Goal: Transaction & Acquisition: Purchase product/service

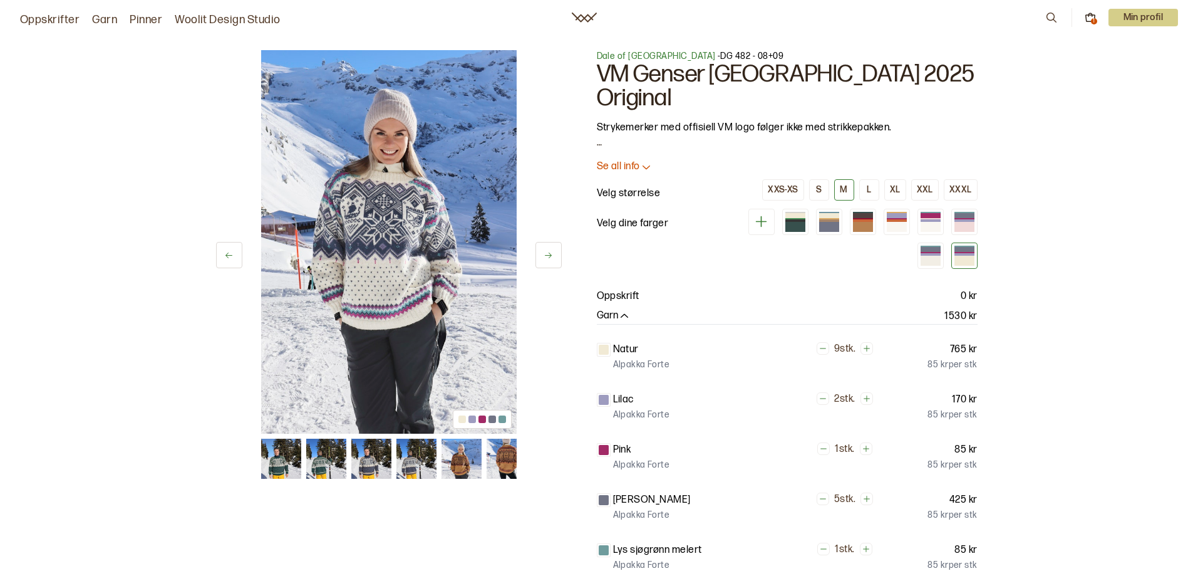
click at [1092, 28] on div "Oppskrifter Garn Pinner Woolit Design Studio 1 Min profil" at bounding box center [596, 17] width 1193 height 23
click at [1088, 21] on icon at bounding box center [1090, 18] width 9 height 6
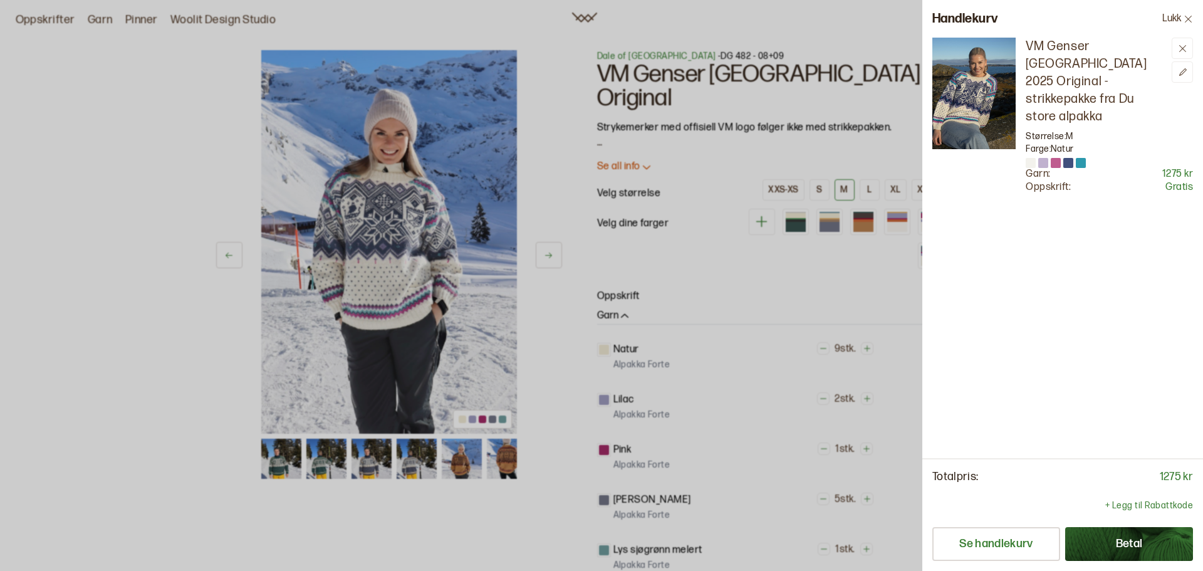
click at [1000, 86] on img at bounding box center [973, 94] width 83 height 112
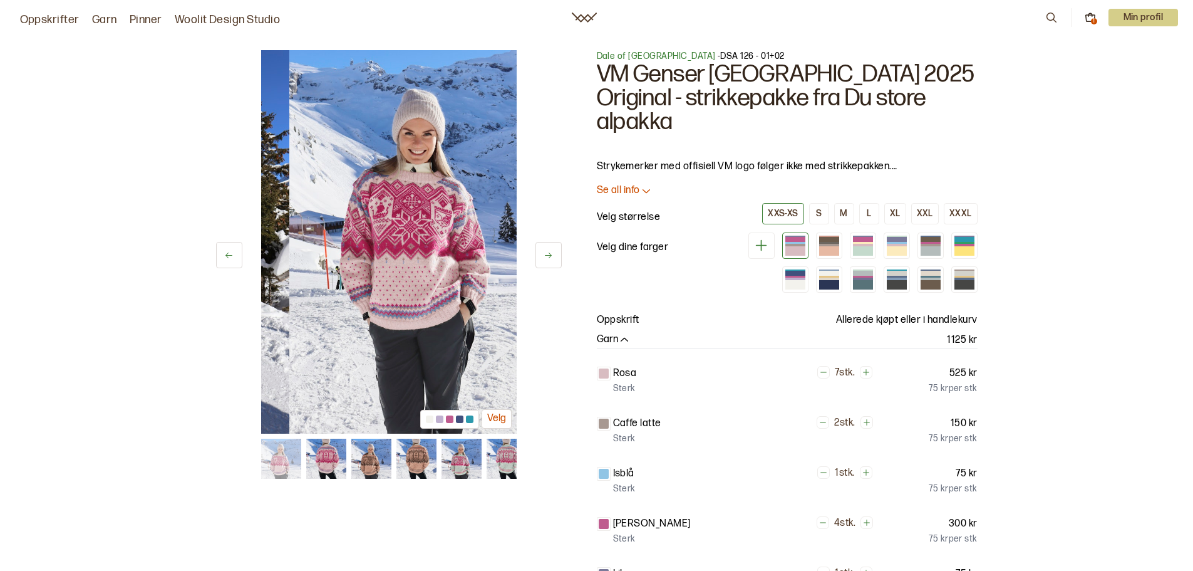
scroll to position [0, 53]
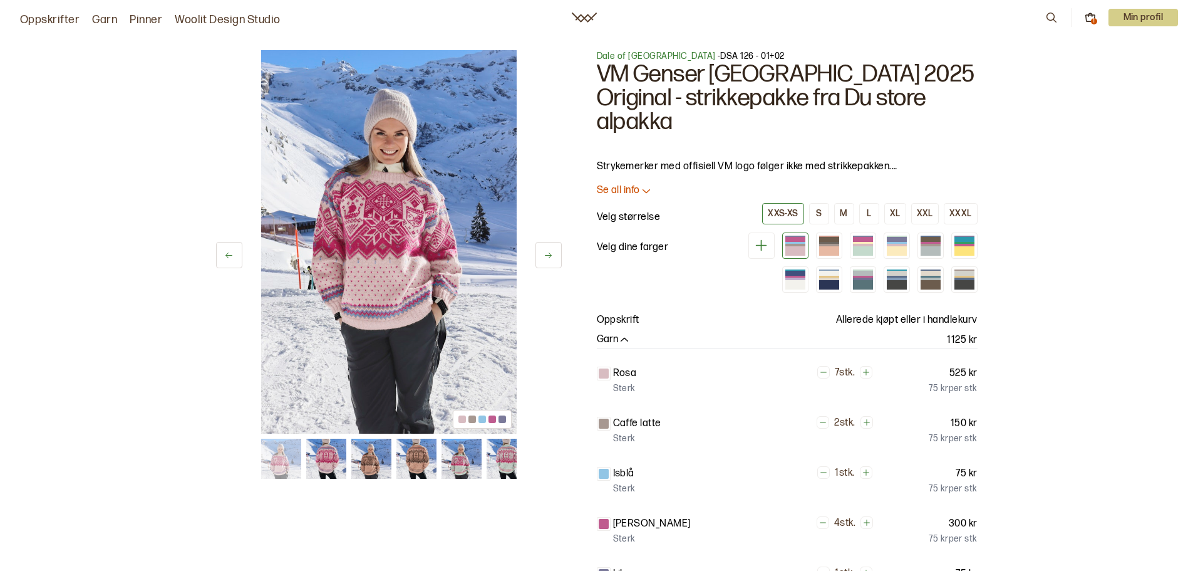
click at [460, 459] on img at bounding box center [462, 459] width 40 height 40
click at [501, 457] on img at bounding box center [507, 459] width 40 height 40
click at [789, 280] on div at bounding box center [796, 284] width 20 height 9
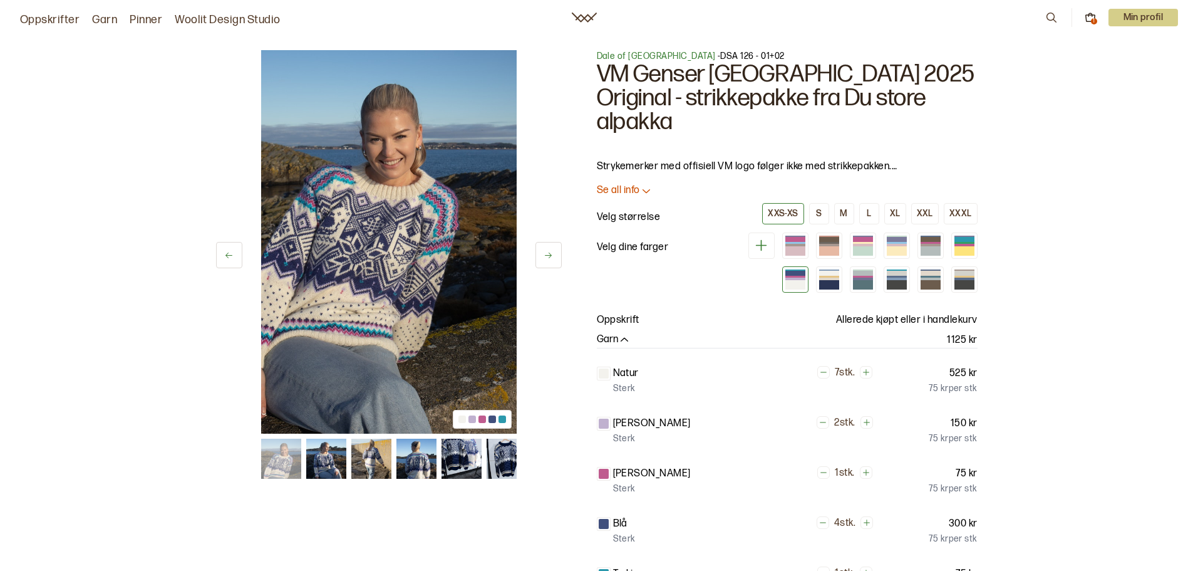
click at [368, 460] on img at bounding box center [371, 459] width 40 height 40
click at [328, 467] on img at bounding box center [326, 459] width 40 height 40
click at [548, 252] on icon at bounding box center [548, 255] width 9 height 9
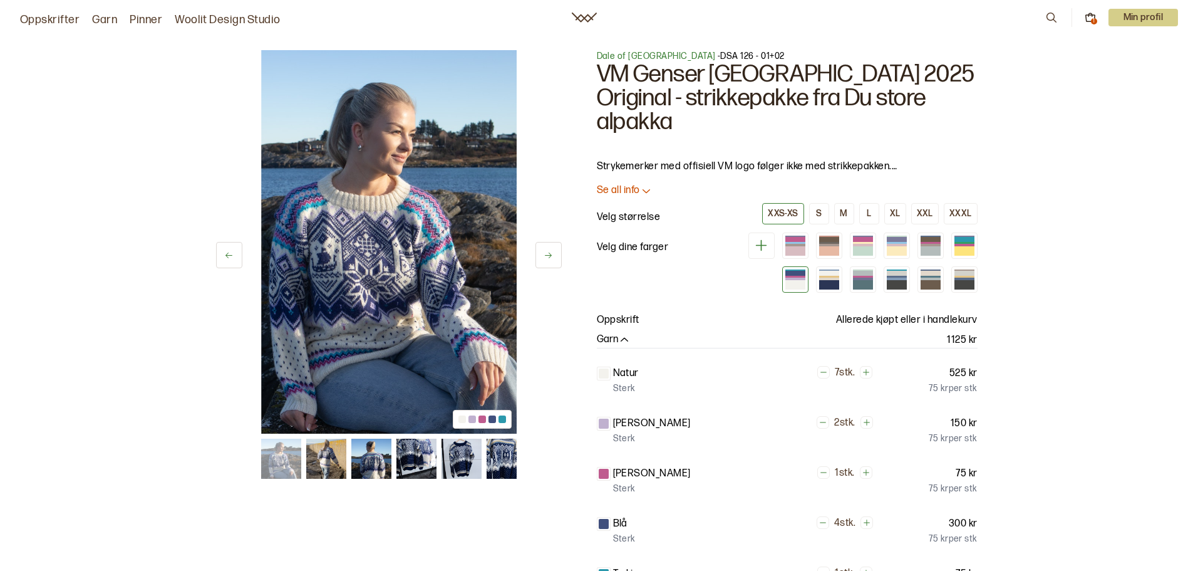
click at [548, 252] on icon at bounding box center [548, 255] width 9 height 9
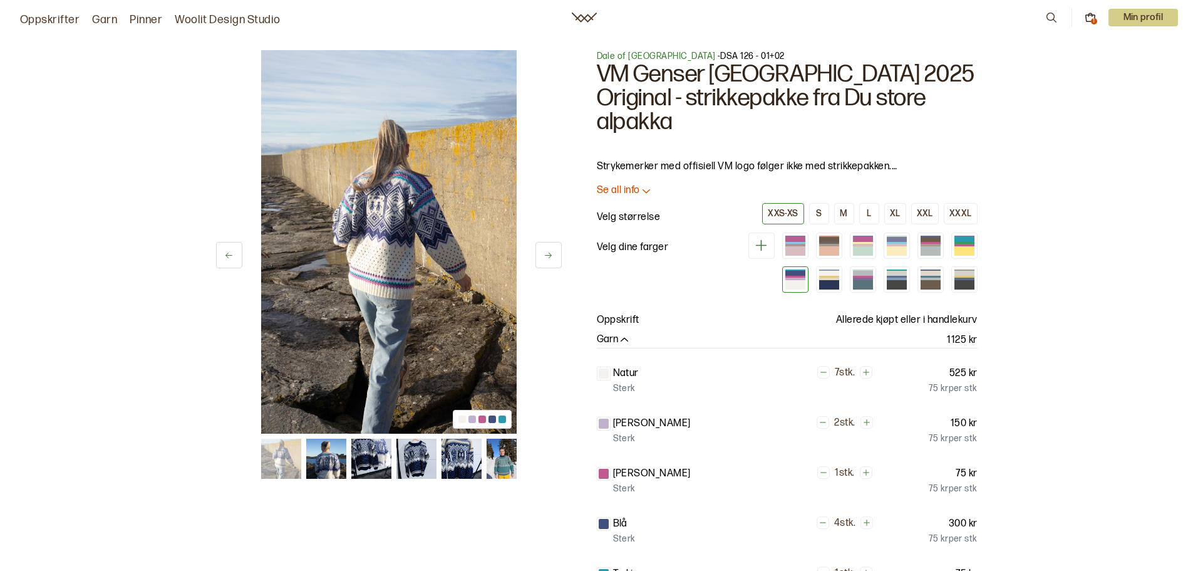
click at [548, 252] on icon at bounding box center [548, 255] width 9 height 9
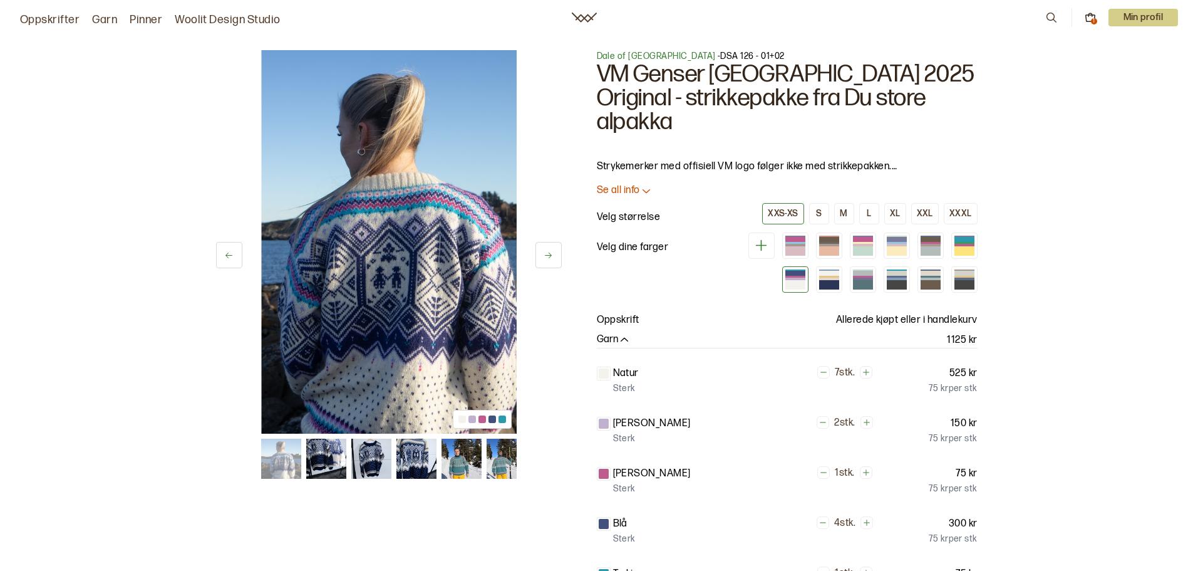
click at [548, 252] on icon at bounding box center [548, 255] width 9 height 9
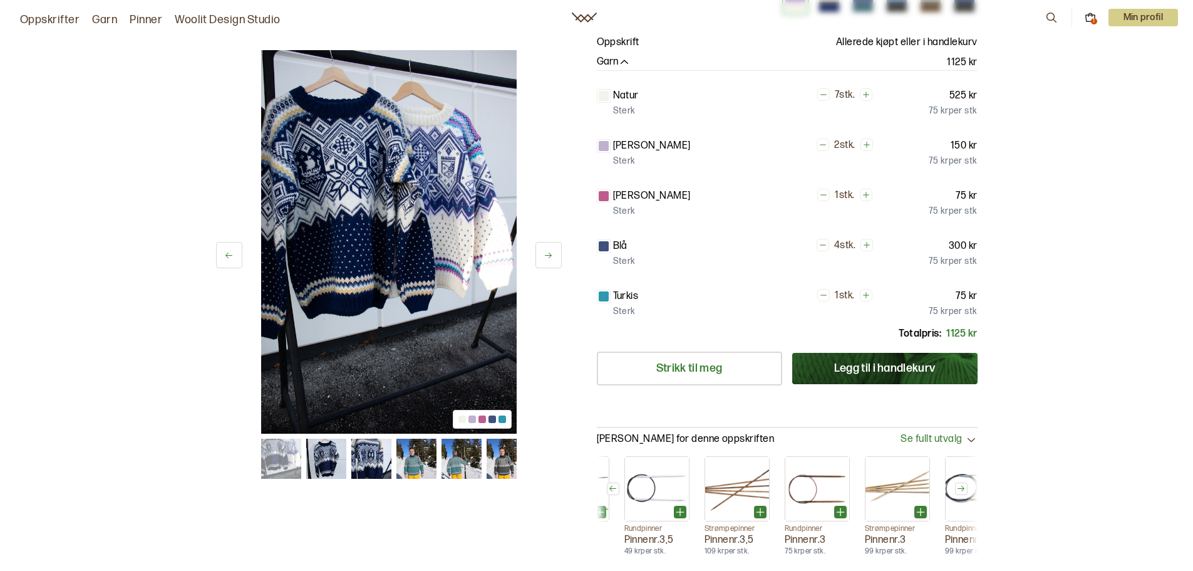
scroll to position [376, 0]
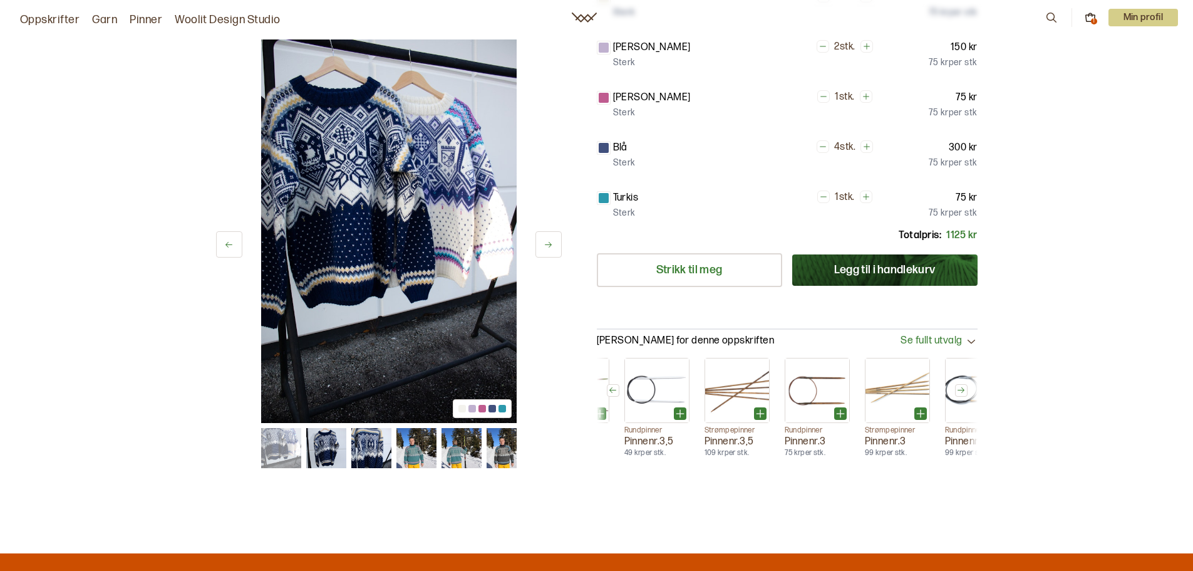
click at [616, 387] on icon at bounding box center [613, 390] width 7 height 6
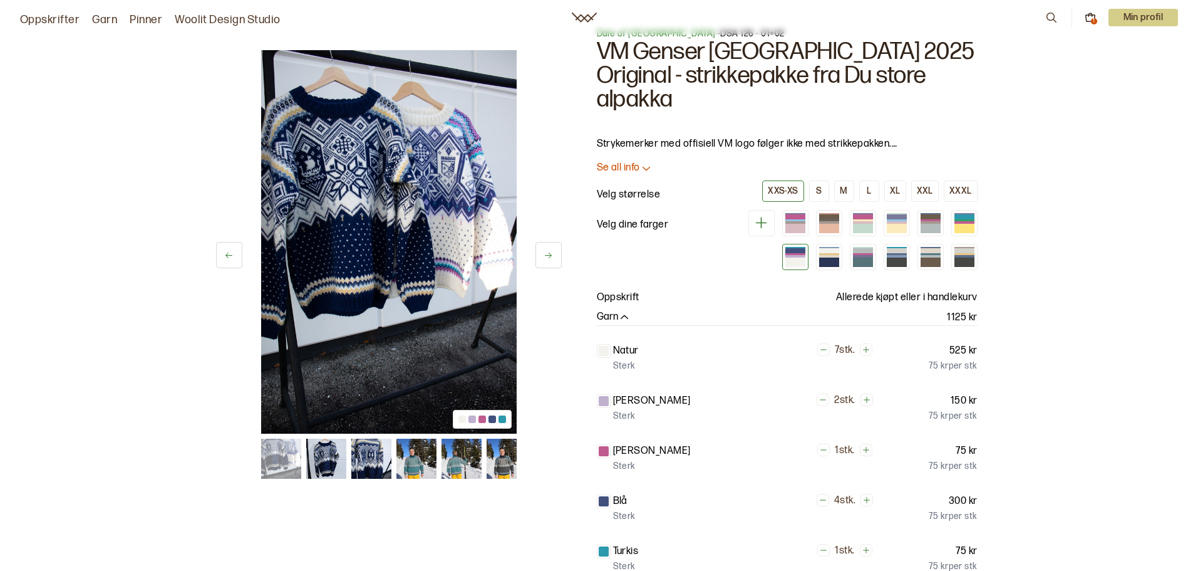
scroll to position [0, 0]
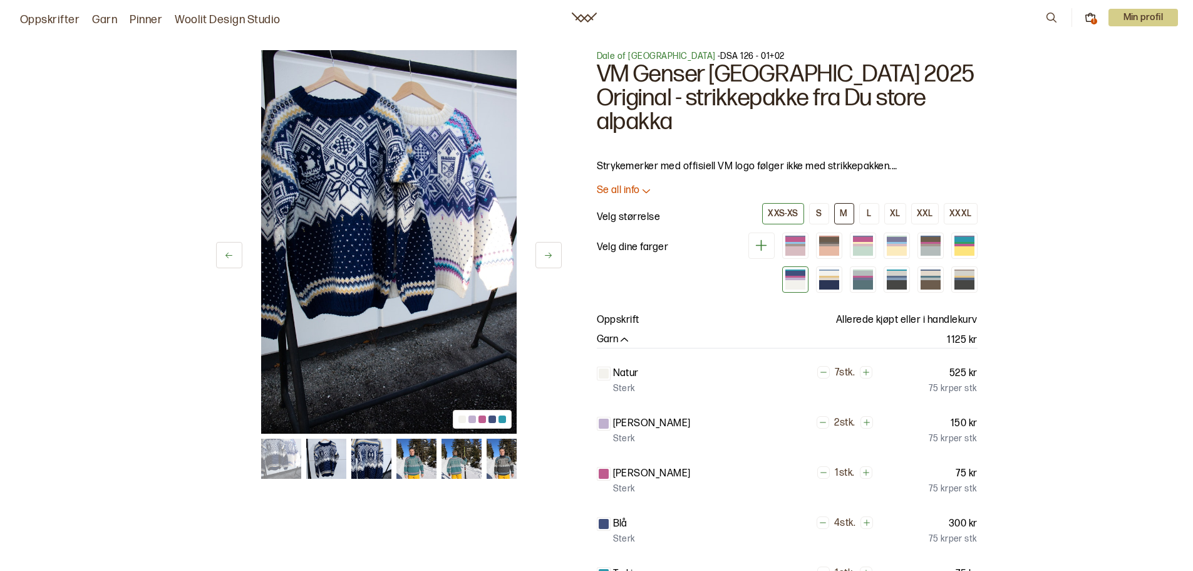
click at [843, 208] on div "M" at bounding box center [844, 213] width 8 height 11
drag, startPoint x: 726, startPoint y: 53, endPoint x: 662, endPoint y: 57, distance: 64.6
click at [662, 57] on p "Dale of Norway - DSA 126 - 01+02" at bounding box center [787, 56] width 381 height 13
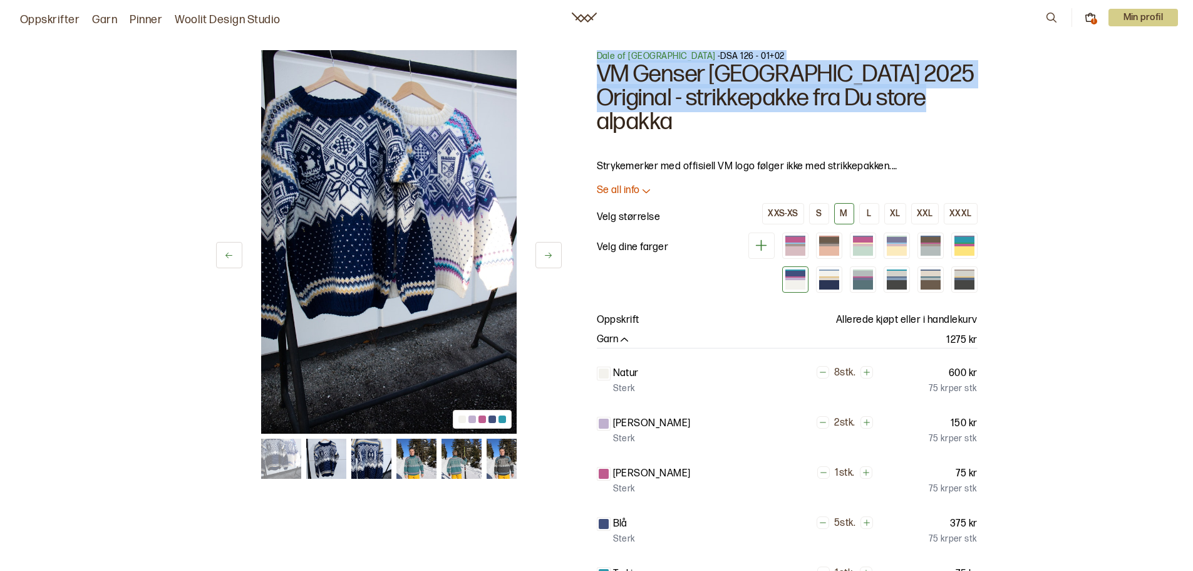
drag, startPoint x: 937, startPoint y: 99, endPoint x: 596, endPoint y: 56, distance: 343.4
click at [596, 56] on div "17 av 26 17 av 26 Dale of Norway - DSA 126 - 01+02 VM Genser Trondheim 2025 Ori…" at bounding box center [597, 447] width 802 height 844
copy div "Dale of Norway - DSA 126 - 01+02 VM Genser Trondheim 2025 Original - strikkepak…"
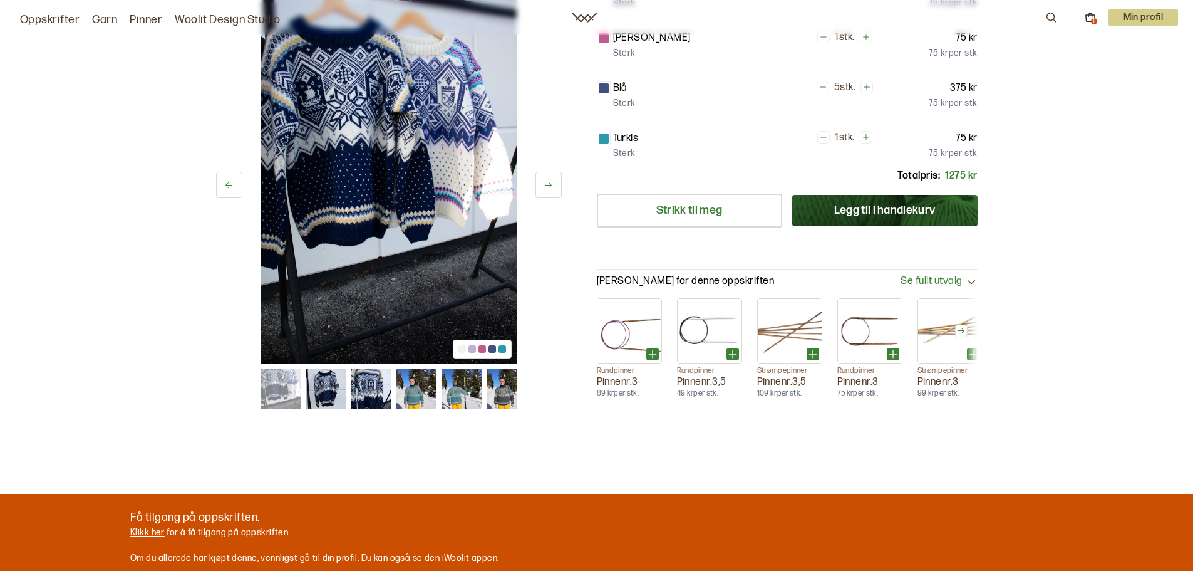
scroll to position [501, 0]
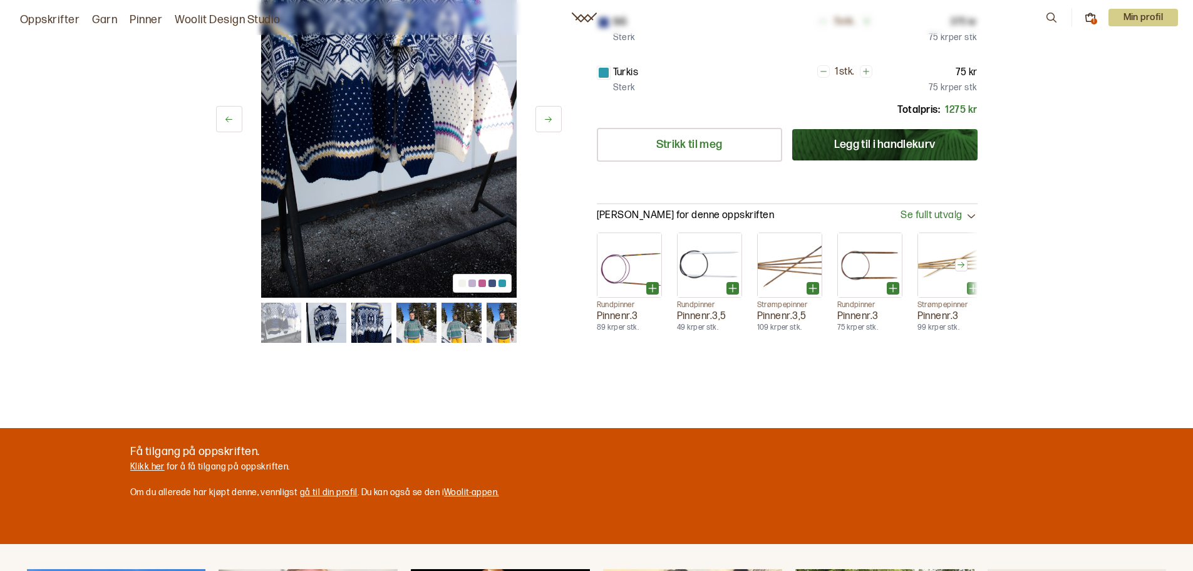
click at [970, 209] on icon at bounding box center [971, 215] width 13 height 13
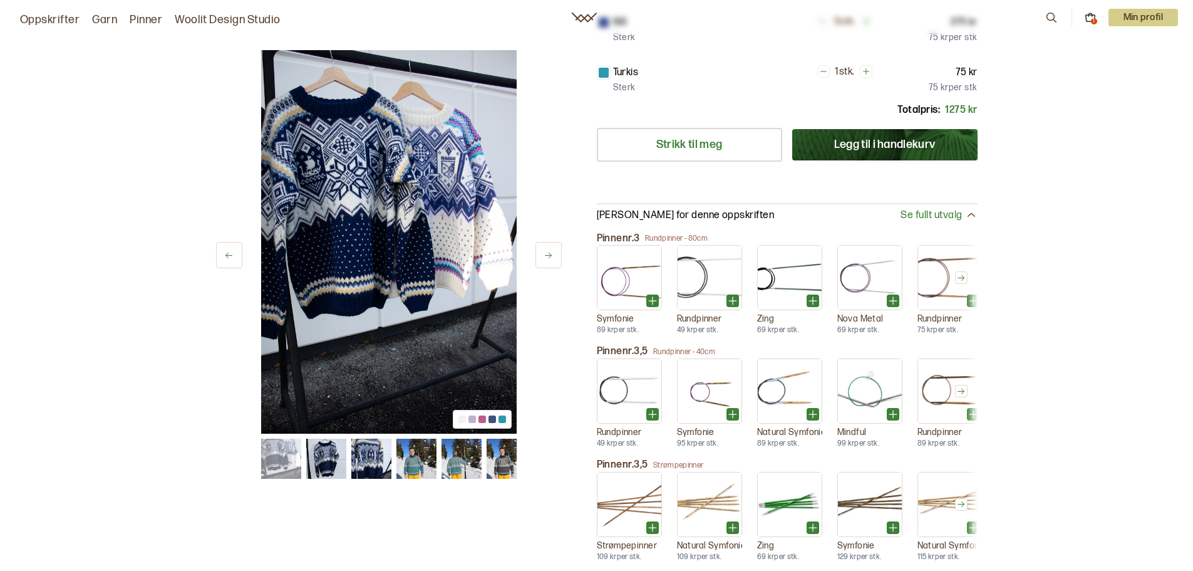
click at [960, 273] on icon at bounding box center [961, 277] width 9 height 9
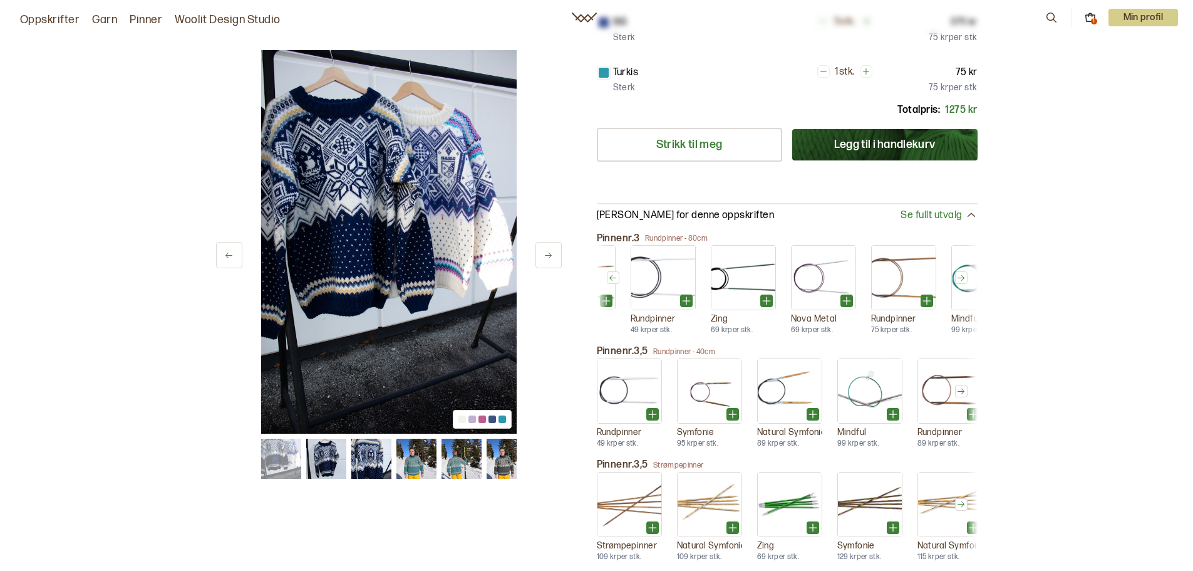
scroll to position [0, 53]
click at [962, 273] on icon at bounding box center [961, 277] width 9 height 9
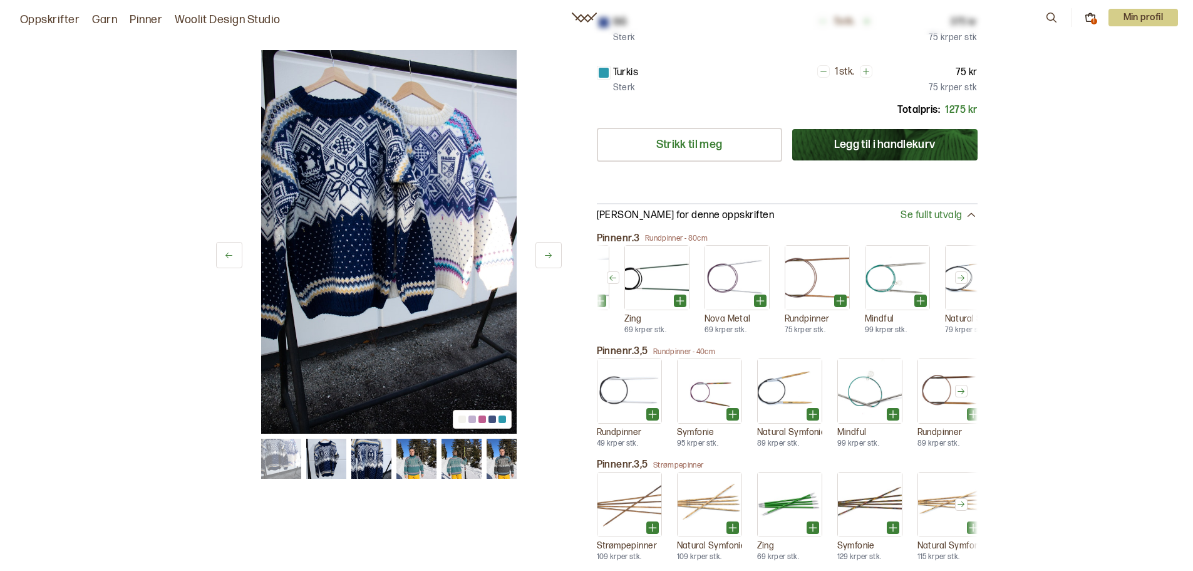
click at [962, 275] on icon at bounding box center [961, 278] width 7 height 6
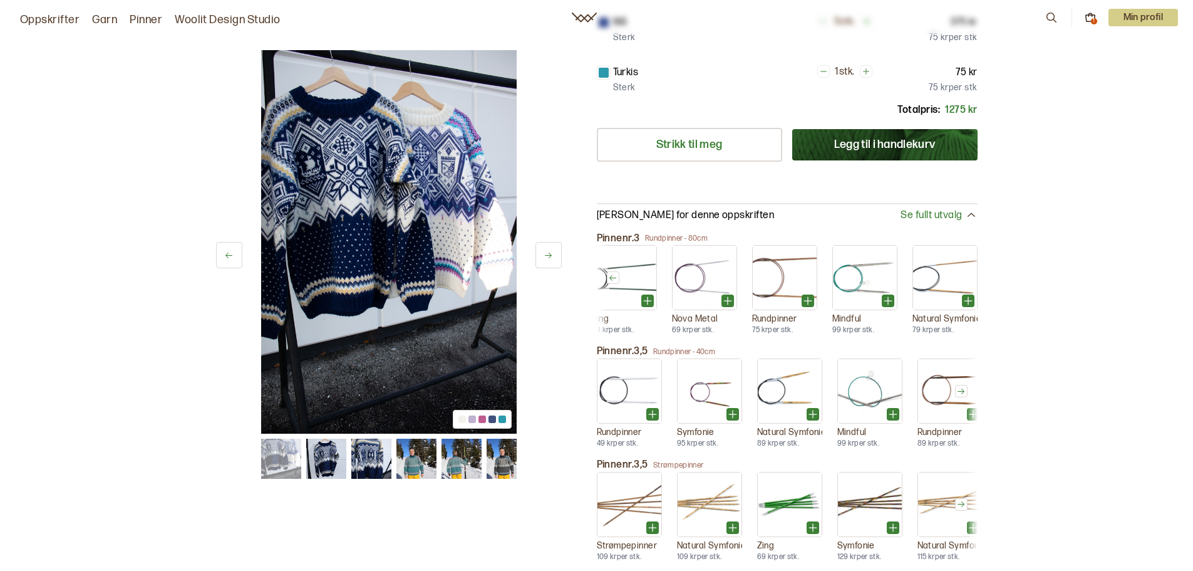
click at [962, 252] on img at bounding box center [945, 278] width 64 height 64
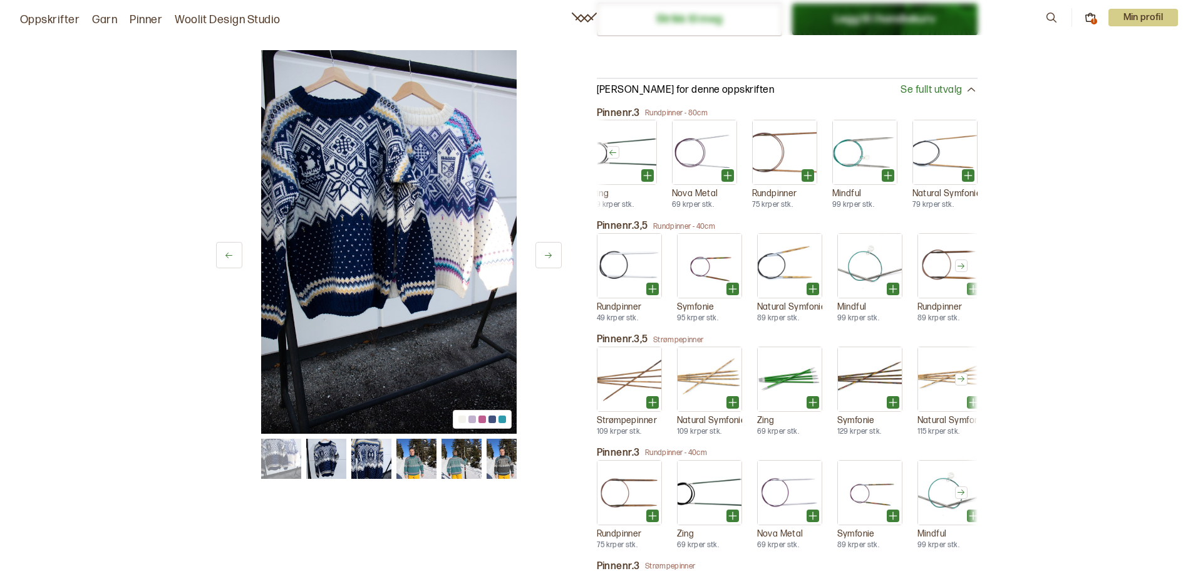
scroll to position [564, 0]
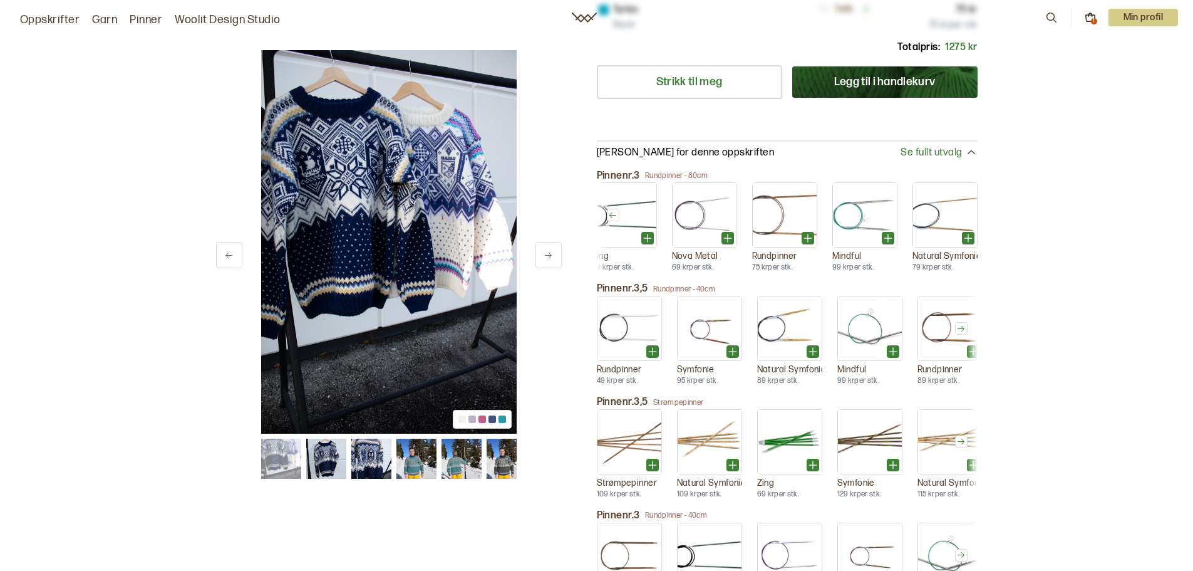
click at [610, 210] on icon at bounding box center [612, 214] width 9 height 9
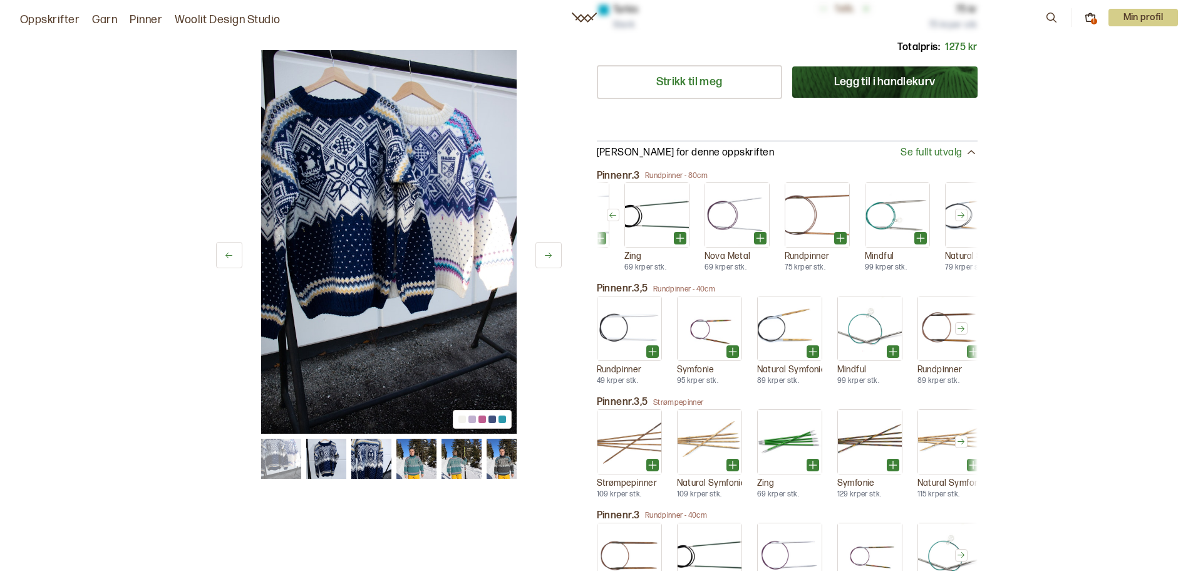
click at [610, 210] on icon at bounding box center [612, 214] width 9 height 9
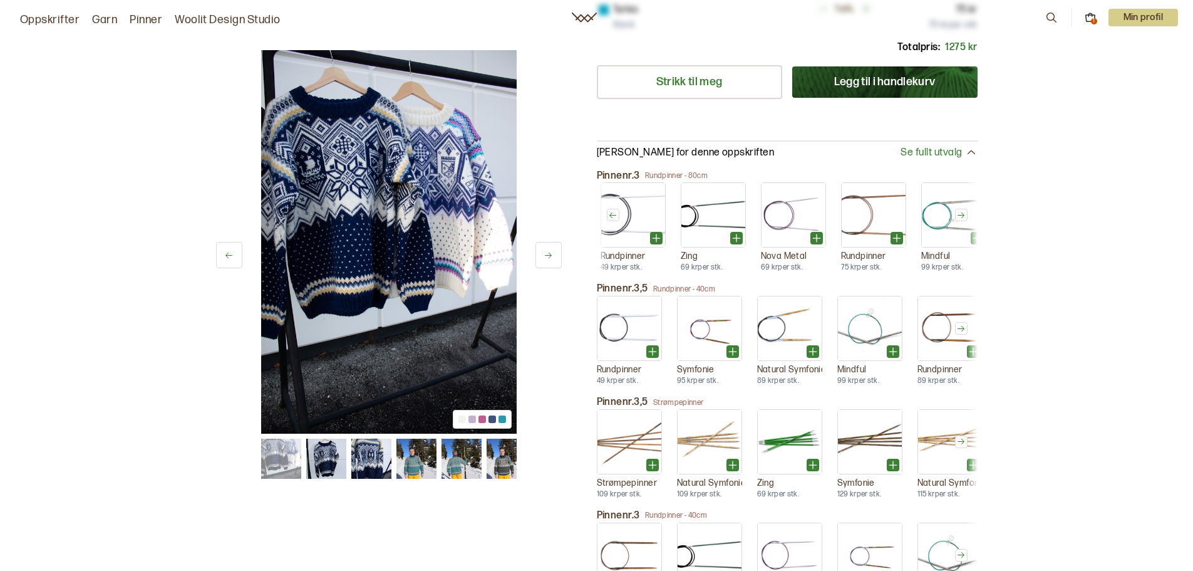
scroll to position [0, 53]
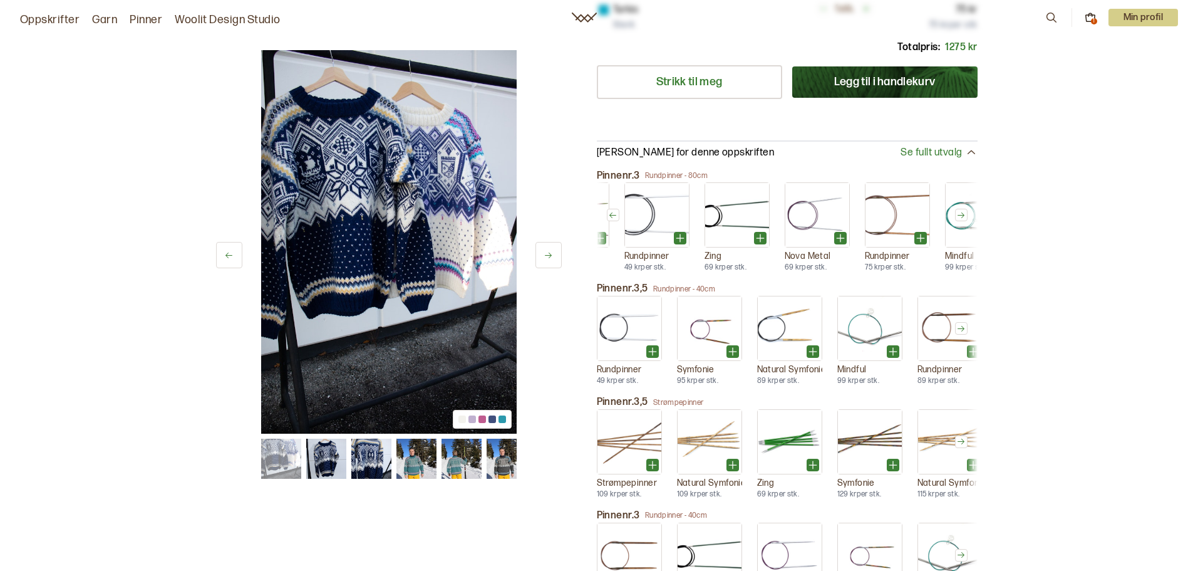
click at [610, 210] on icon at bounding box center [612, 214] width 9 height 9
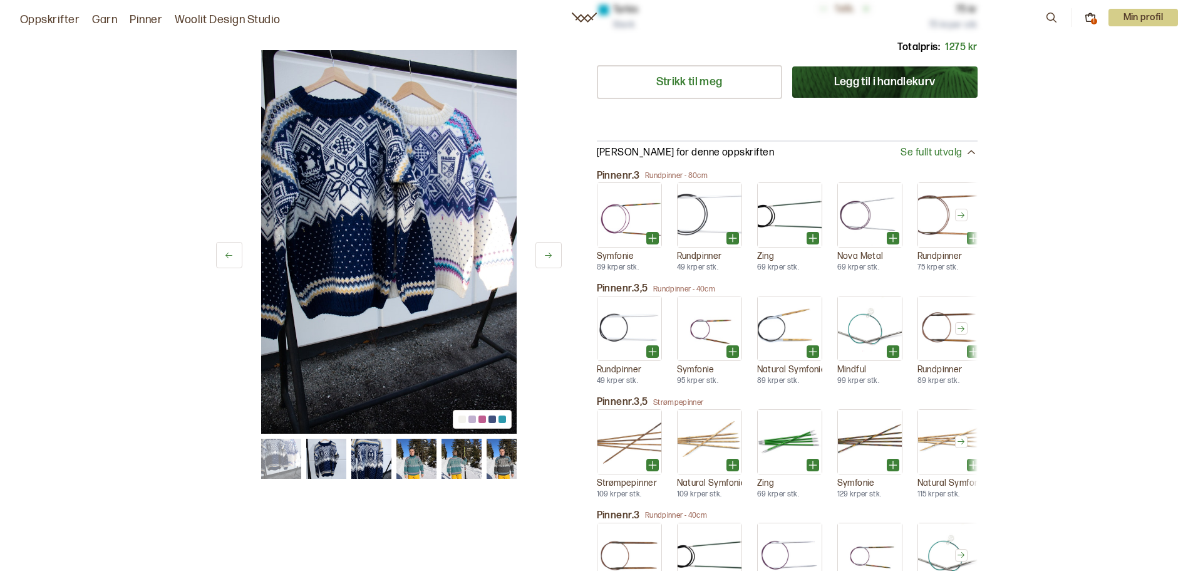
click at [962, 210] on icon at bounding box center [961, 214] width 9 height 9
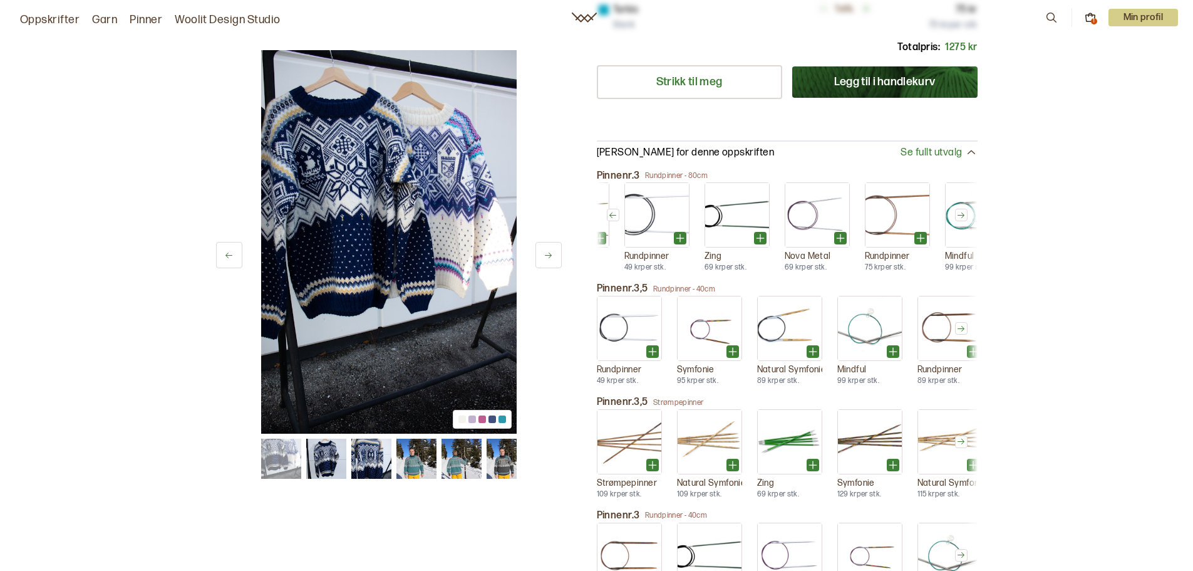
click at [962, 210] on icon at bounding box center [961, 214] width 9 height 9
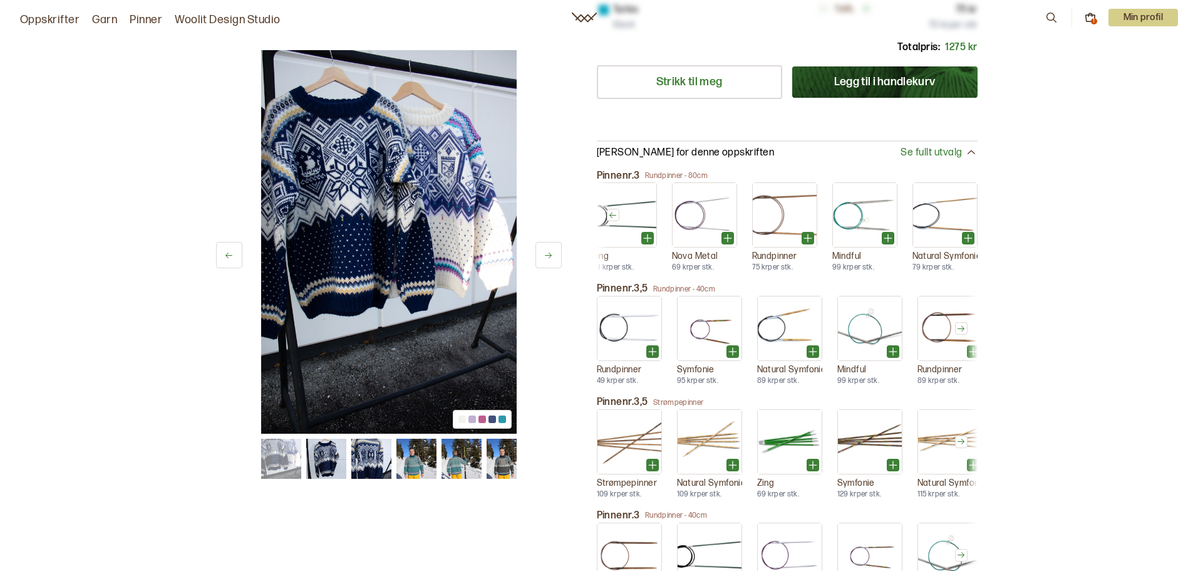
click at [811, 345] on icon at bounding box center [813, 351] width 13 height 13
click at [967, 238] on icon at bounding box center [969, 238] width 8 height 0
click at [962, 437] on icon at bounding box center [961, 441] width 9 height 9
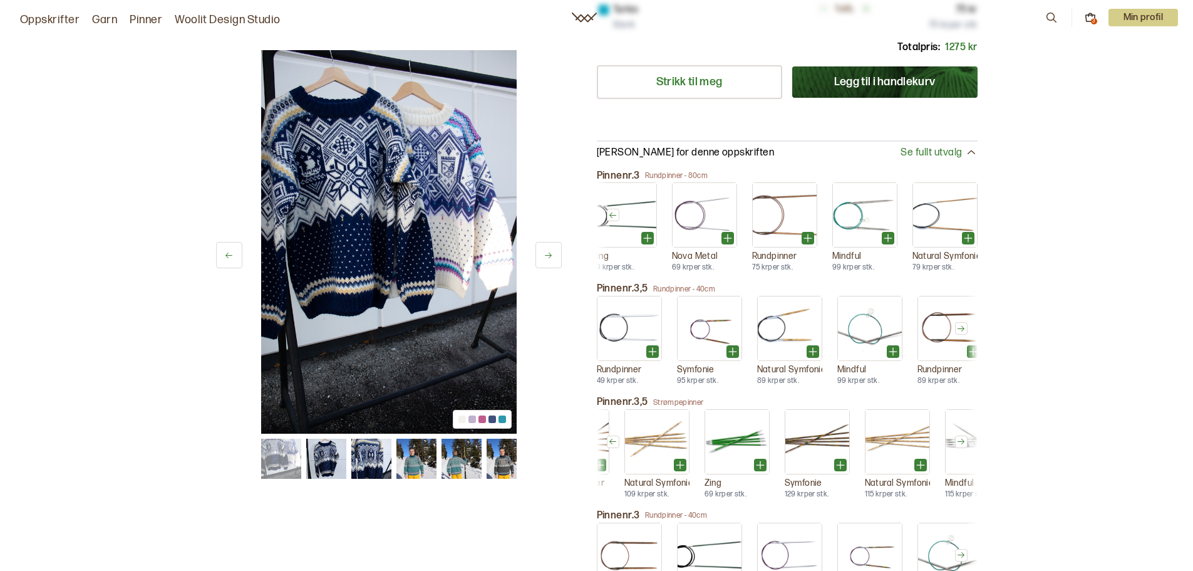
click at [959, 437] on icon at bounding box center [961, 441] width 9 height 9
click at [963, 439] on icon at bounding box center [961, 442] width 7 height 6
click at [959, 437] on icon at bounding box center [961, 441] width 9 height 9
click at [960, 439] on icon at bounding box center [961, 442] width 7 height 6
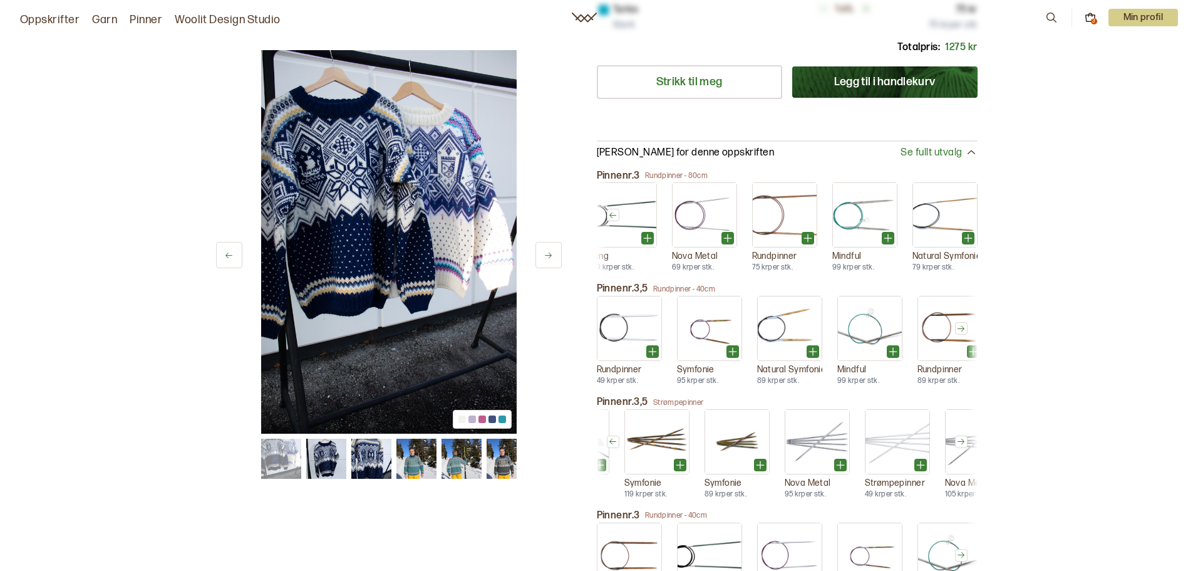
click at [960, 439] on icon at bounding box center [961, 442] width 7 height 6
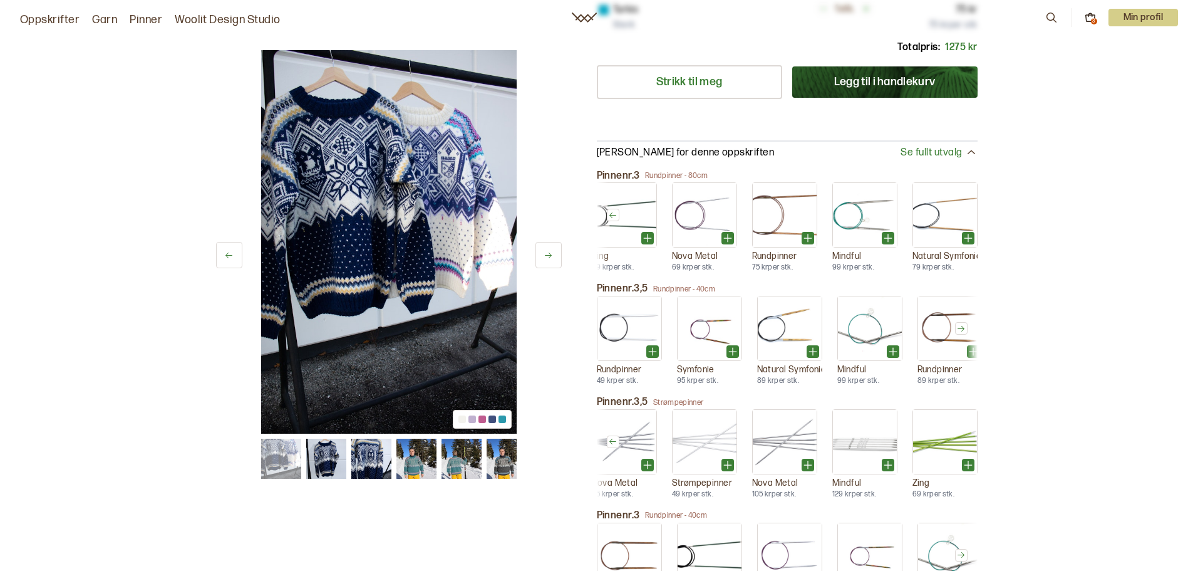
click at [960, 418] on img at bounding box center [945, 442] width 64 height 64
click at [608, 435] on button at bounding box center [613, 441] width 13 height 13
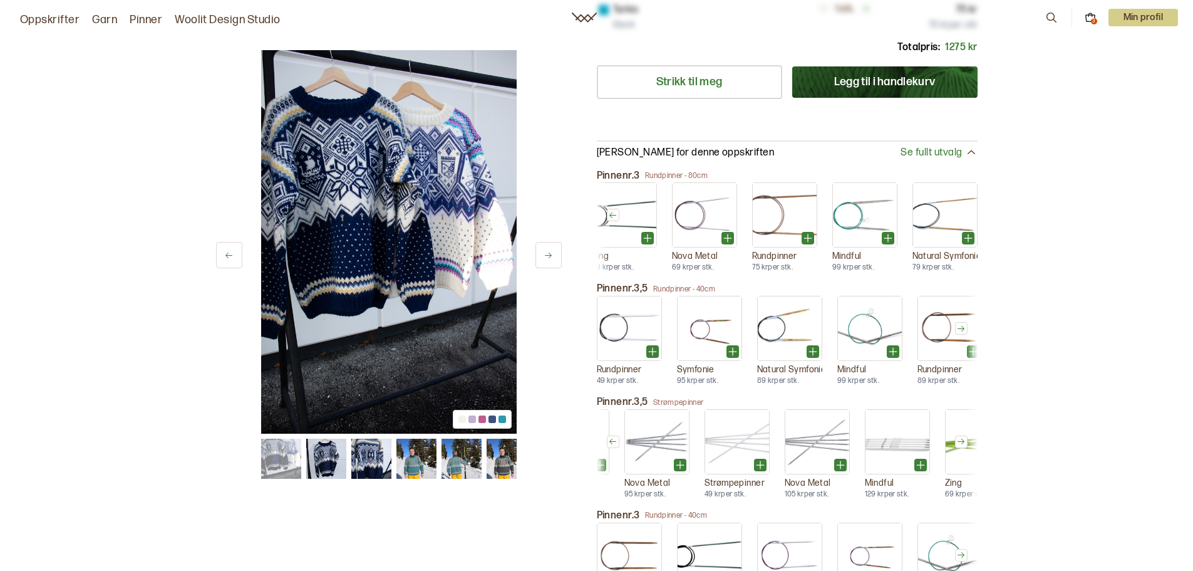
click at [608, 435] on button at bounding box center [613, 441] width 13 height 13
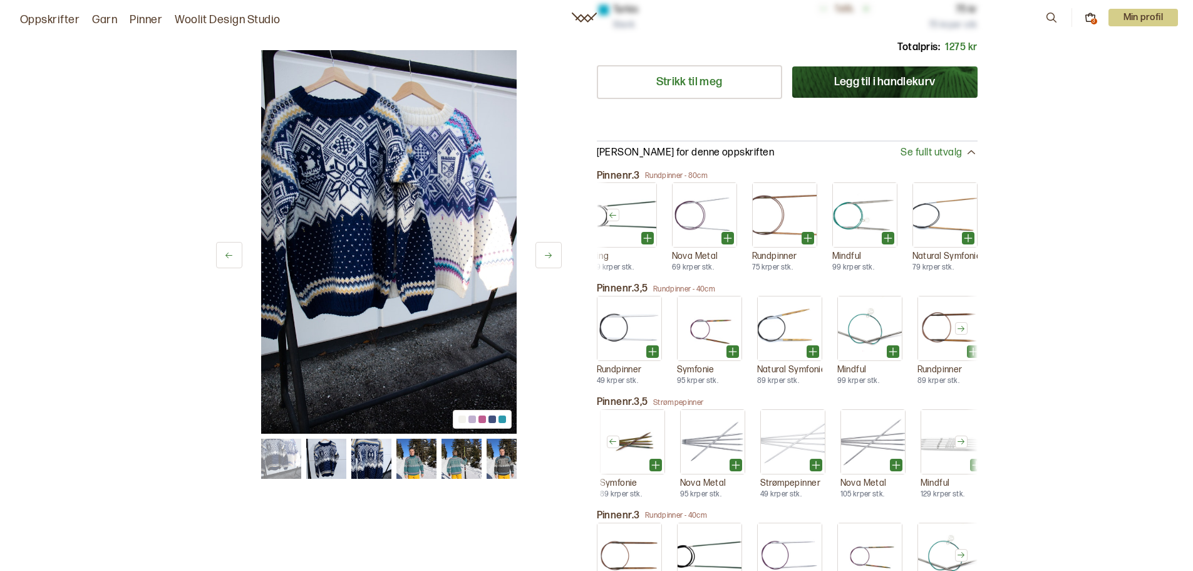
click at [608, 435] on button at bounding box center [613, 441] width 13 height 13
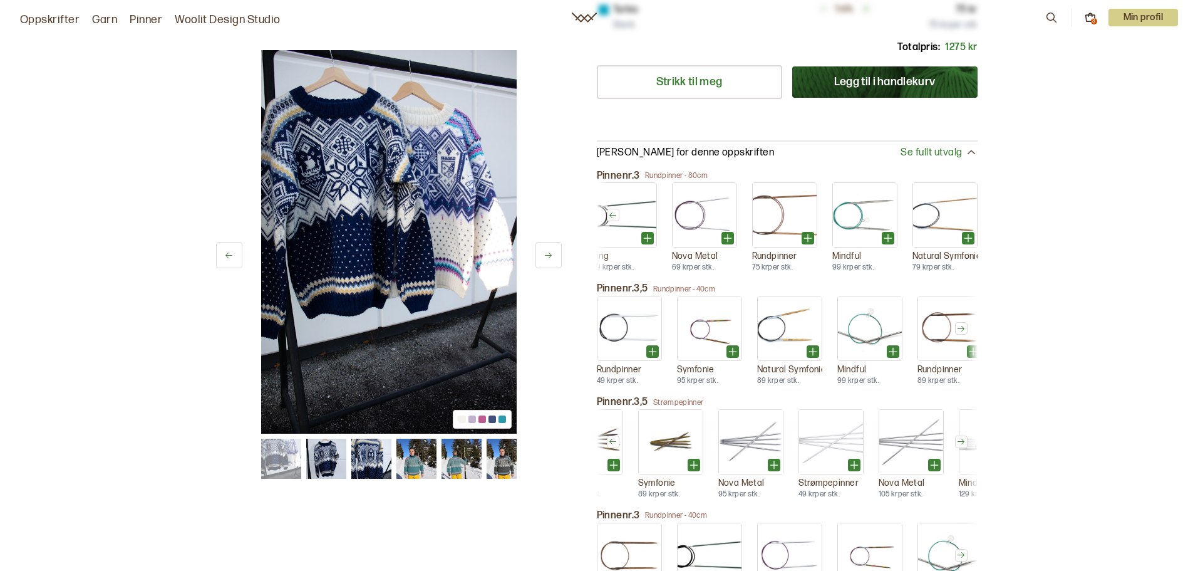
click at [608, 435] on button at bounding box center [613, 441] width 13 height 13
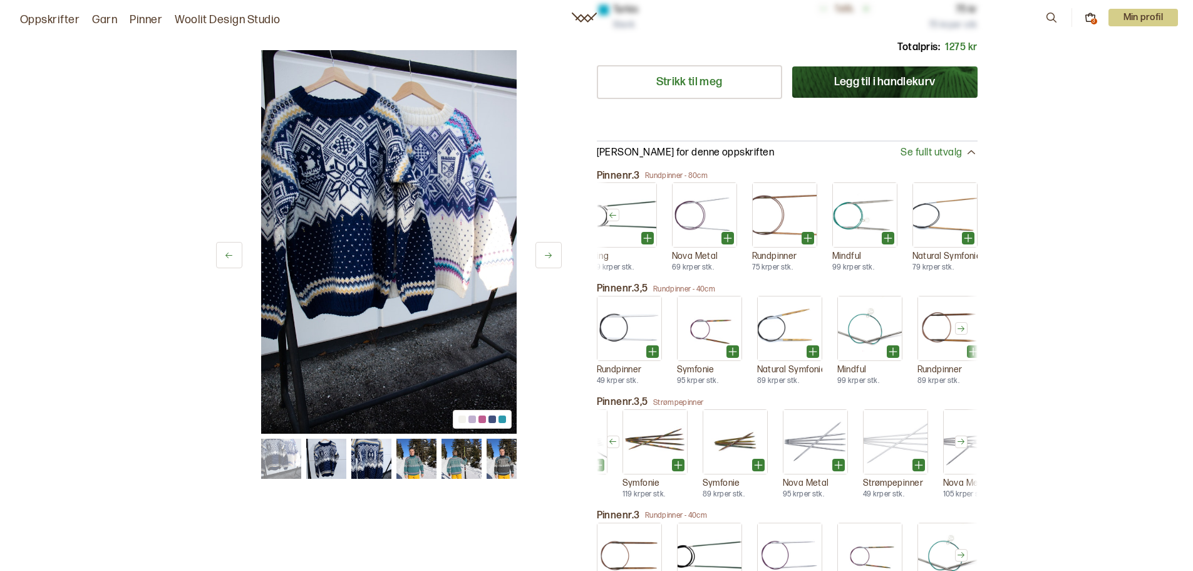
click at [608, 435] on button at bounding box center [613, 441] width 13 height 13
click at [608, 437] on icon at bounding box center [612, 441] width 9 height 9
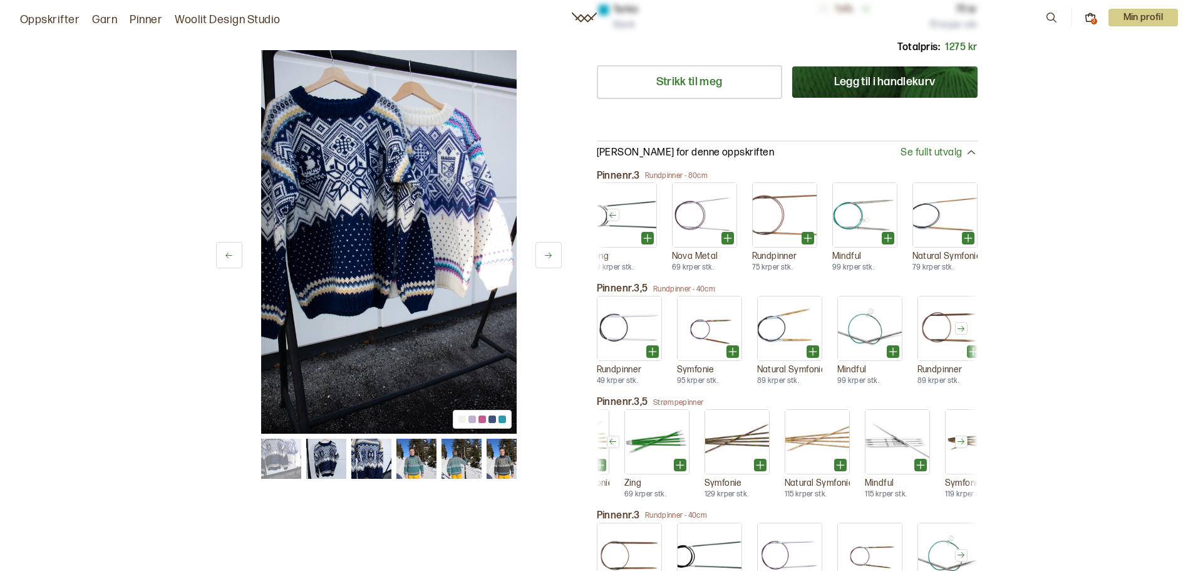
click at [608, 437] on icon at bounding box center [612, 441] width 9 height 9
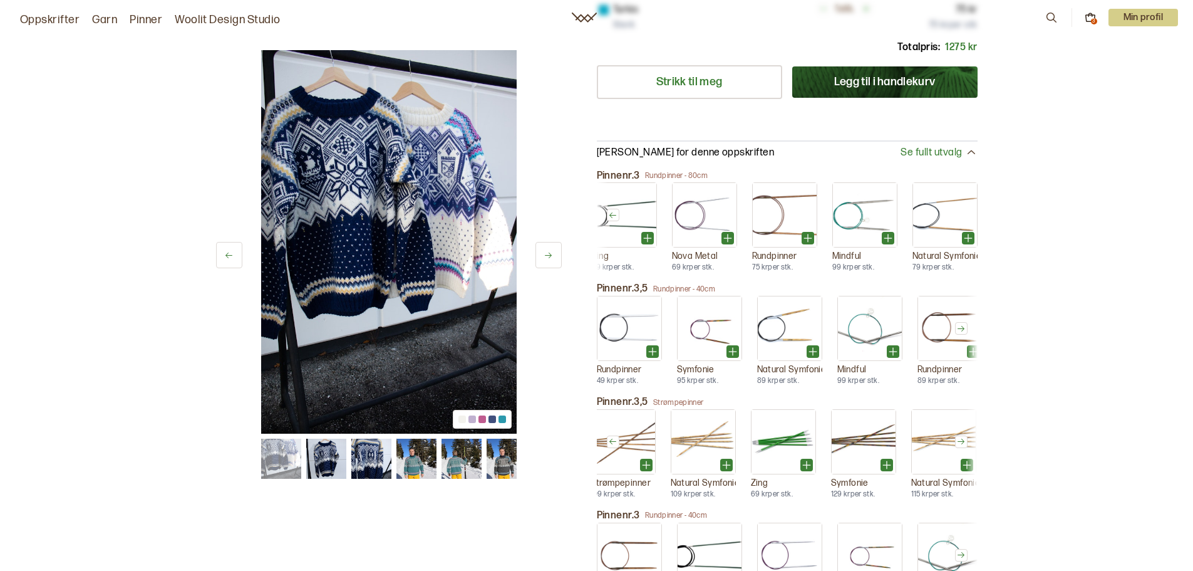
scroll to position [0, 0]
click at [737, 459] on icon at bounding box center [733, 465] width 13 height 13
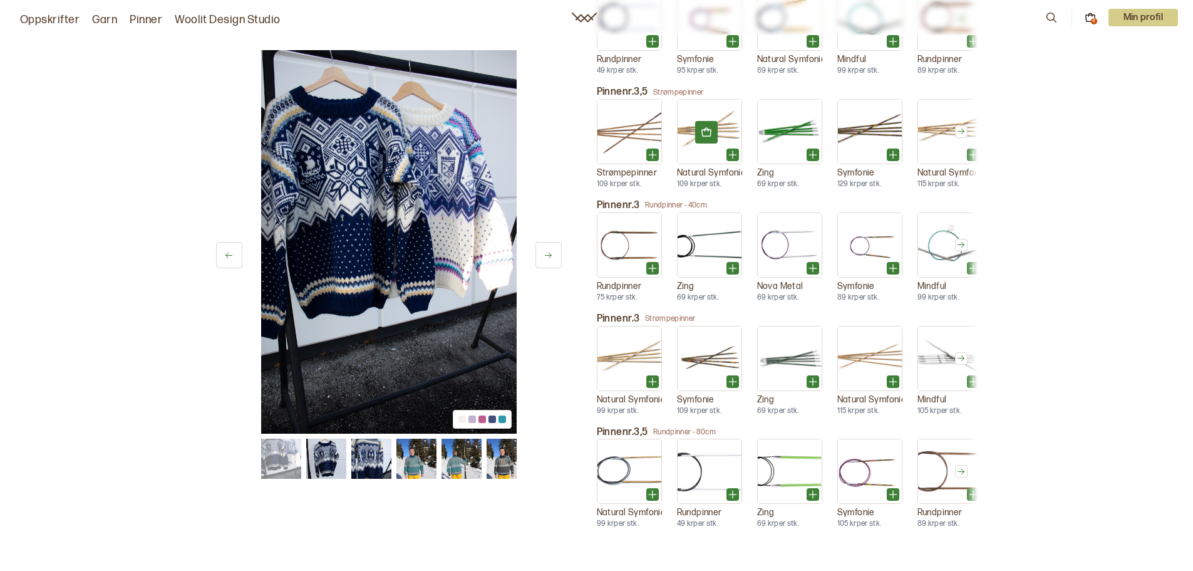
scroll to position [877, 0]
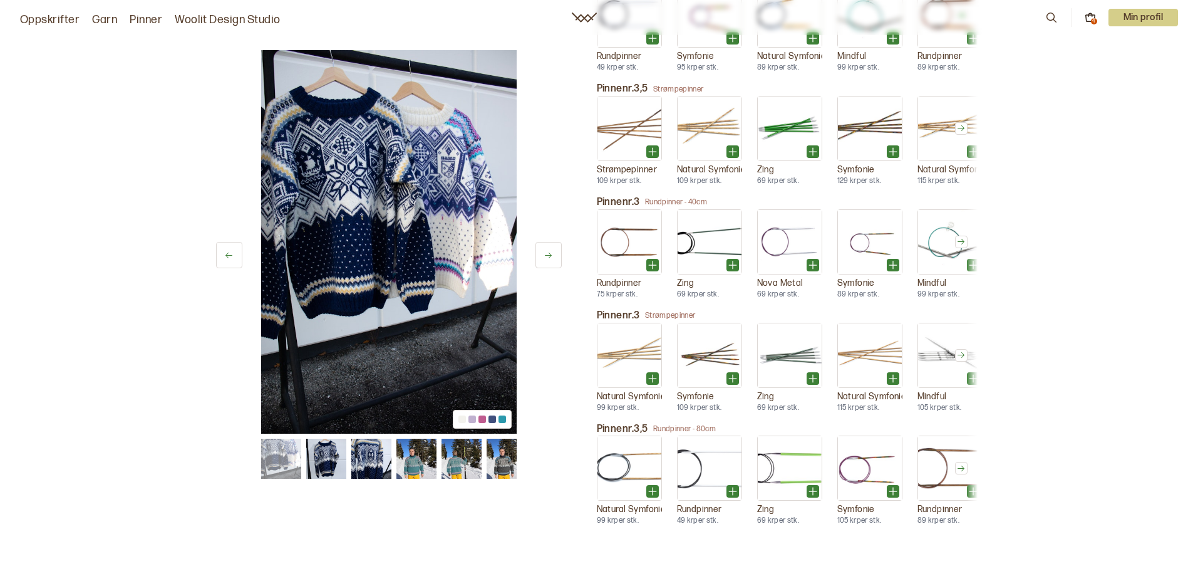
click at [964, 239] on icon at bounding box center [961, 242] width 7 height 6
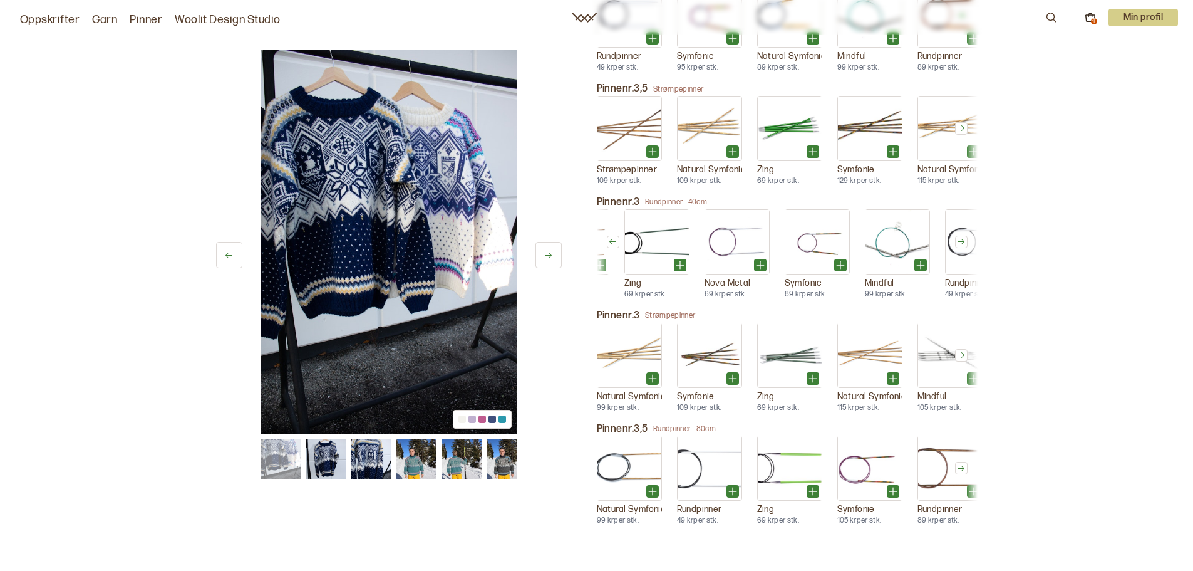
click at [964, 239] on icon at bounding box center [961, 242] width 7 height 6
click at [964, 237] on icon at bounding box center [961, 241] width 9 height 9
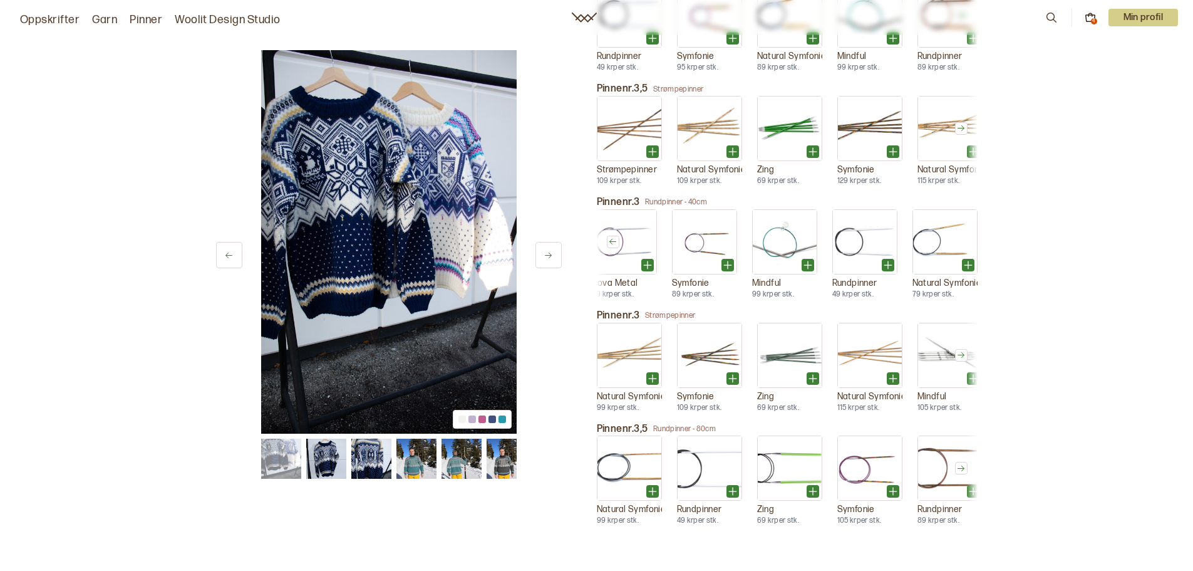
click at [972, 259] on icon at bounding box center [968, 265] width 13 height 13
click at [655, 378] on icon at bounding box center [653, 378] width 8 height 0
click at [653, 485] on icon at bounding box center [652, 491] width 13 height 13
click at [962, 464] on icon at bounding box center [961, 468] width 9 height 9
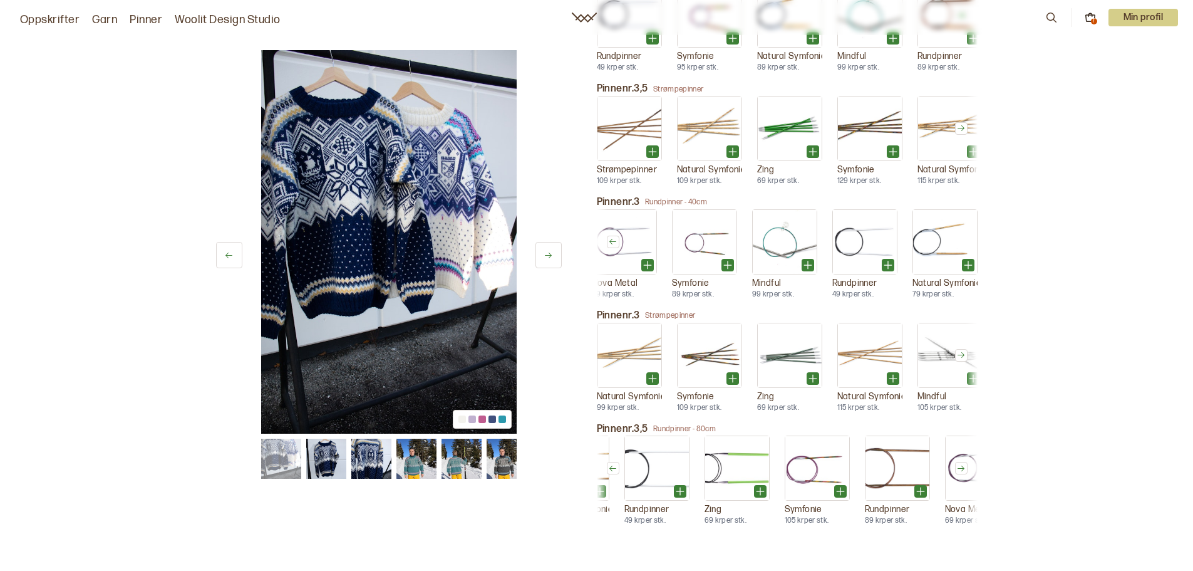
click at [961, 464] on icon at bounding box center [961, 468] width 9 height 9
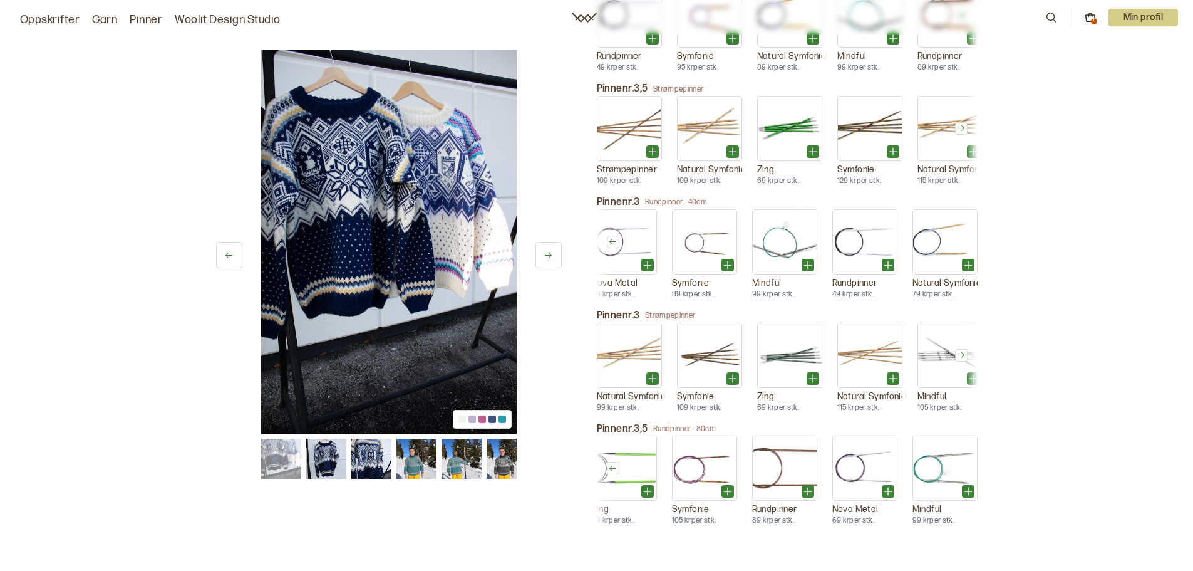
click at [1091, 14] on icon at bounding box center [1091, 14] width 4 height 3
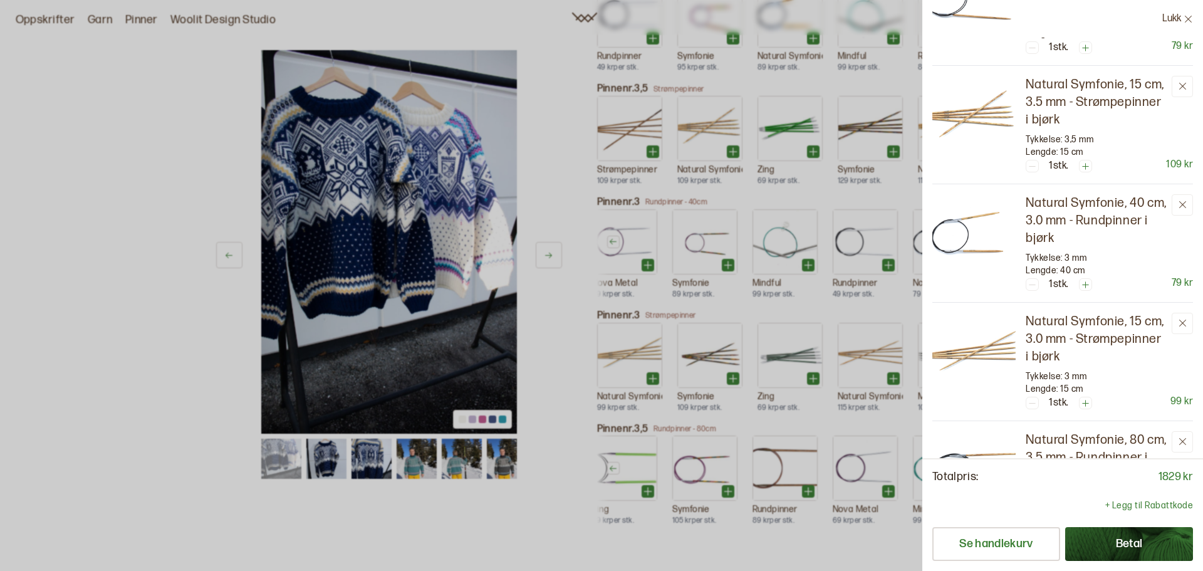
scroll to position [439, 0]
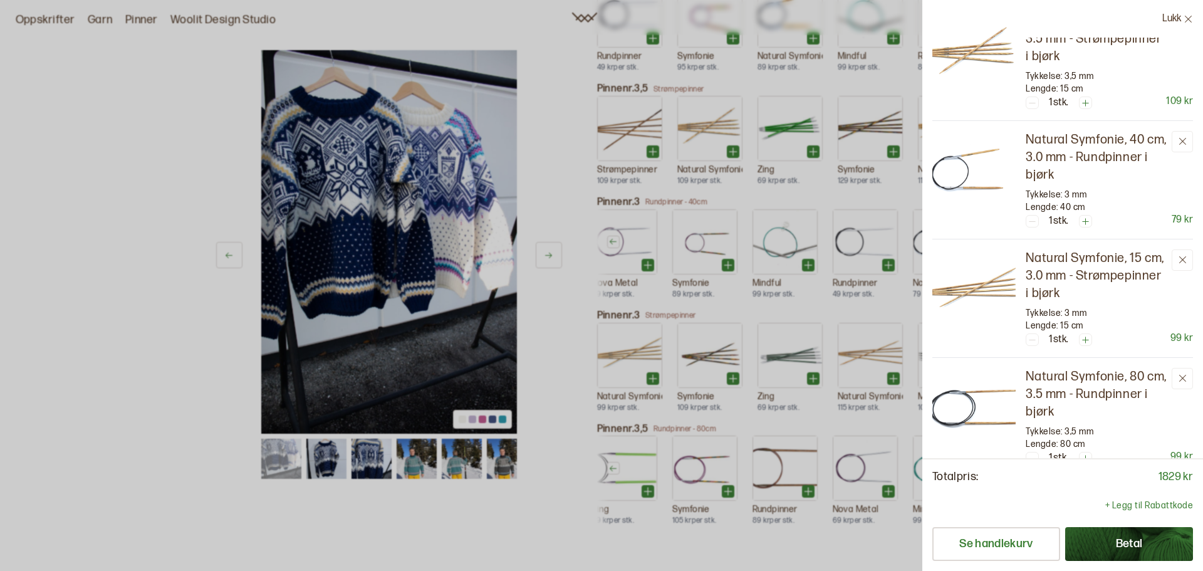
click at [1007, 382] on img at bounding box center [973, 409] width 83 height 83
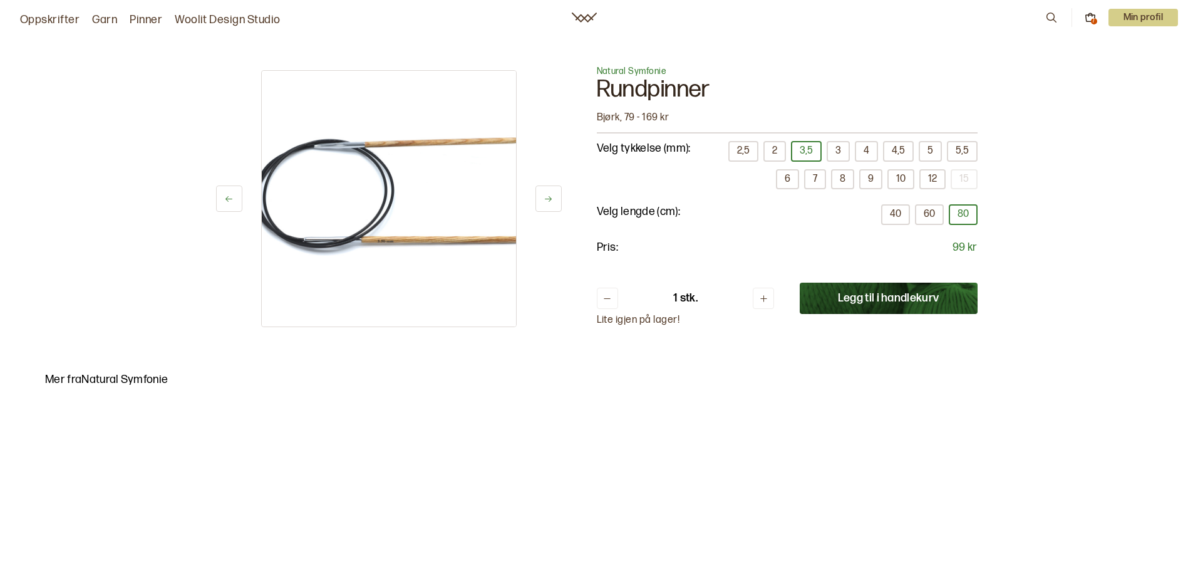
click at [558, 196] on button at bounding box center [549, 198] width 26 height 26
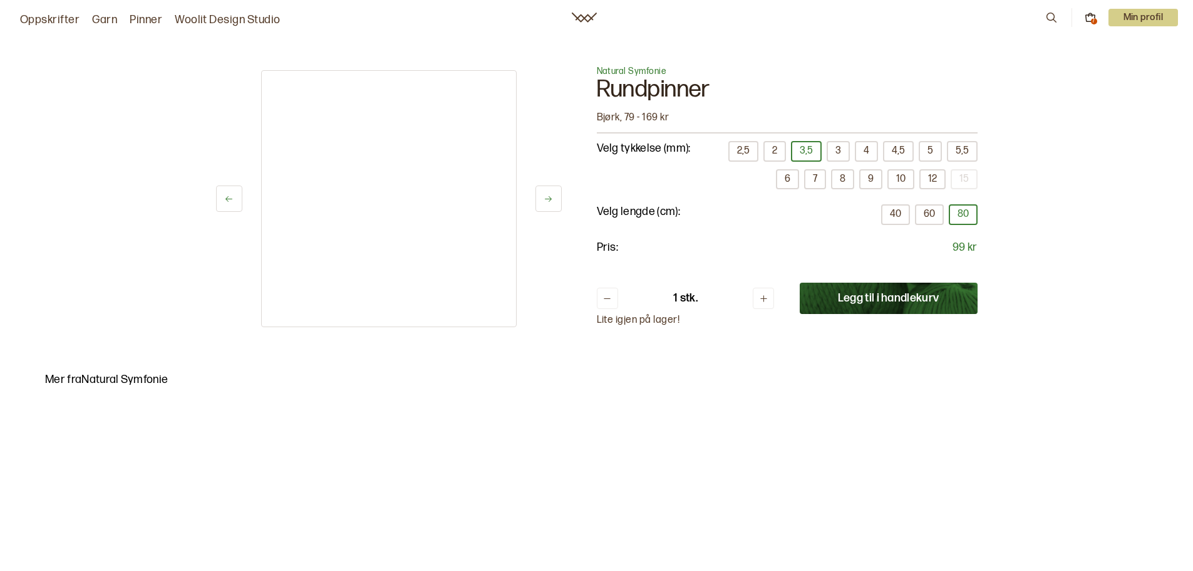
click at [556, 197] on button at bounding box center [549, 198] width 26 height 26
click at [552, 200] on icon at bounding box center [548, 198] width 9 height 9
click at [551, 201] on icon at bounding box center [548, 198] width 9 height 9
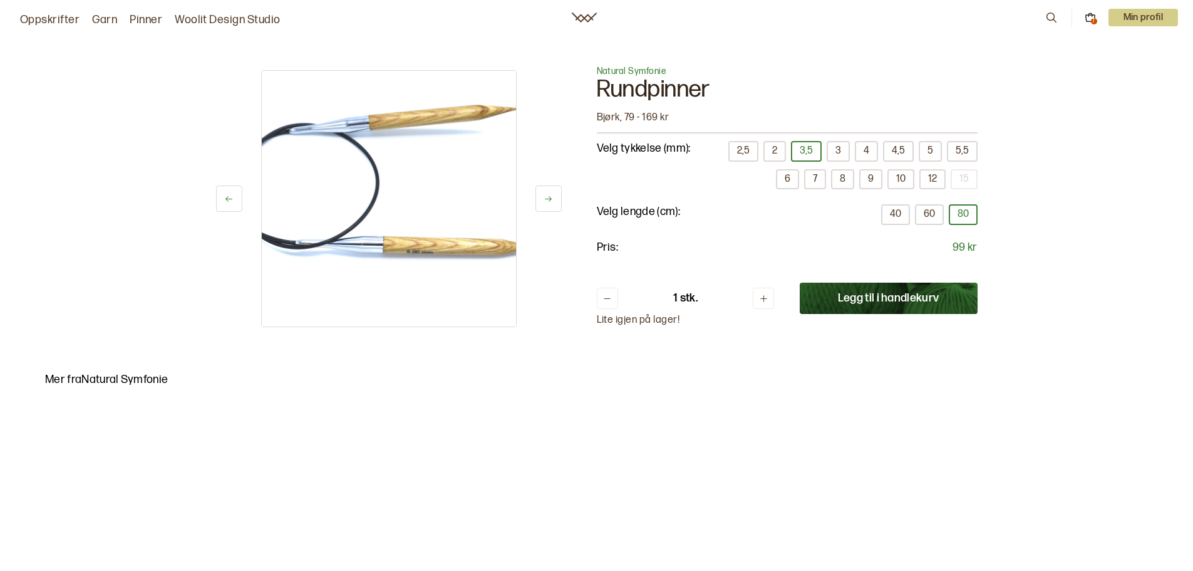
click at [551, 202] on icon at bounding box center [548, 198] width 9 height 9
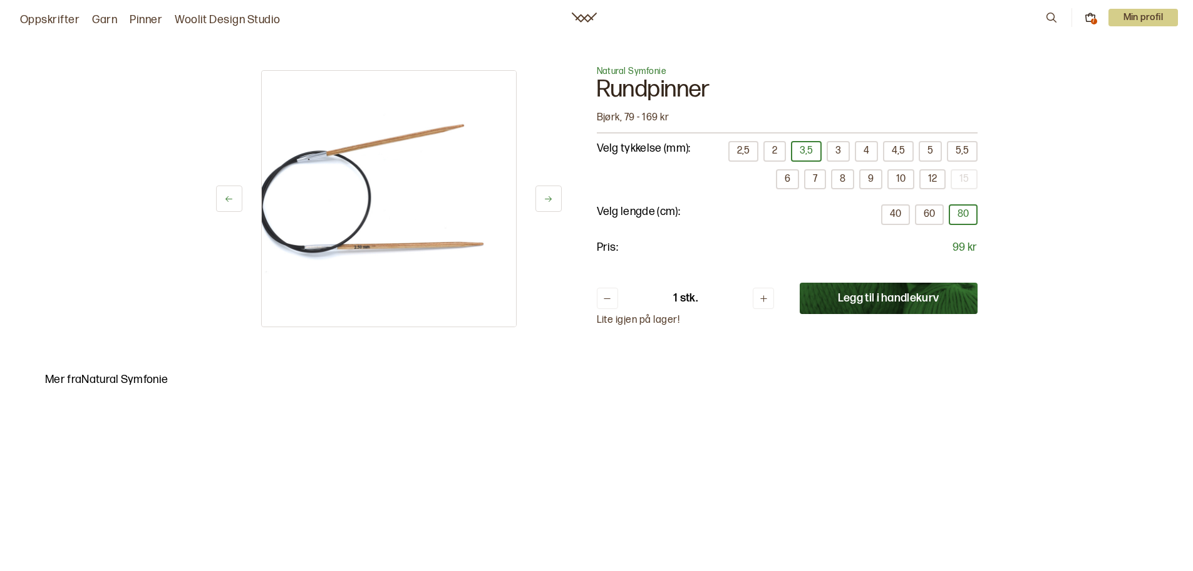
click at [1092, 17] on icon at bounding box center [1090, 17] width 11 height 11
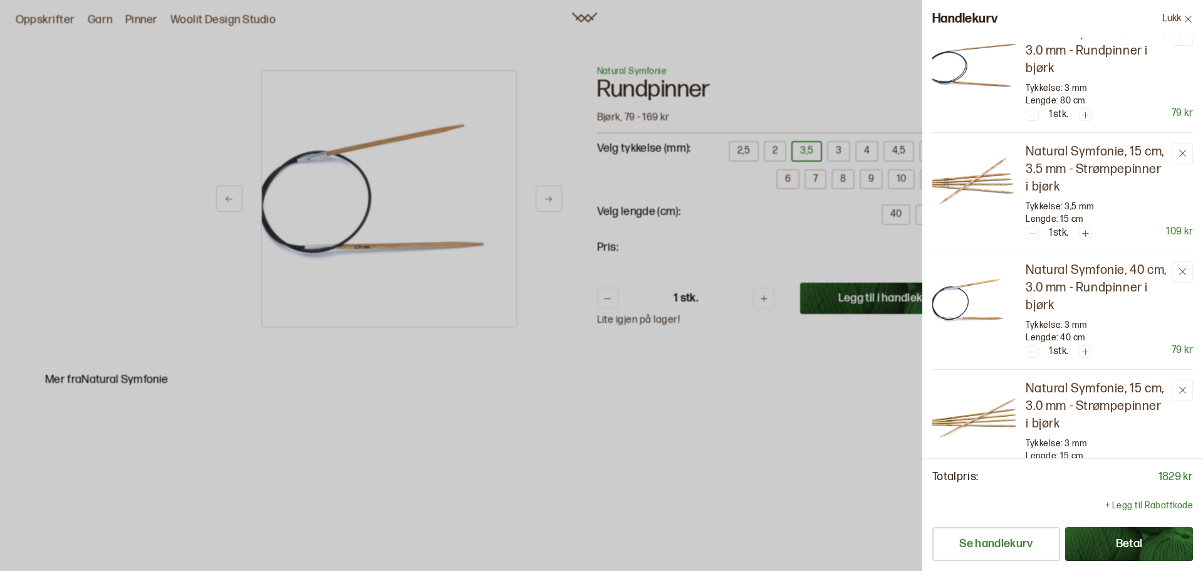
scroll to position [313, 0]
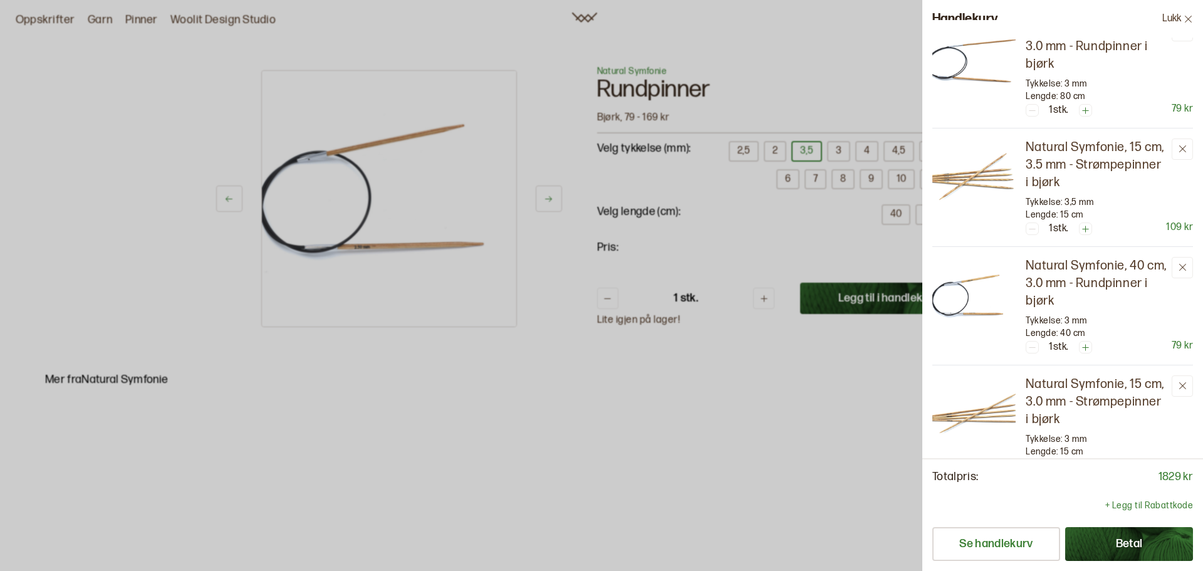
click at [972, 145] on img at bounding box center [973, 179] width 83 height 83
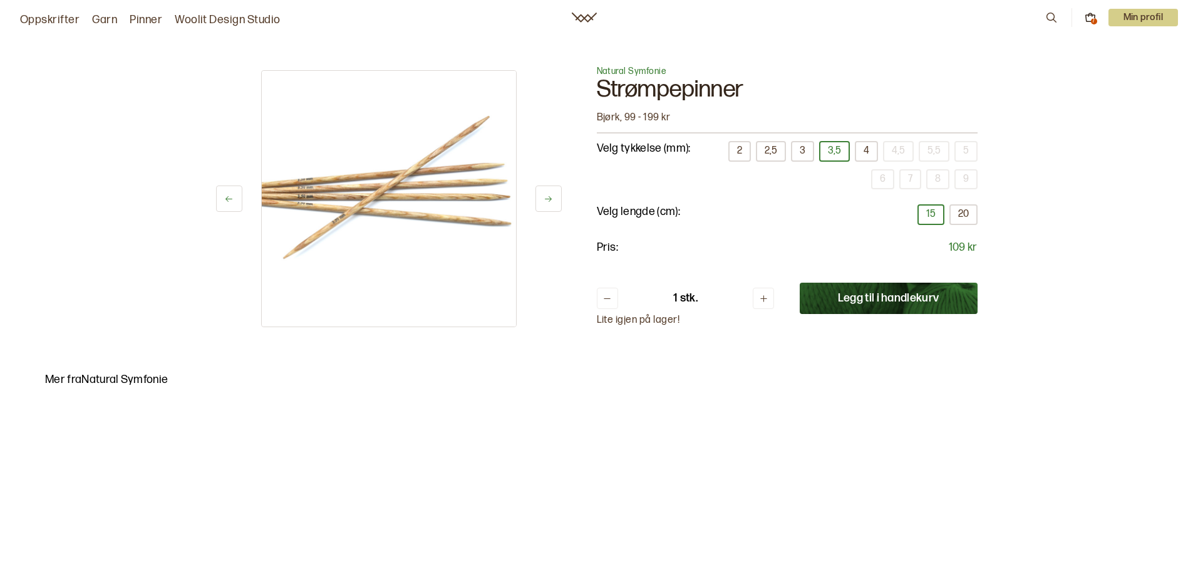
click at [1085, 21] on icon at bounding box center [1090, 17] width 11 height 11
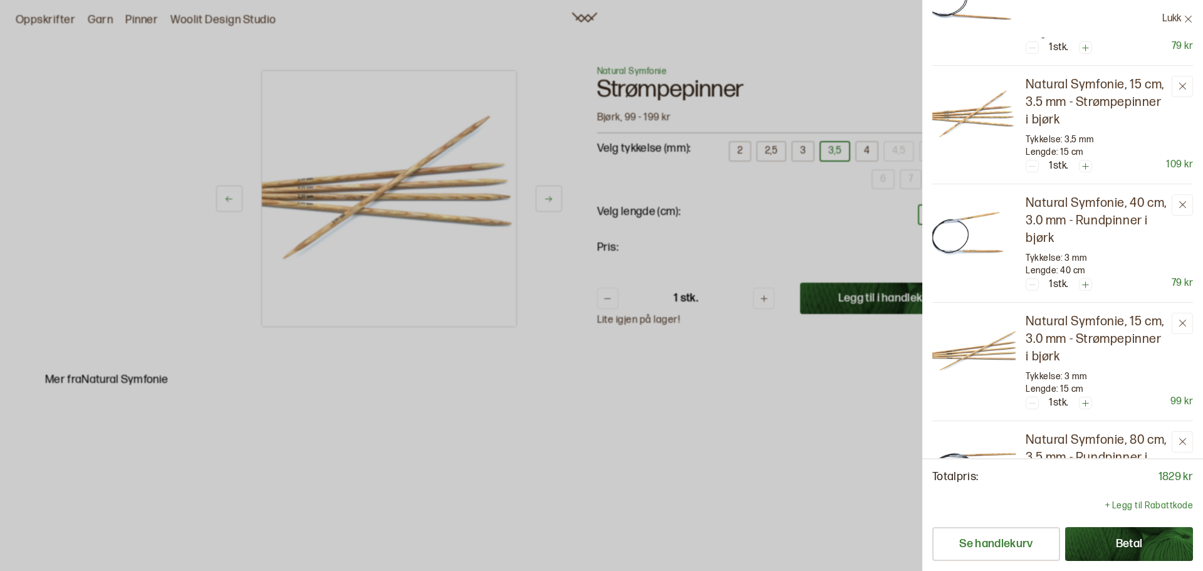
scroll to position [439, 0]
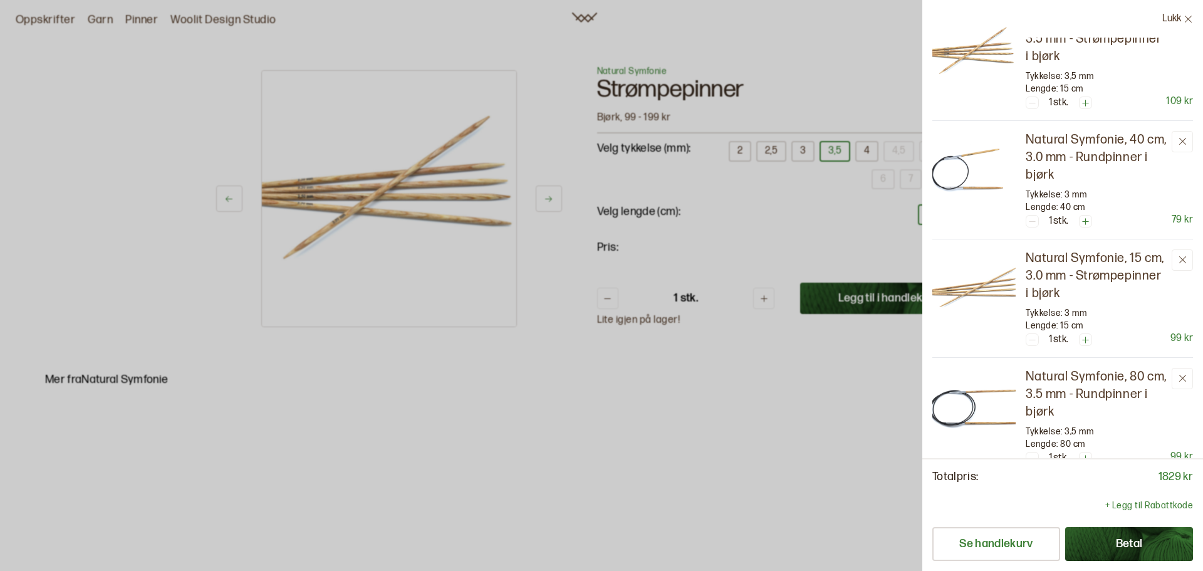
click at [996, 279] on img at bounding box center [973, 290] width 83 height 83
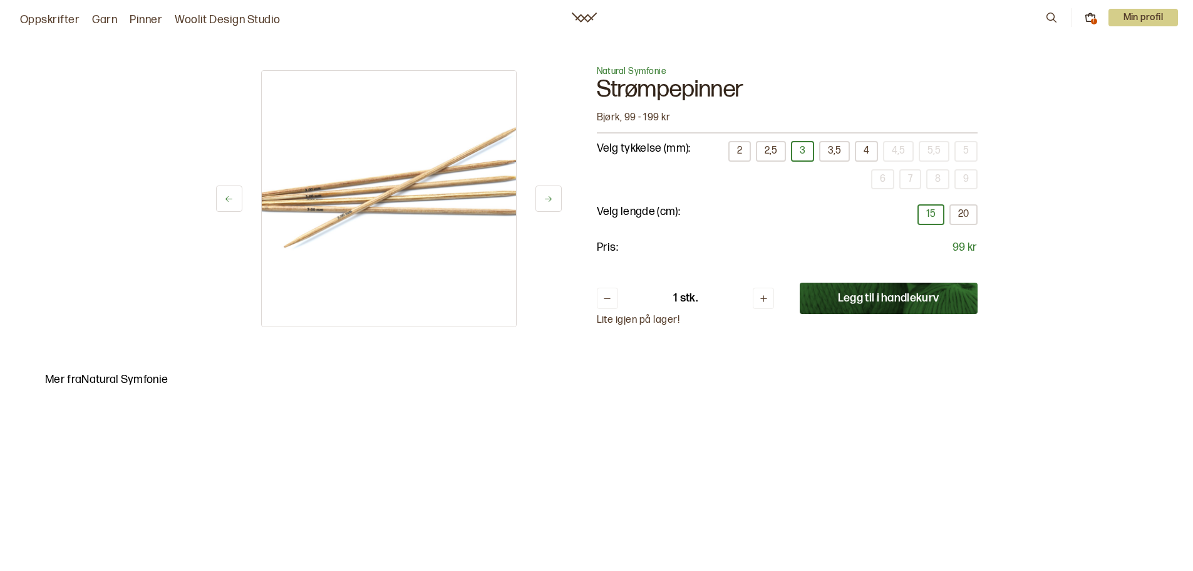
click at [1094, 19] on div "7" at bounding box center [1094, 21] width 6 height 6
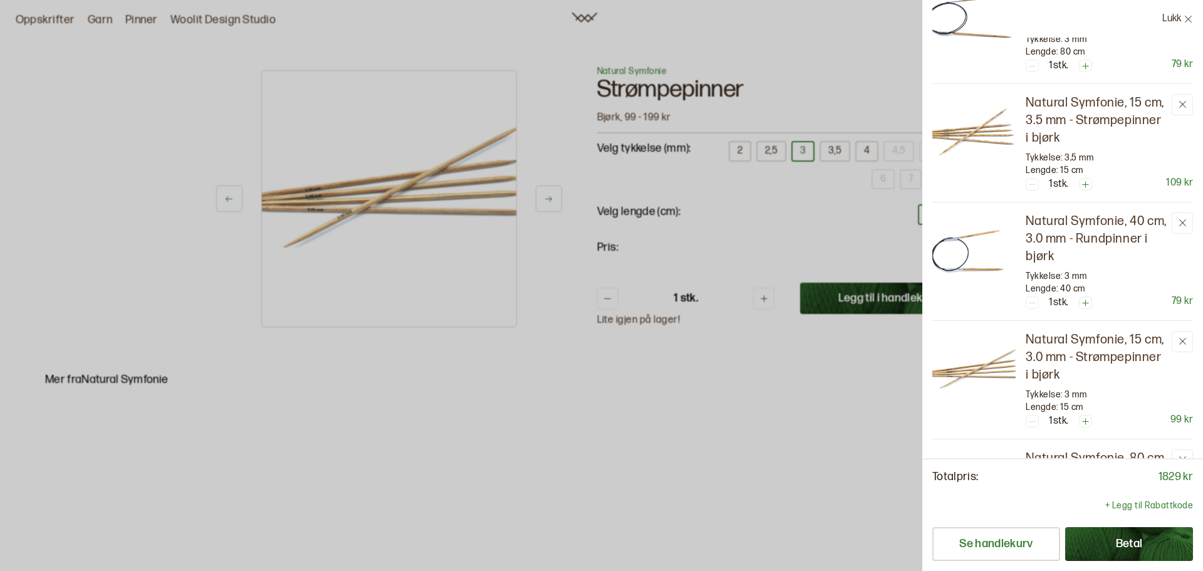
scroll to position [376, 0]
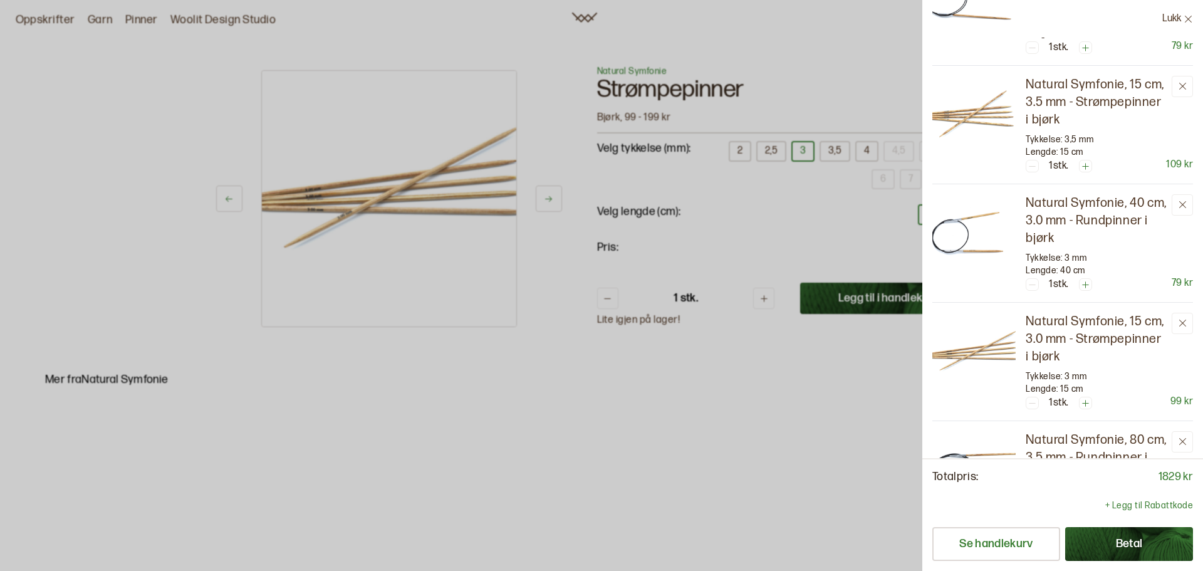
click at [984, 113] on img at bounding box center [973, 117] width 83 height 83
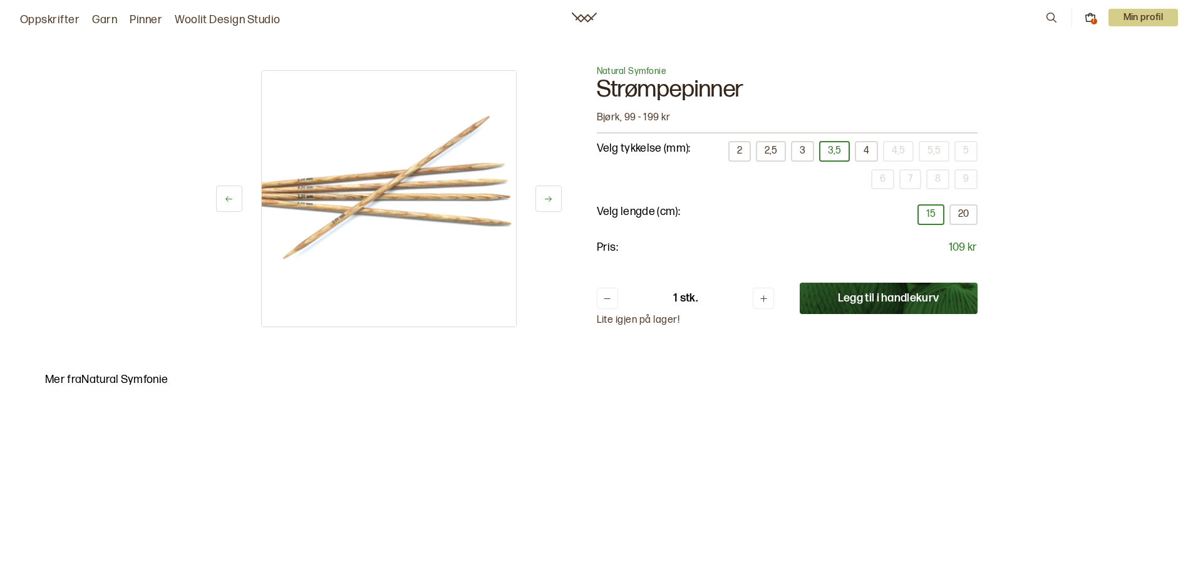
click at [1091, 13] on icon at bounding box center [1090, 17] width 11 height 11
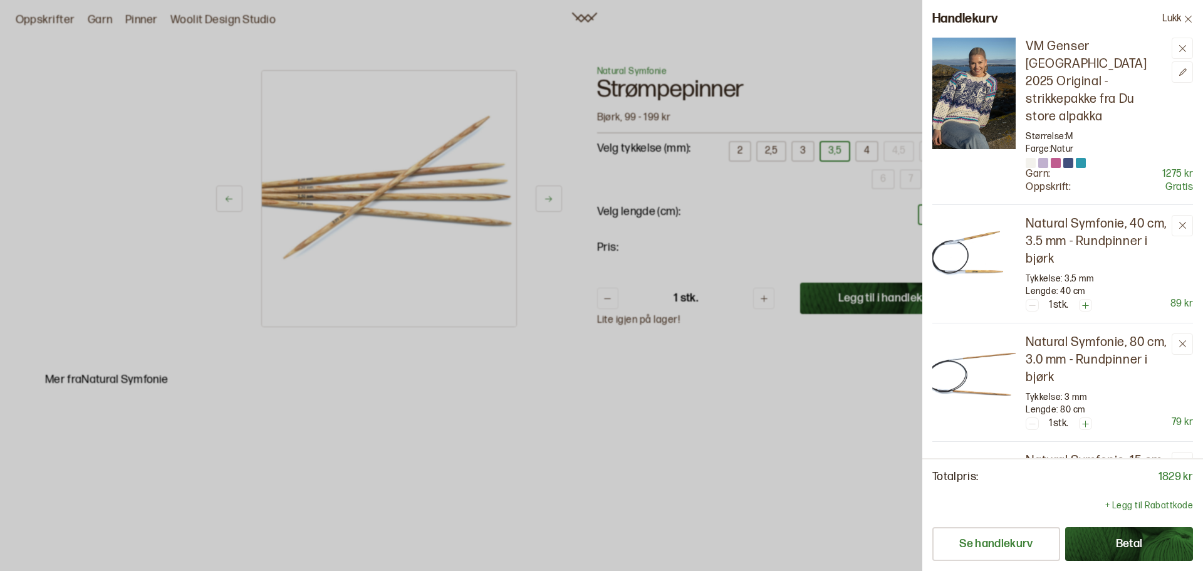
drag, startPoint x: 204, startPoint y: 44, endPoint x: 197, endPoint y: 39, distance: 8.9
click at [204, 43] on div at bounding box center [601, 285] width 1203 height 571
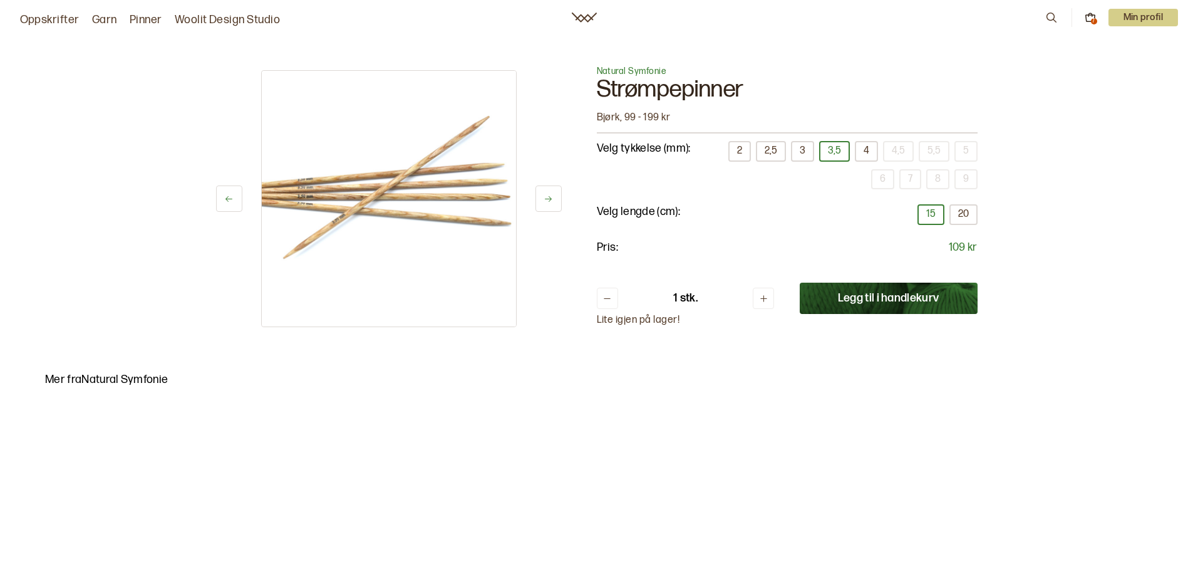
click at [53, 21] on link "Oppskrifter" at bounding box center [50, 20] width 60 height 18
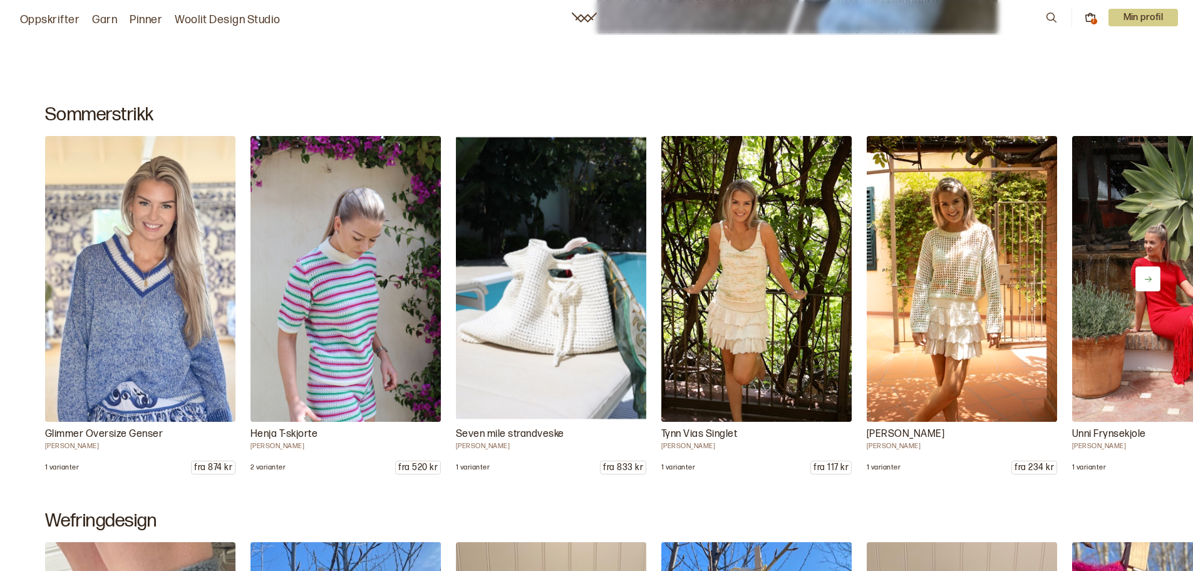
scroll to position [689, 0]
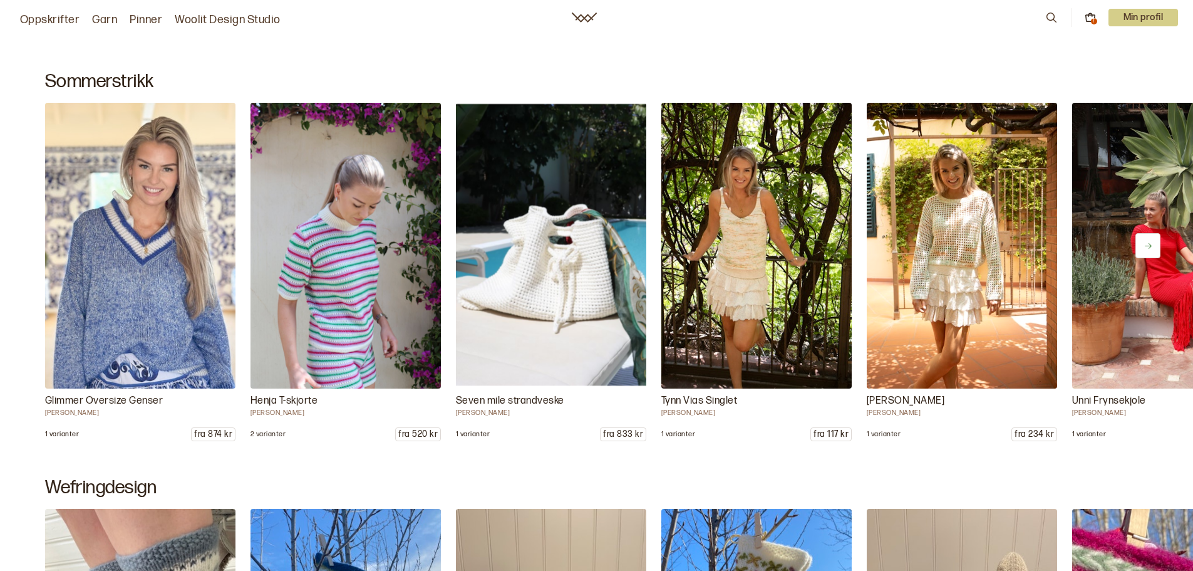
click at [189, 283] on img at bounding box center [140, 246] width 200 height 300
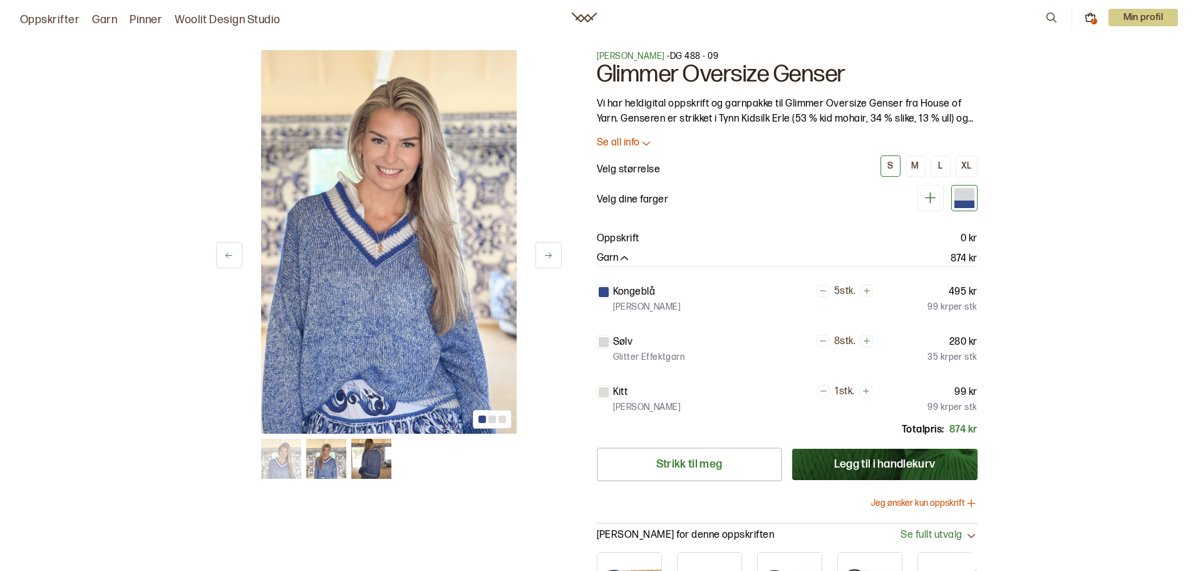
click at [341, 462] on img at bounding box center [326, 459] width 40 height 40
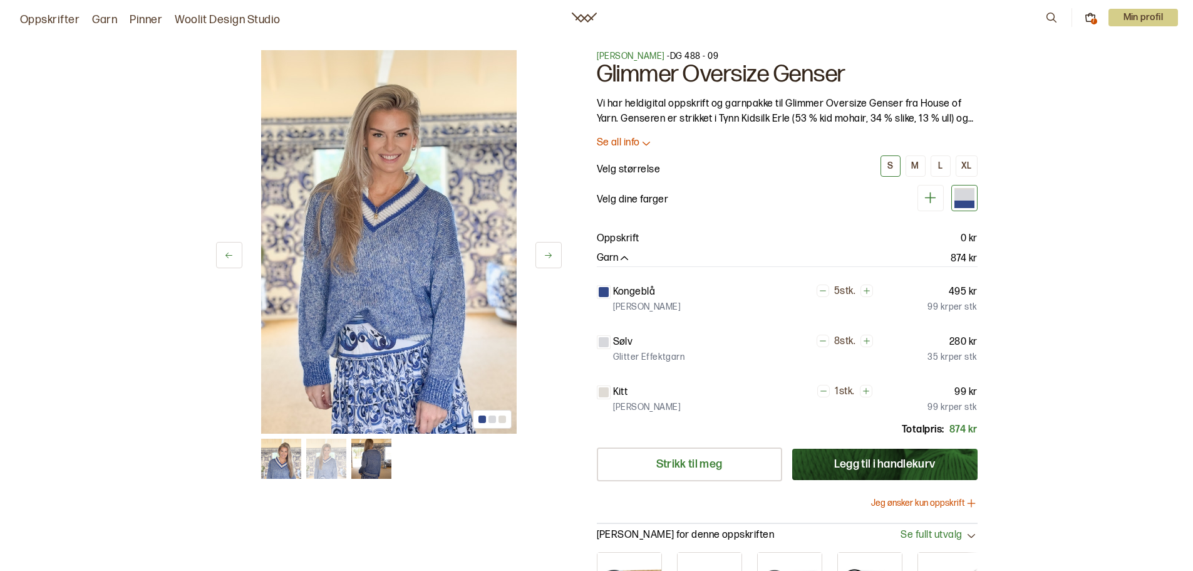
click at [373, 456] on img at bounding box center [371, 459] width 40 height 40
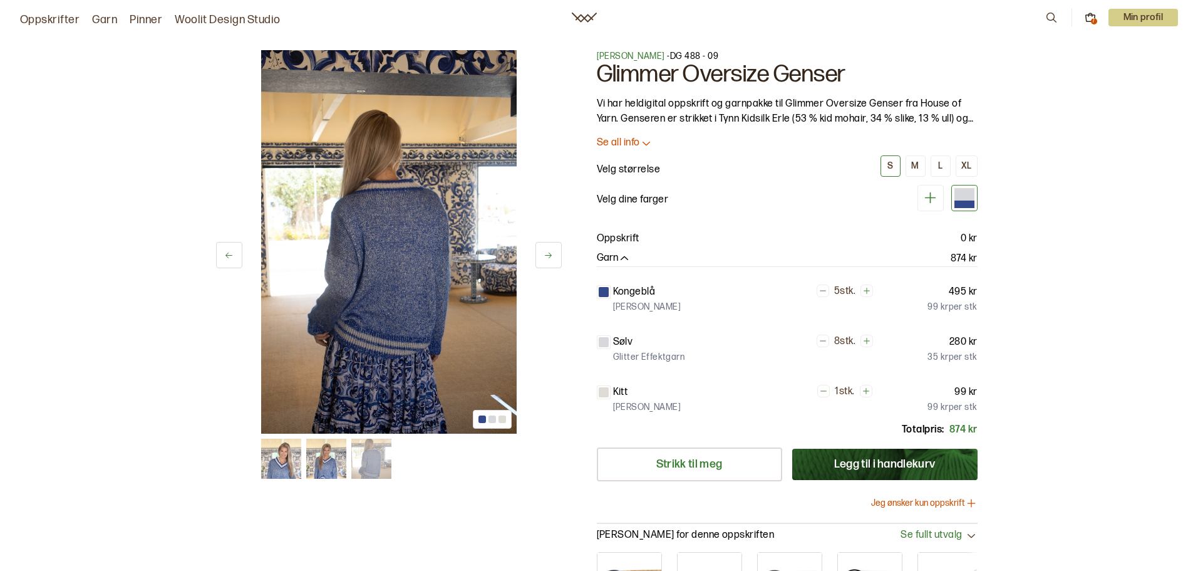
click at [337, 463] on img at bounding box center [326, 459] width 40 height 40
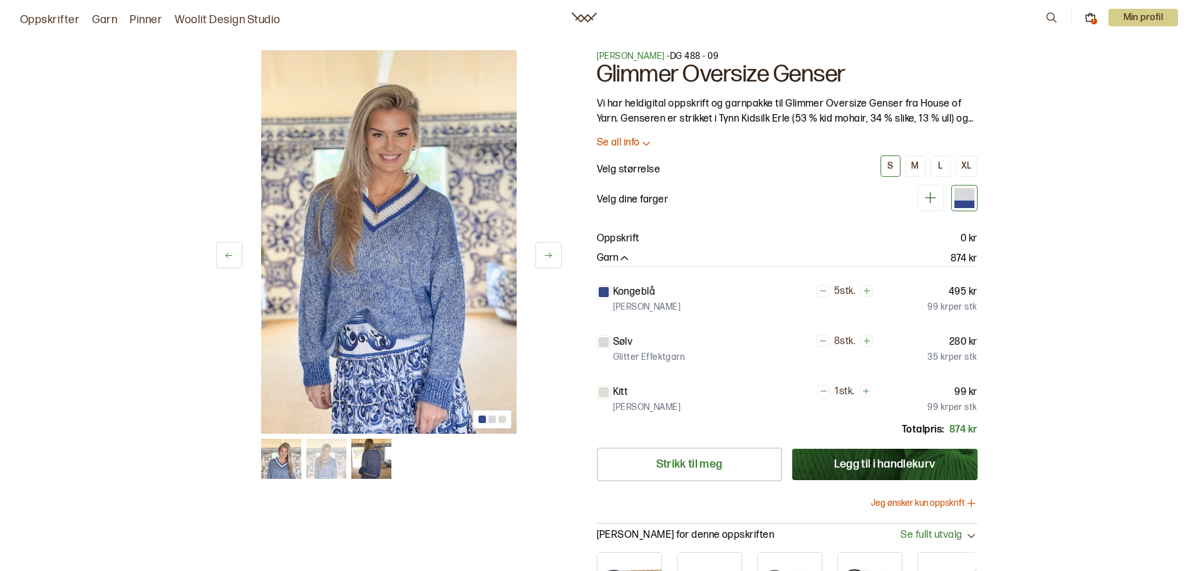
click at [375, 469] on img at bounding box center [371, 459] width 40 height 40
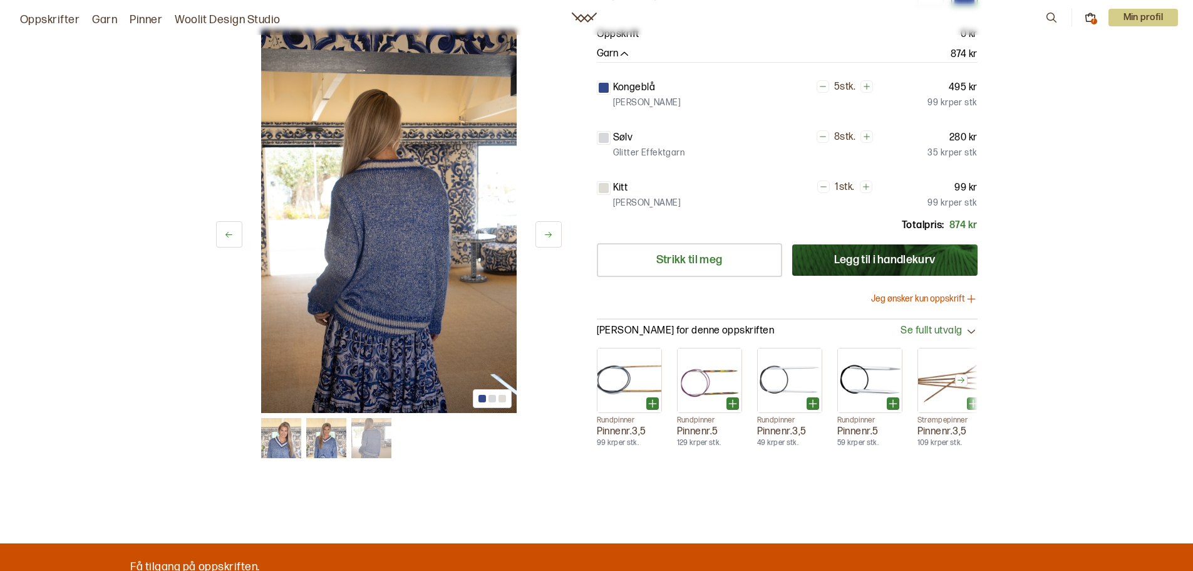
scroll to position [188, 0]
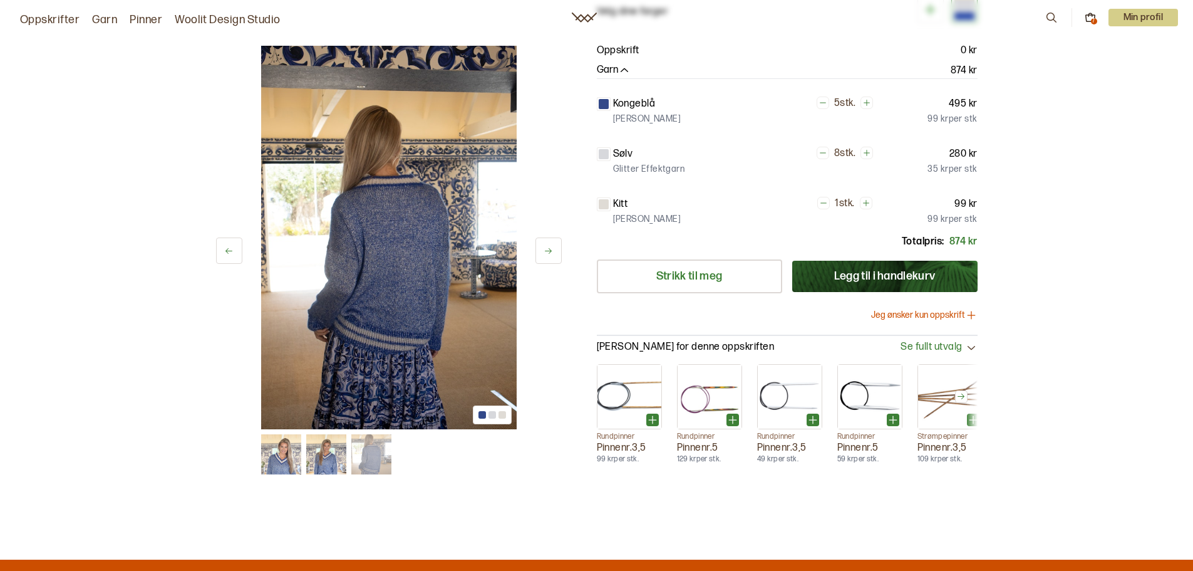
click at [288, 452] on img at bounding box center [281, 454] width 40 height 40
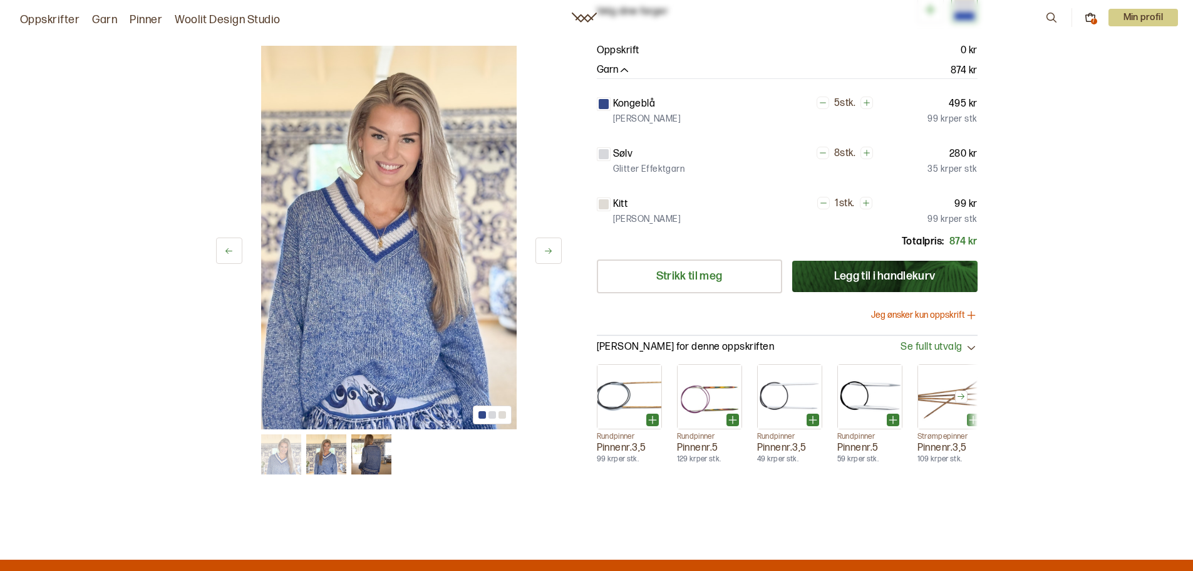
click at [372, 463] on img at bounding box center [371, 454] width 40 height 40
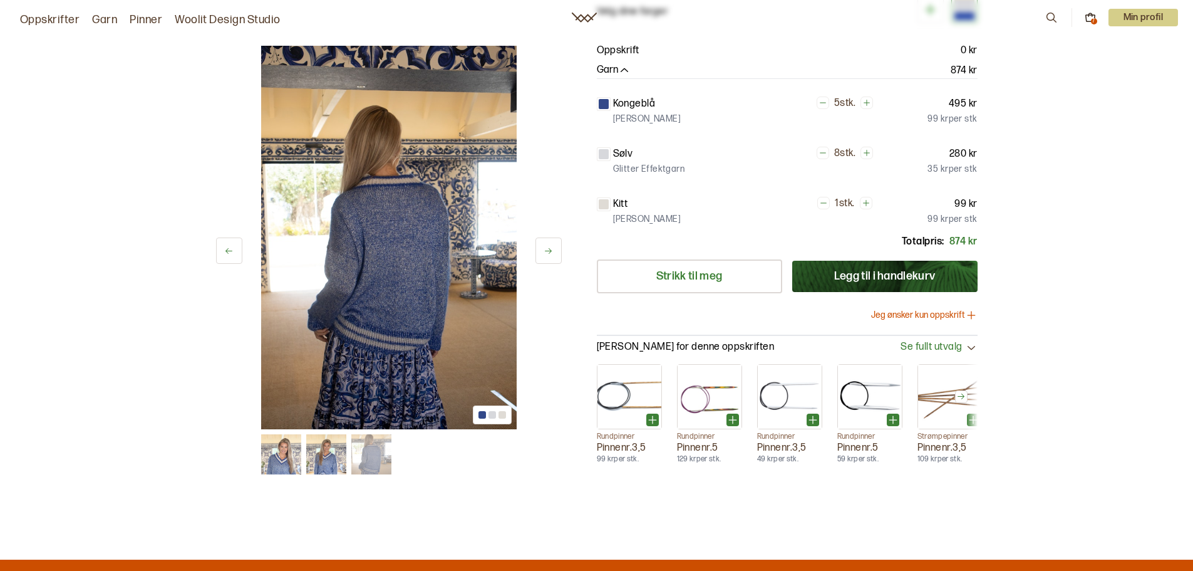
click at [336, 463] on img at bounding box center [326, 454] width 40 height 40
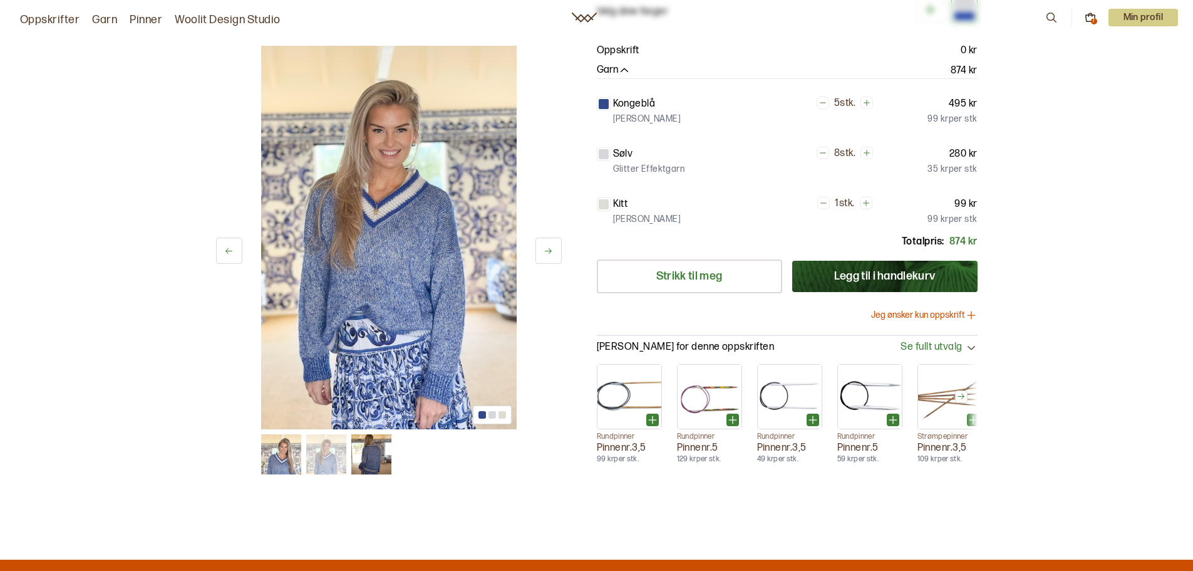
click at [371, 467] on img at bounding box center [371, 454] width 40 height 40
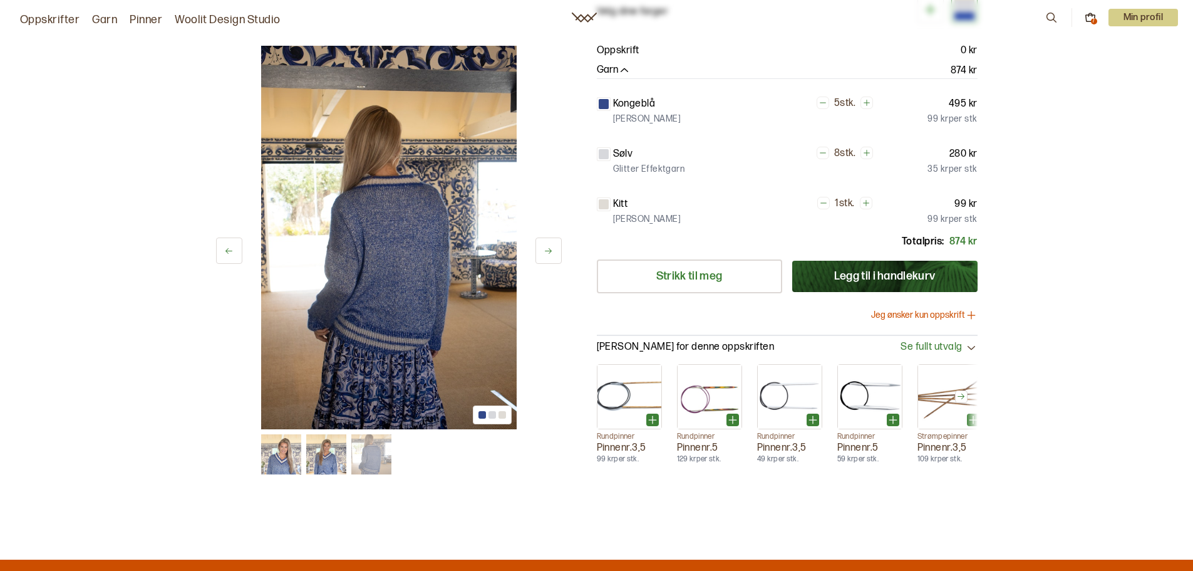
click at [273, 456] on img at bounding box center [281, 454] width 40 height 40
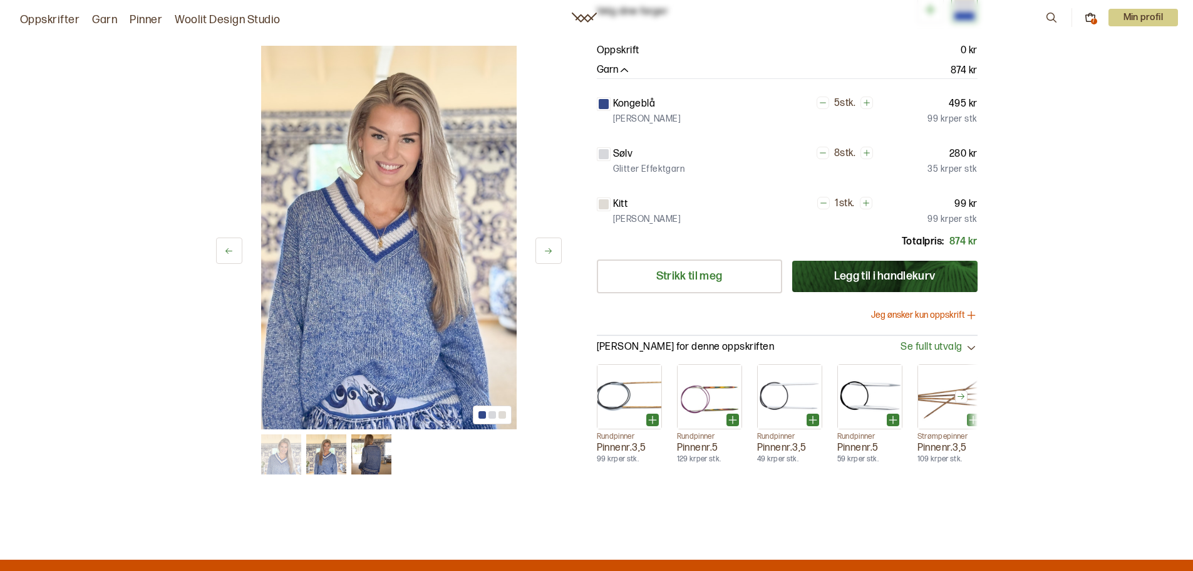
scroll to position [0, 0]
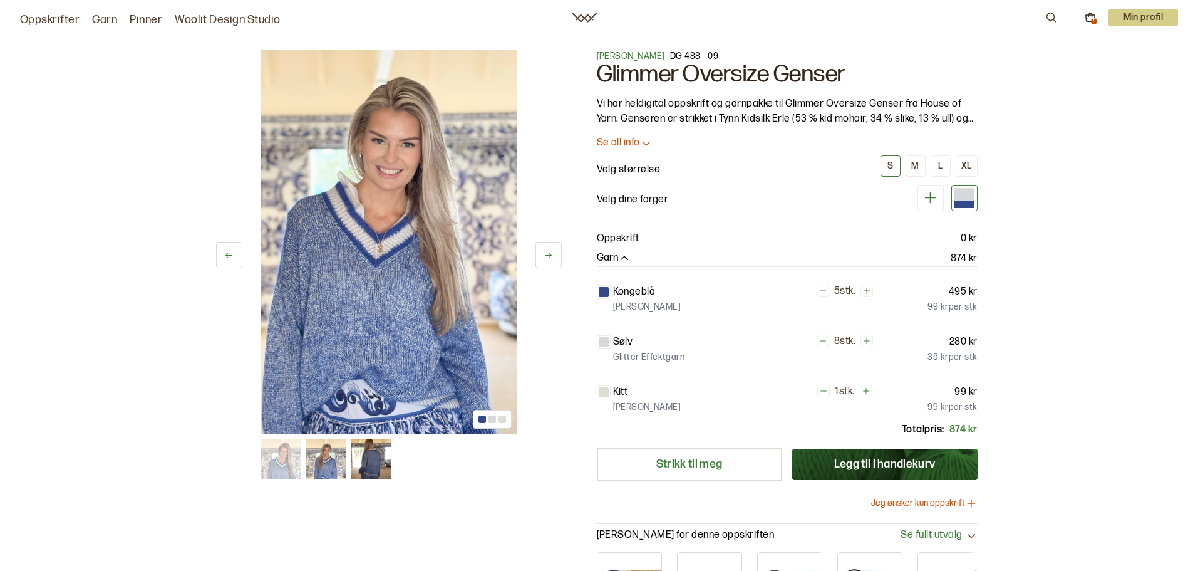
click at [200, 15] on link "Woolit Design Studio" at bounding box center [228, 20] width 106 height 18
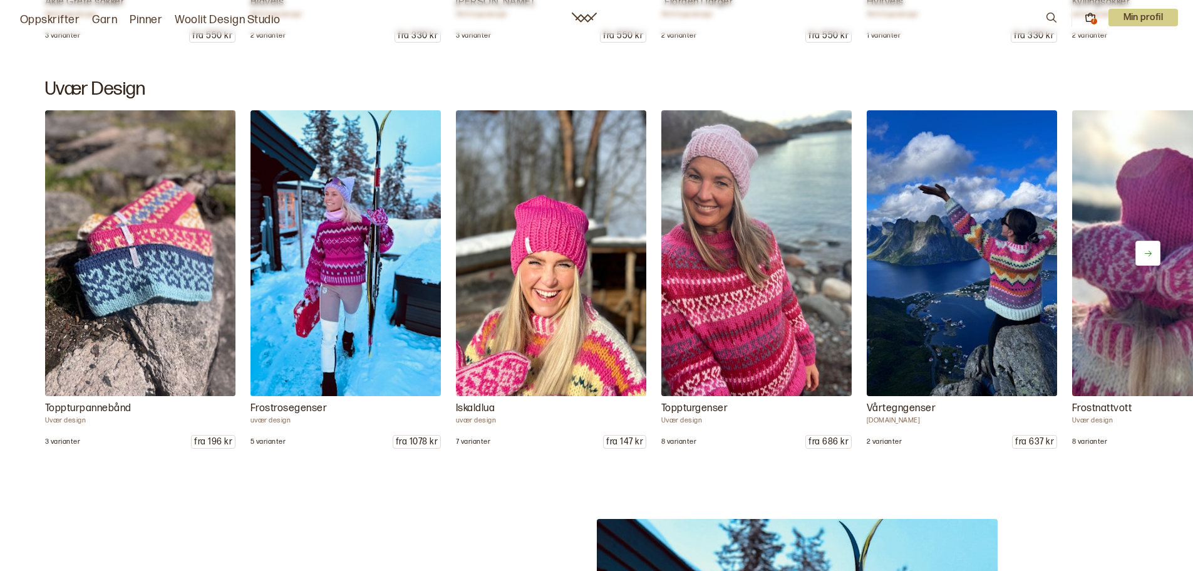
scroll to position [1503, 0]
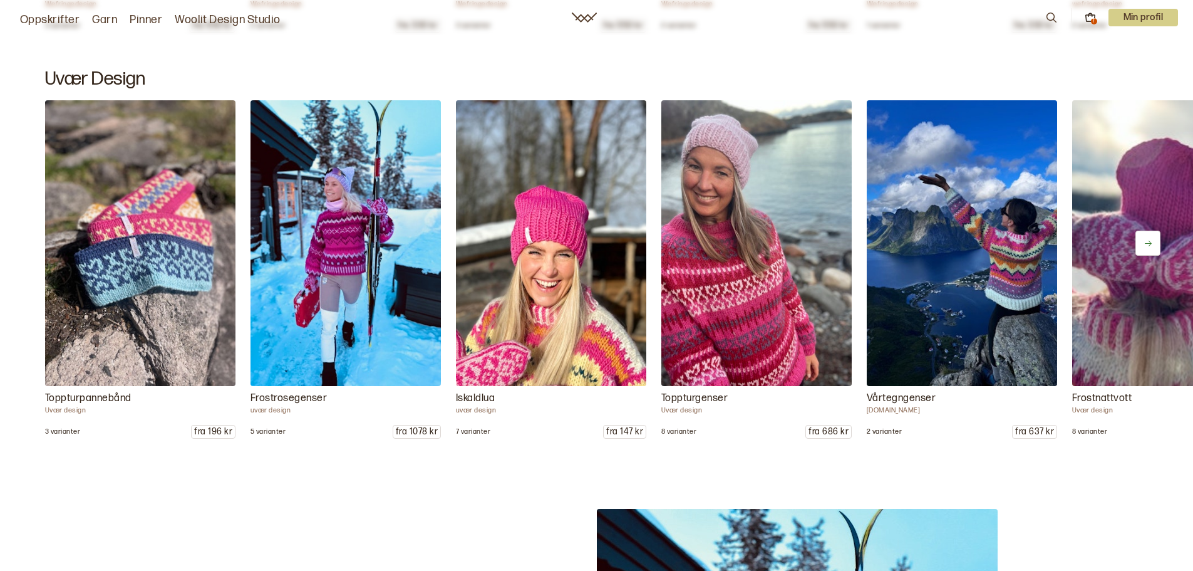
click at [1143, 239] on button at bounding box center [1148, 243] width 25 height 25
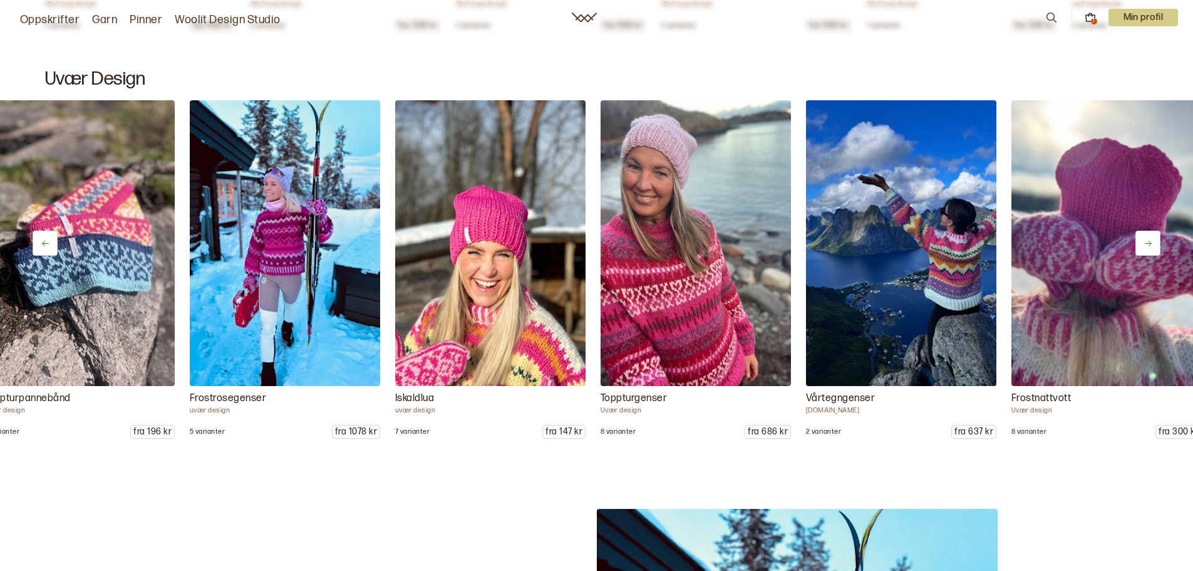
scroll to position [0, 115]
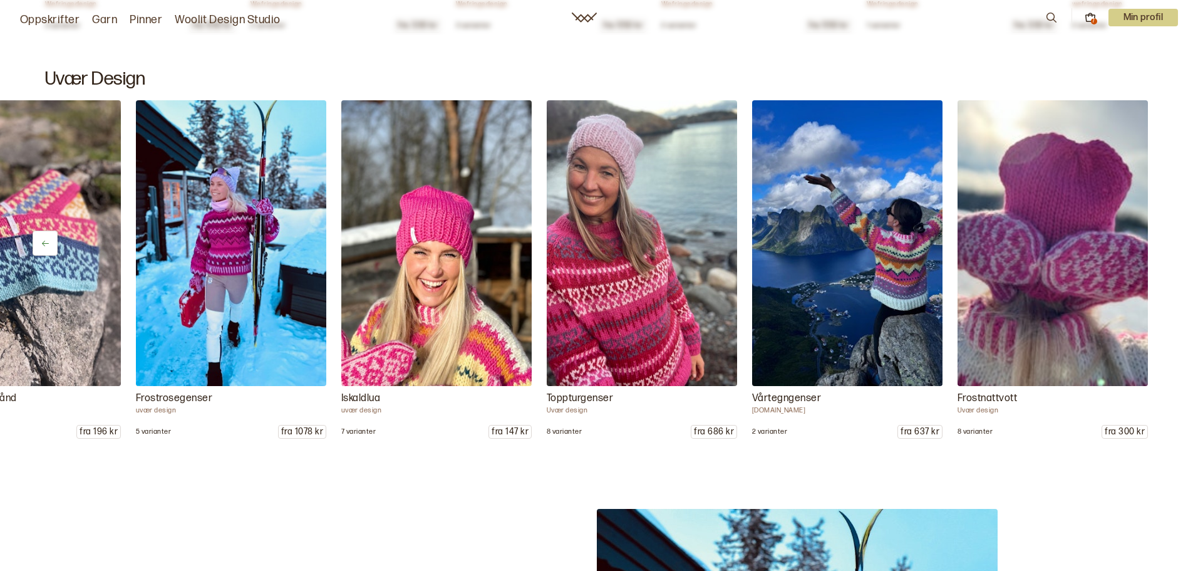
click at [1143, 239] on img at bounding box center [1053, 243] width 200 height 300
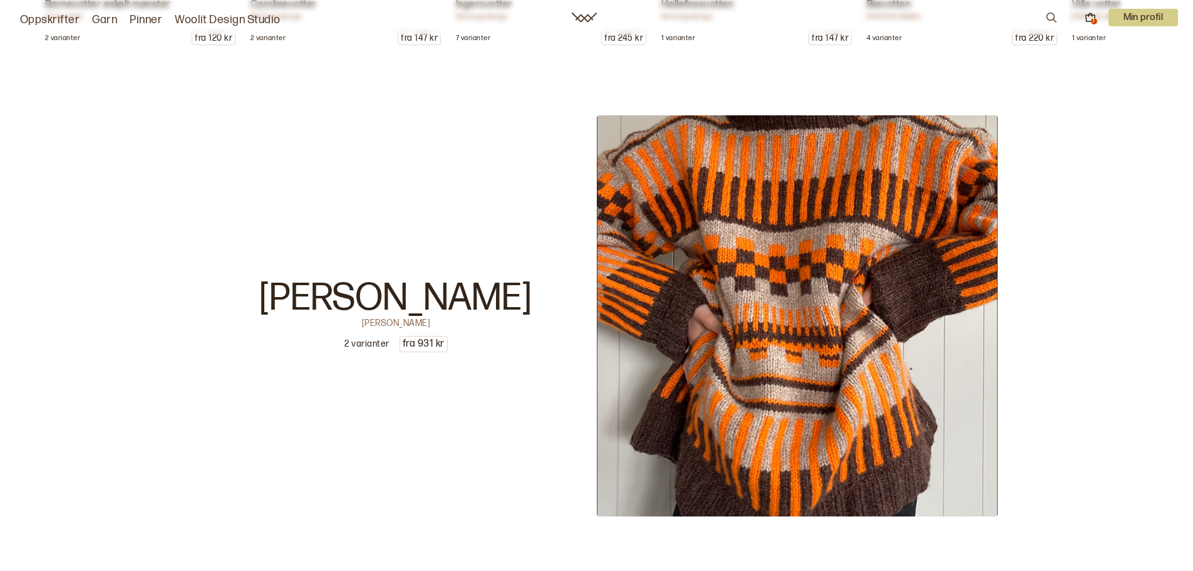
scroll to position [5262, 0]
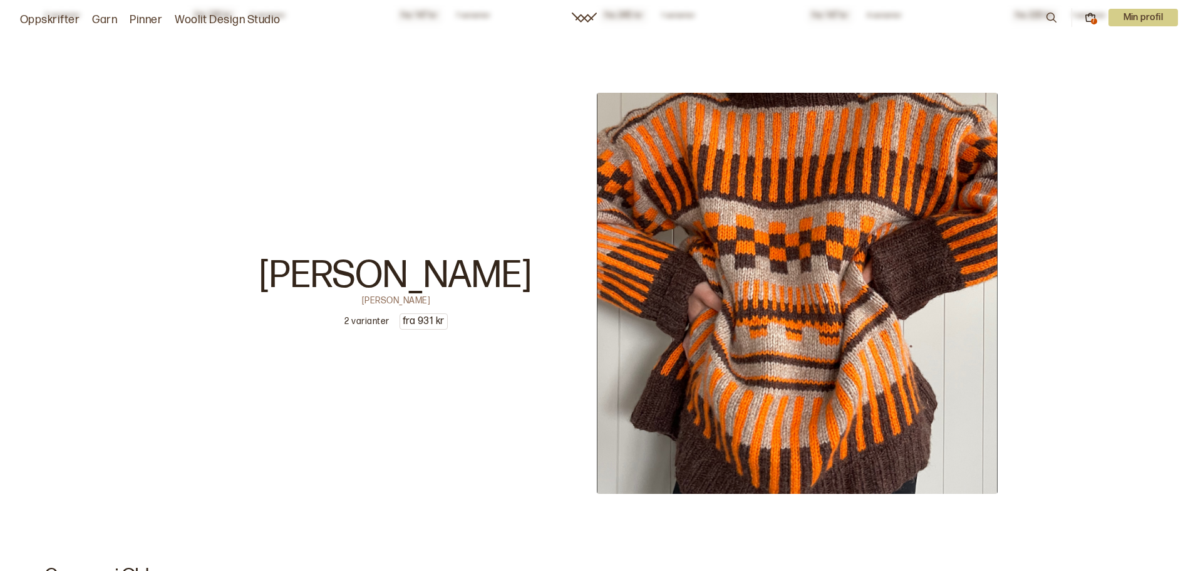
click at [712, 335] on img at bounding box center [797, 293] width 401 height 401
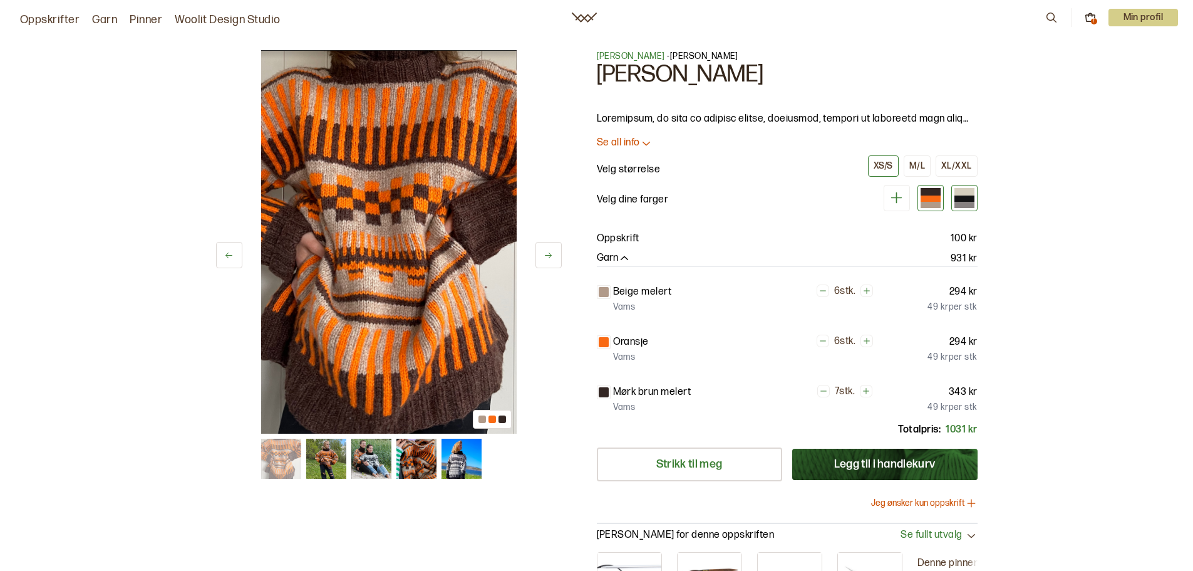
click at [967, 202] on div at bounding box center [965, 205] width 20 height 6
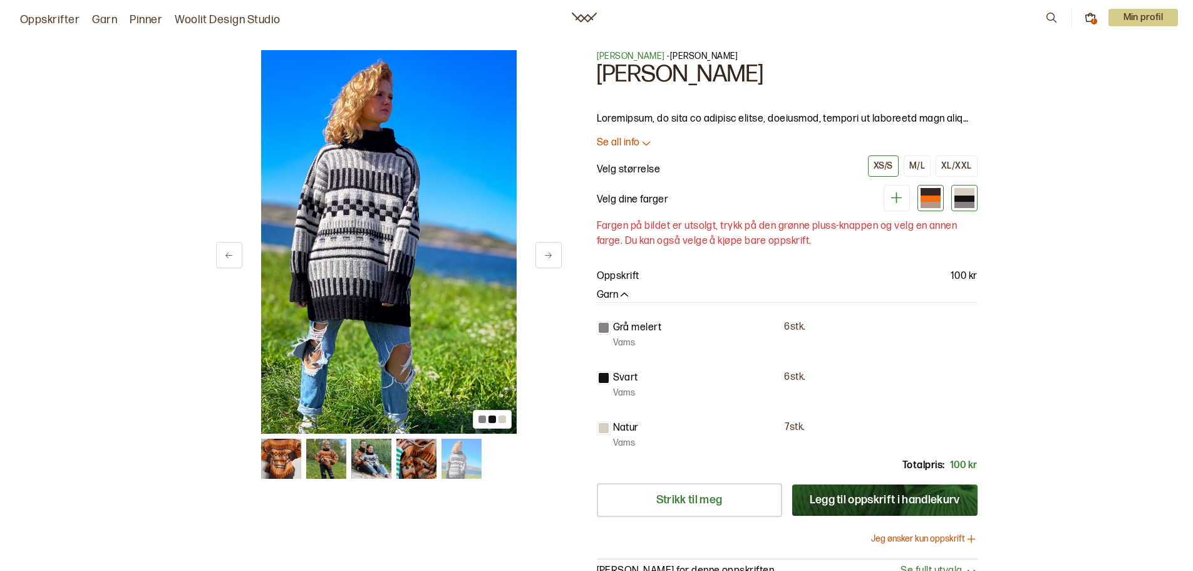
click at [927, 202] on div at bounding box center [931, 205] width 20 height 6
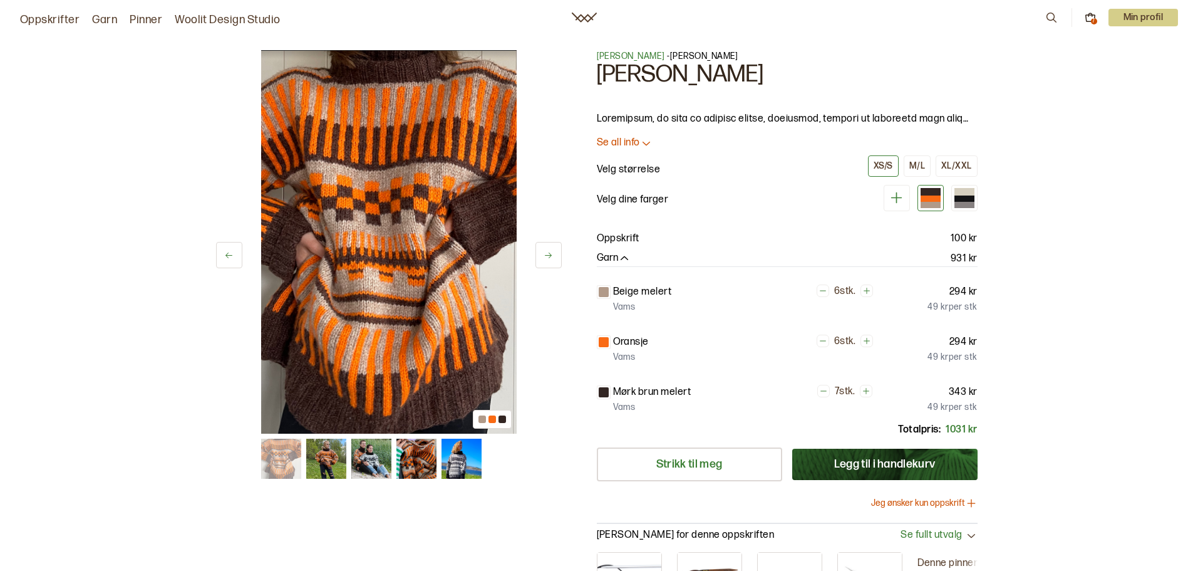
click at [323, 455] on img at bounding box center [326, 459] width 40 height 40
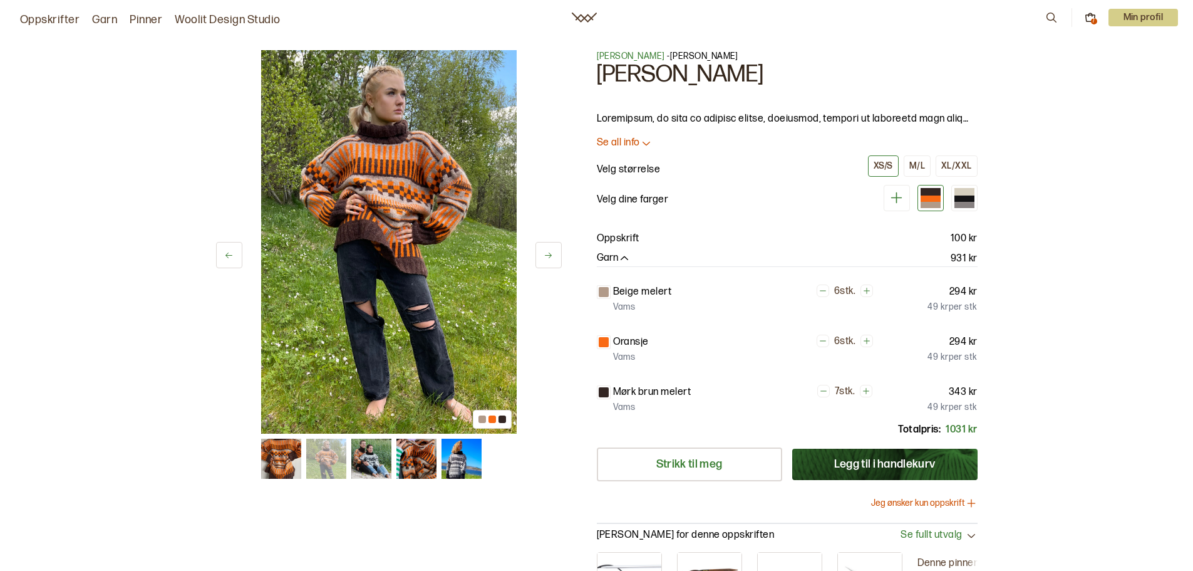
click at [386, 460] on img at bounding box center [371, 459] width 40 height 40
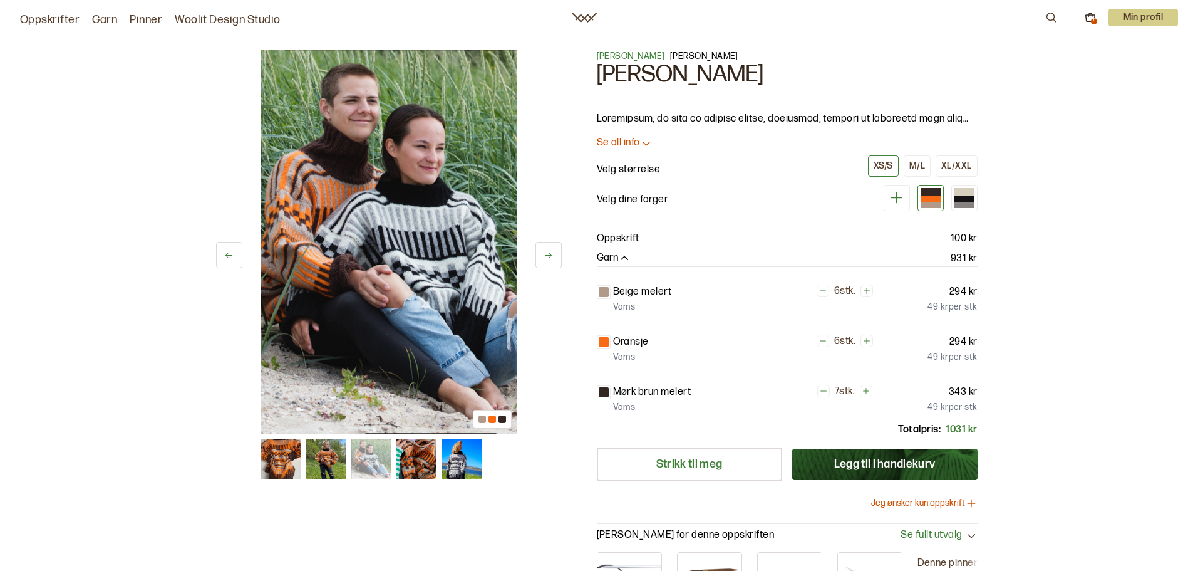
click at [422, 457] on img at bounding box center [417, 459] width 40 height 40
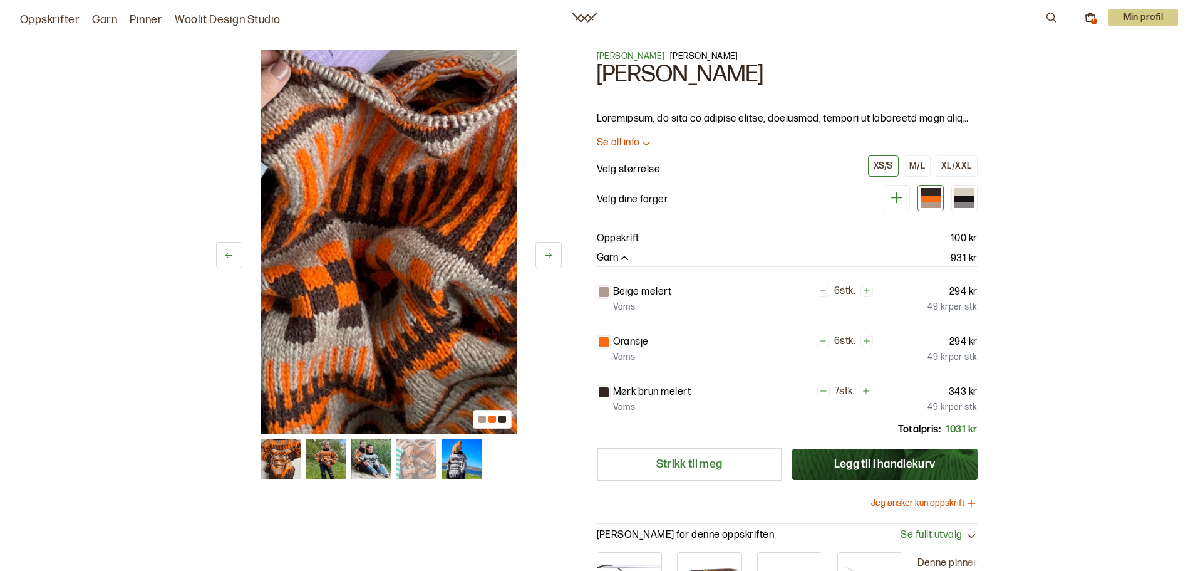
click at [444, 461] on img at bounding box center [462, 459] width 40 height 40
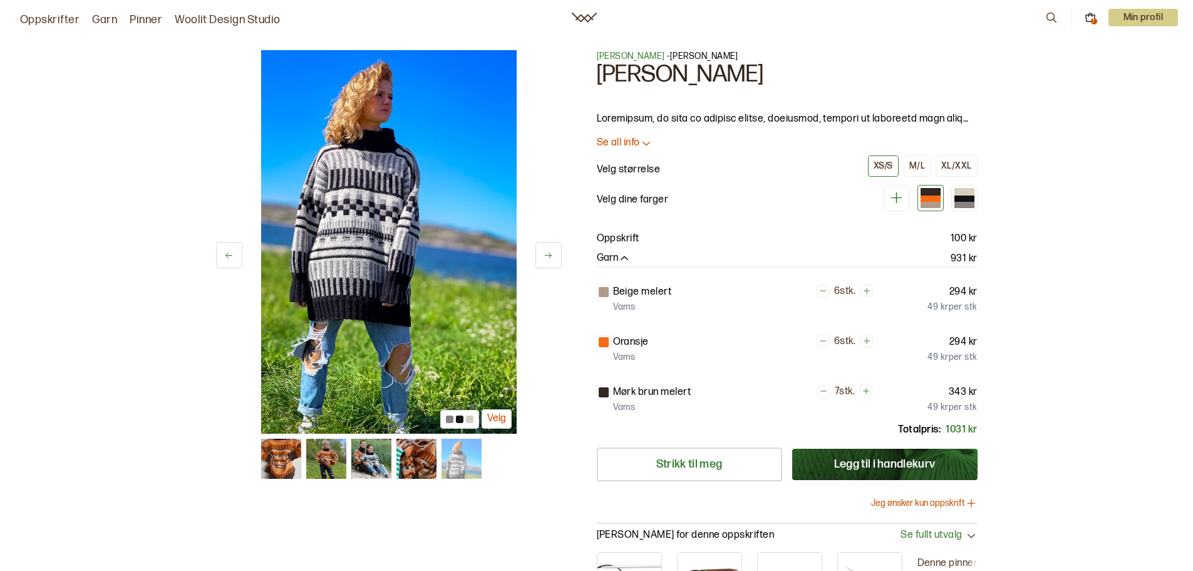
click at [326, 459] on img at bounding box center [326, 459] width 40 height 40
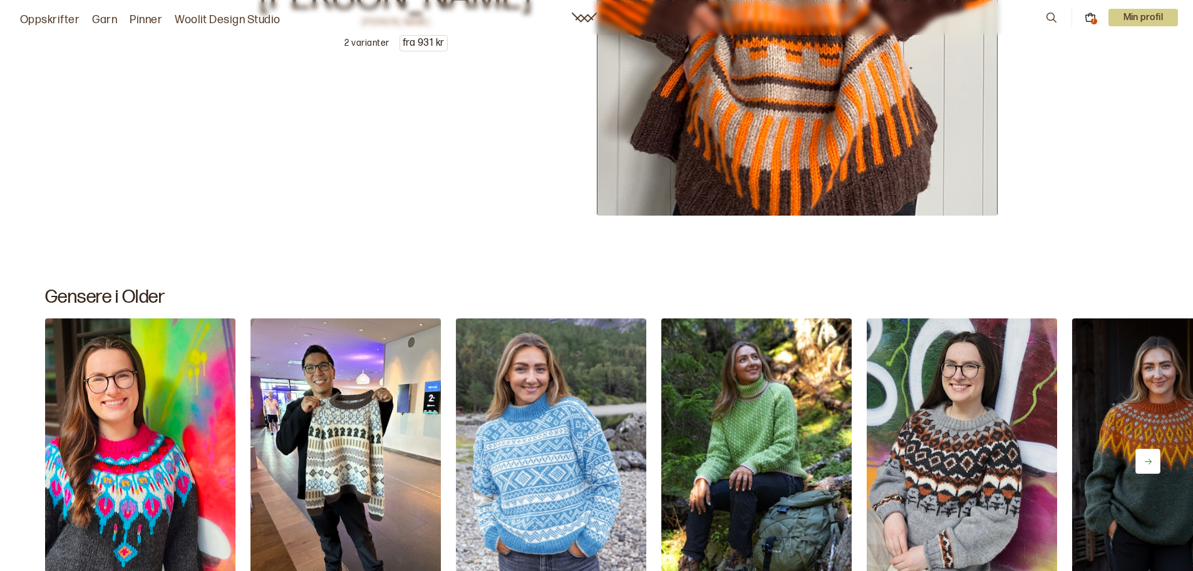
scroll to position [5701, 0]
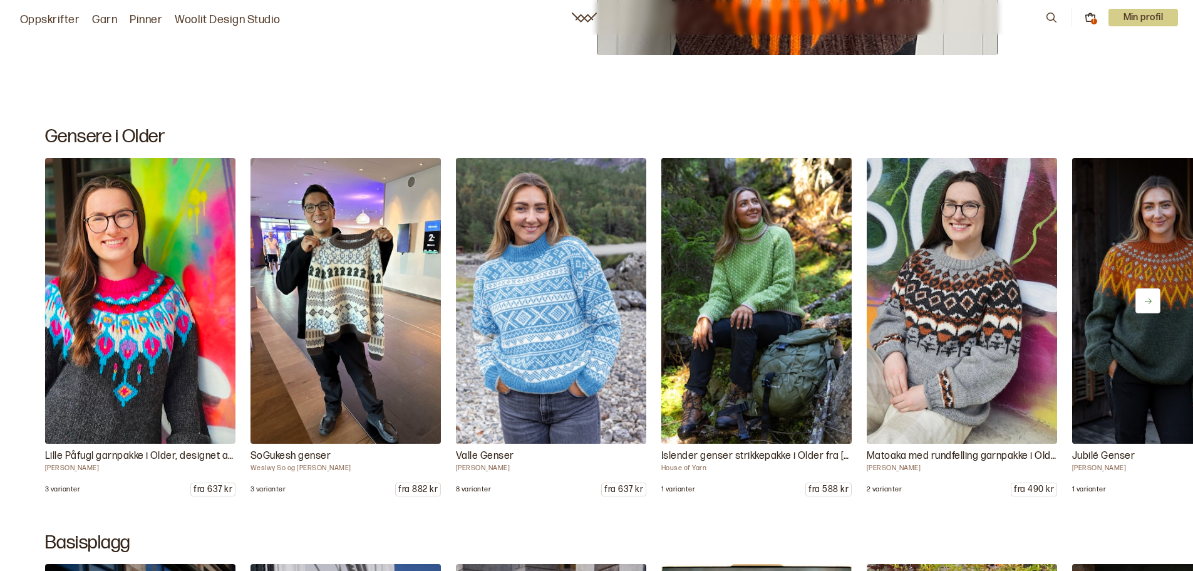
click at [1145, 301] on icon at bounding box center [1148, 301] width 7 height 6
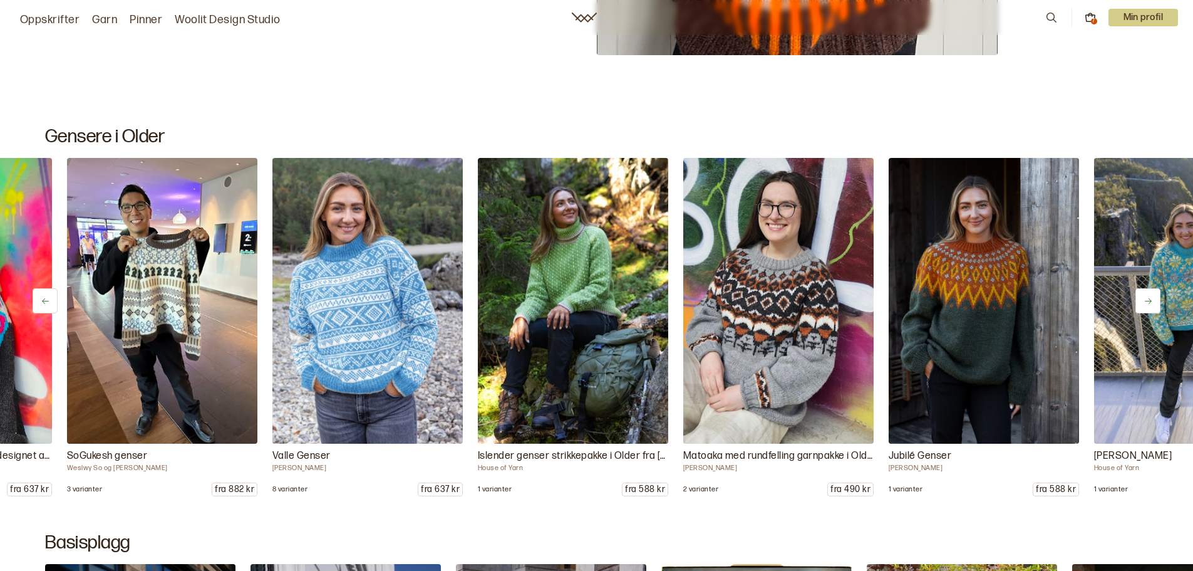
scroll to position [0, 205]
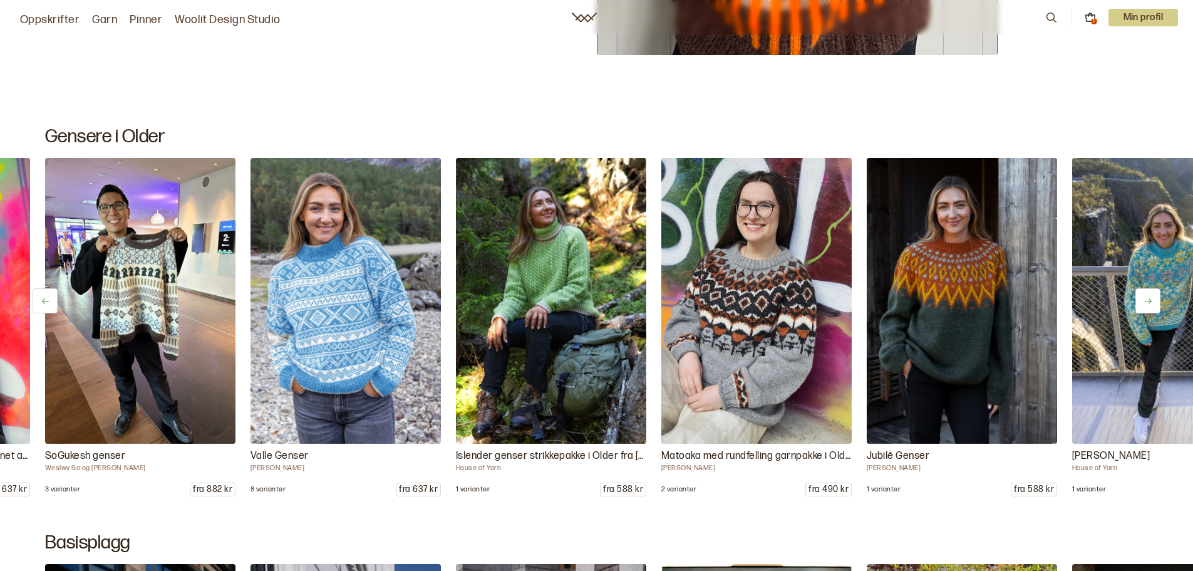
click at [1145, 301] on icon at bounding box center [1148, 301] width 7 height 6
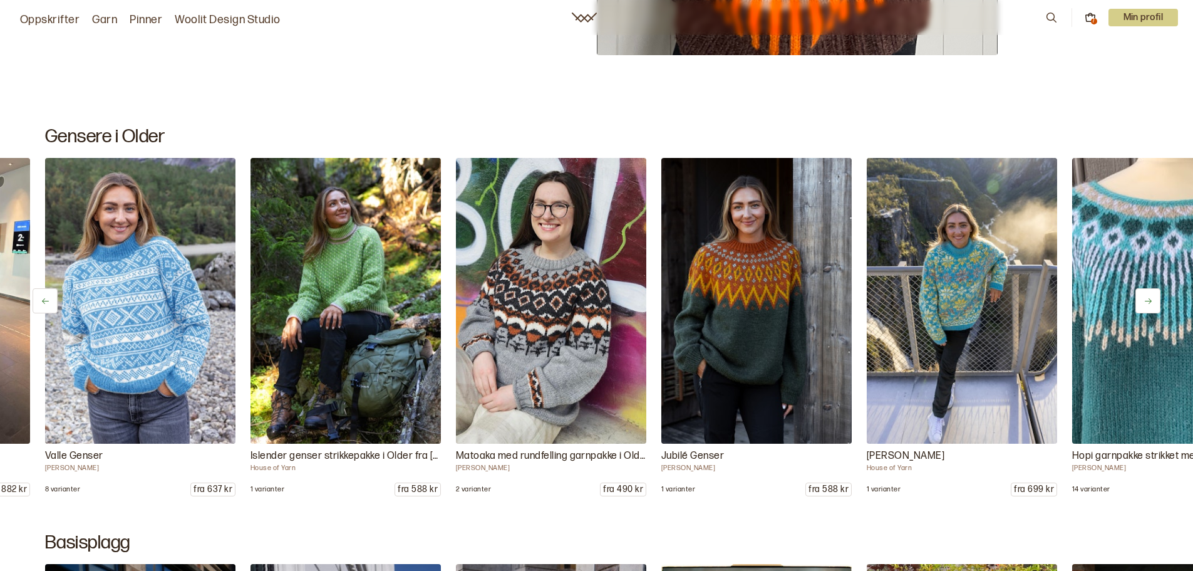
click at [1145, 301] on icon at bounding box center [1148, 301] width 7 height 6
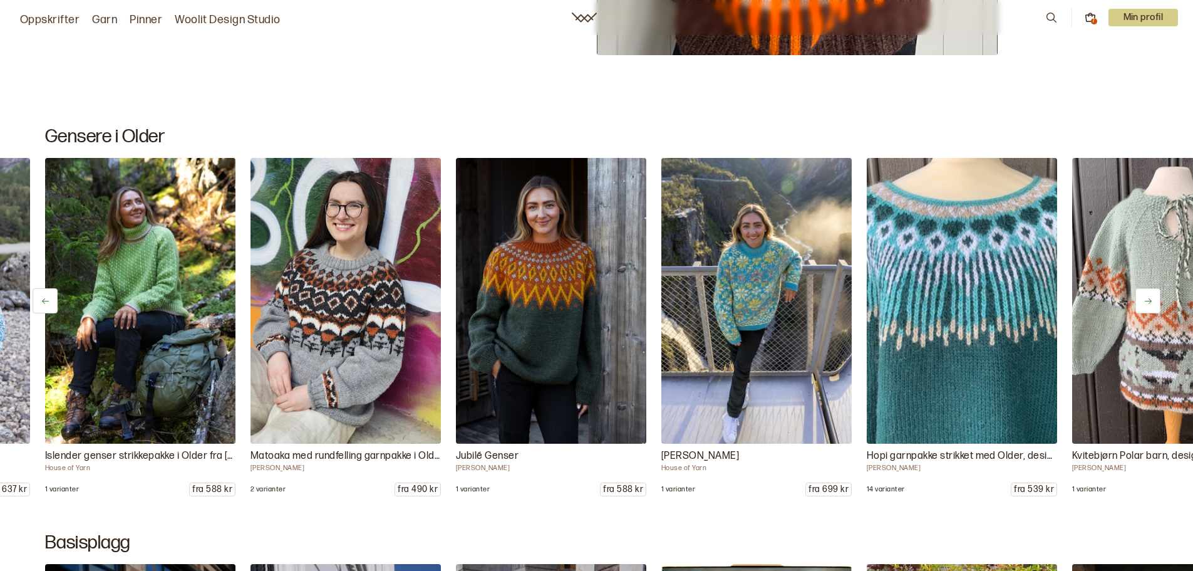
click at [1145, 301] on icon at bounding box center [1148, 301] width 7 height 6
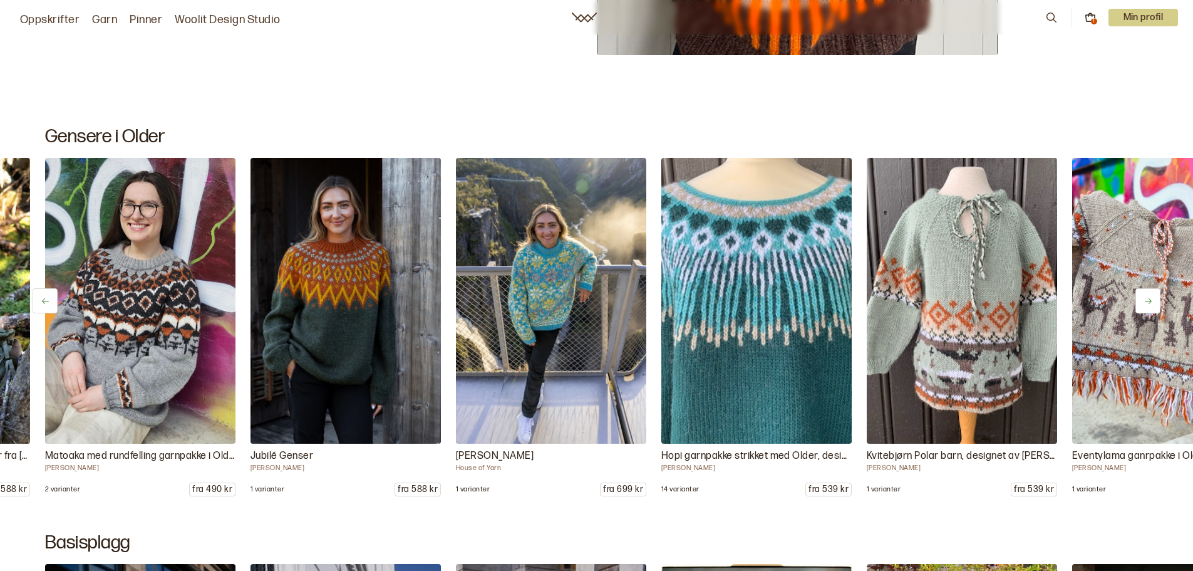
click at [1145, 301] on icon at bounding box center [1148, 300] width 9 height 9
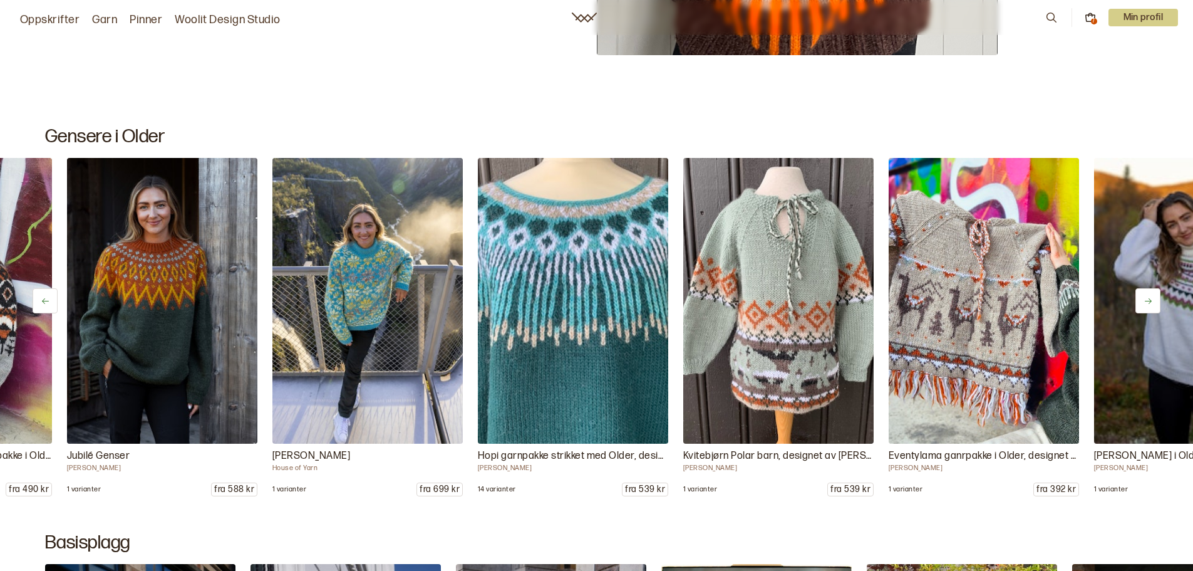
scroll to position [0, 1027]
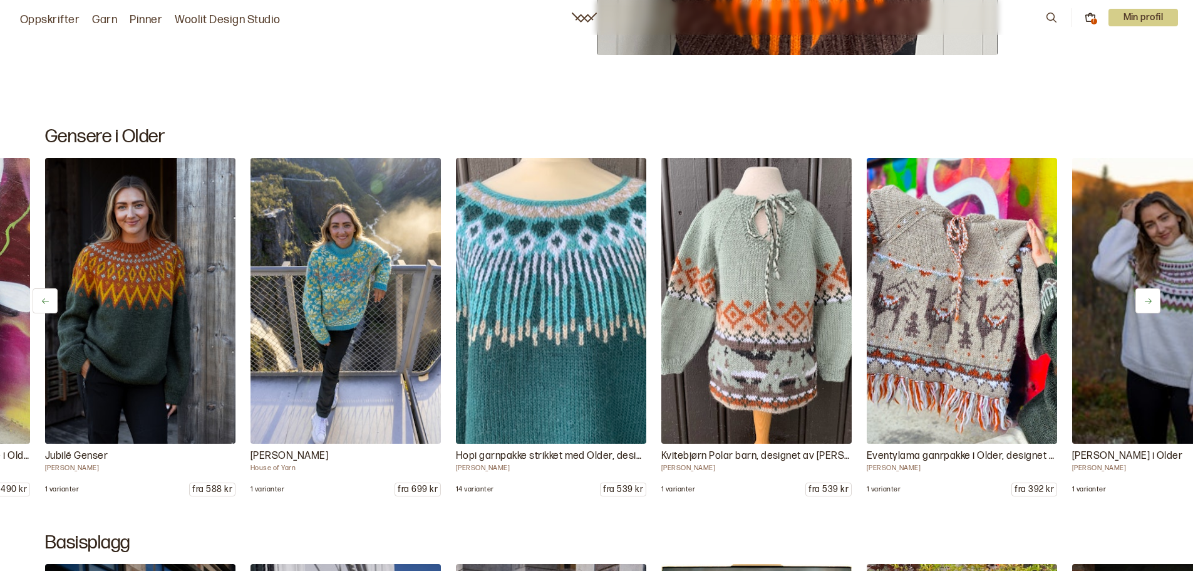
click at [928, 361] on img at bounding box center [962, 301] width 200 height 300
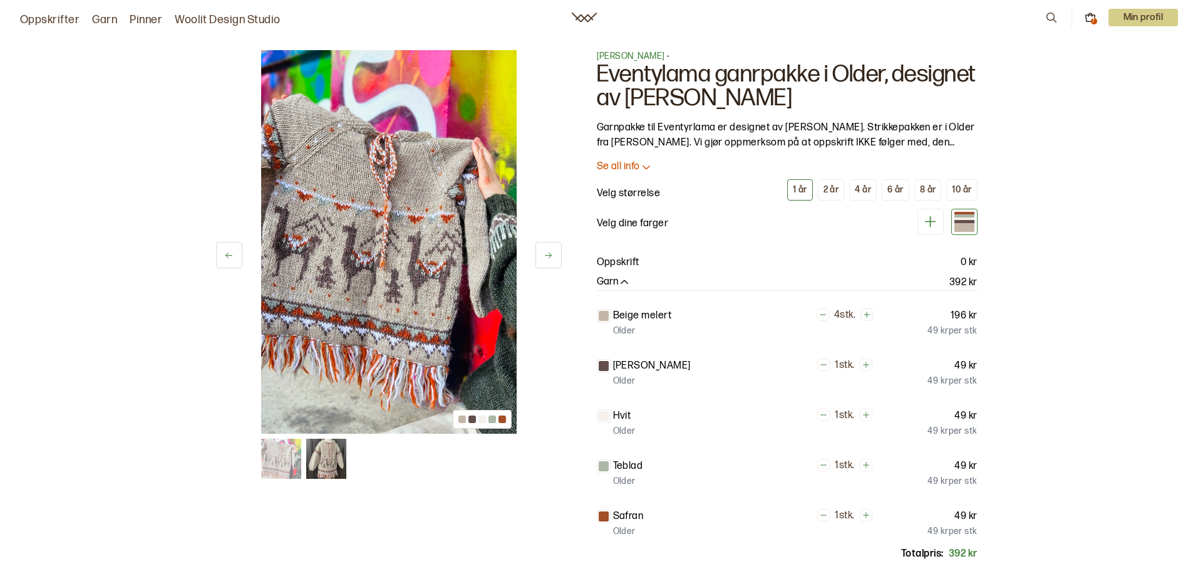
click at [543, 257] on button at bounding box center [549, 255] width 26 height 26
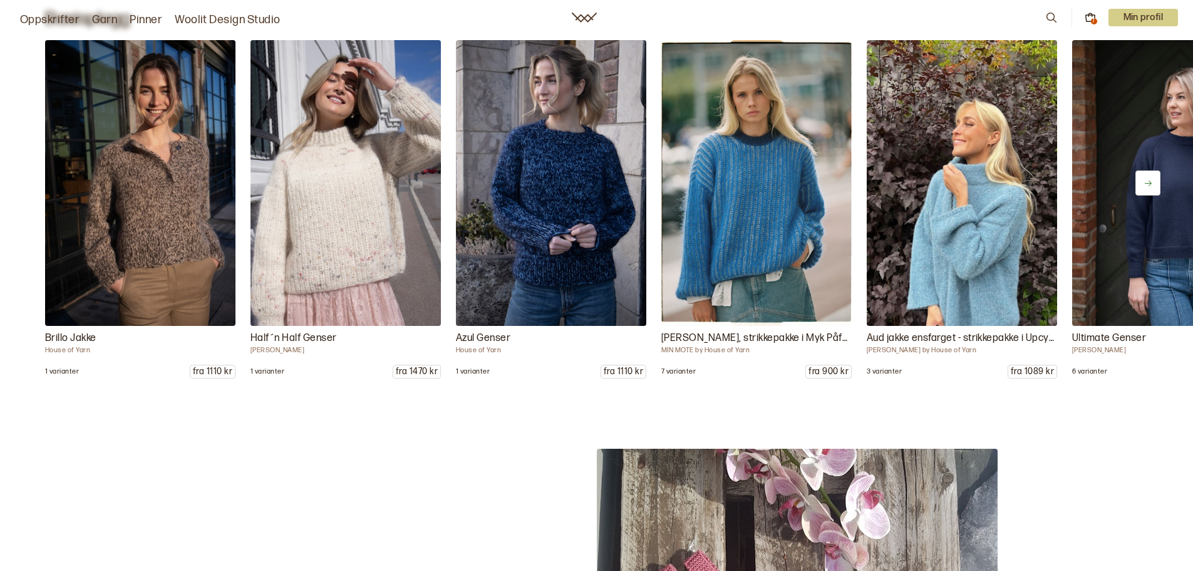
scroll to position [6202, 0]
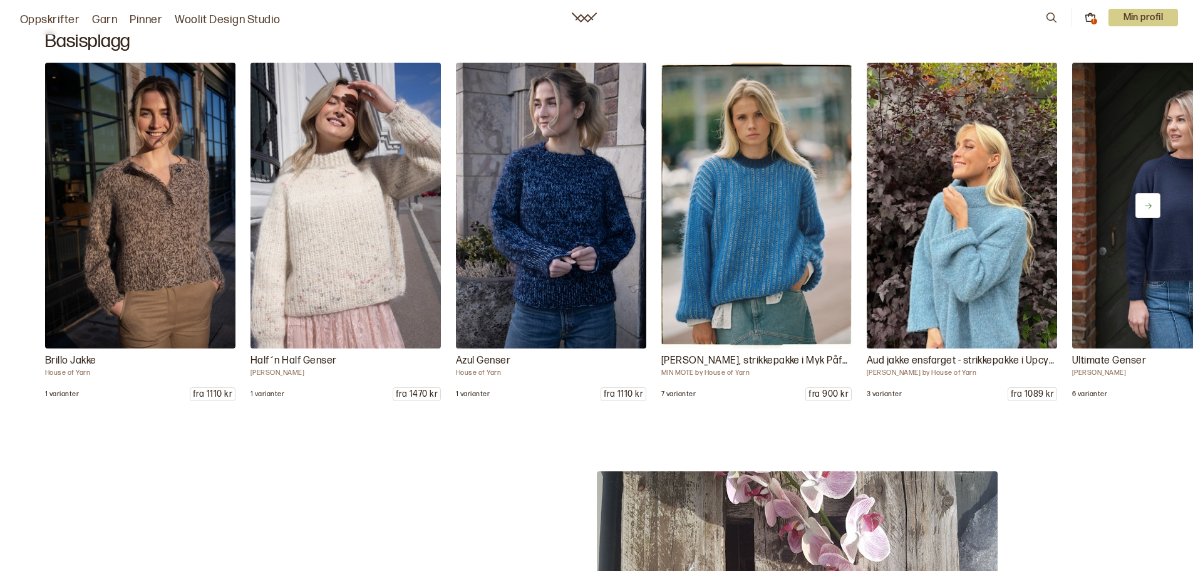
click at [1152, 204] on icon at bounding box center [1148, 205] width 9 height 9
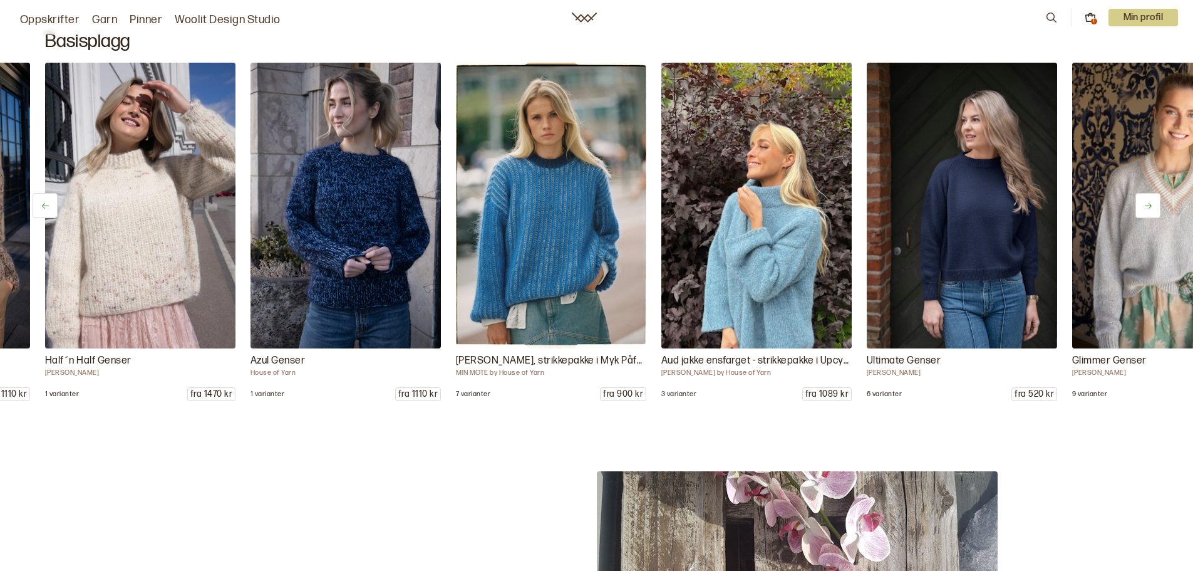
click at [1152, 204] on icon at bounding box center [1148, 205] width 9 height 9
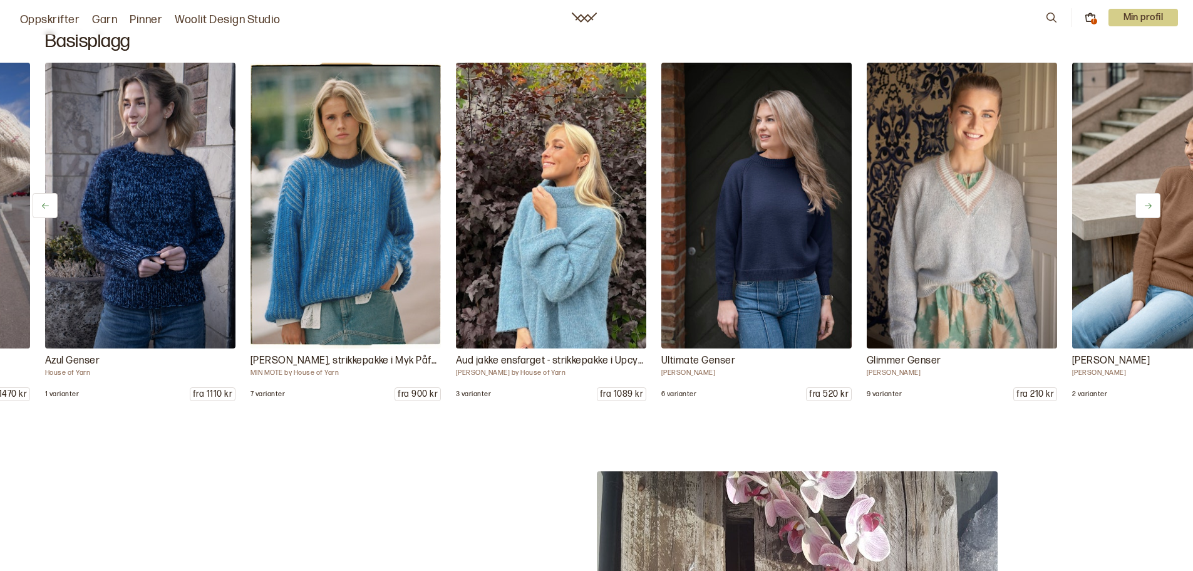
click at [1149, 205] on icon at bounding box center [1148, 205] width 9 height 9
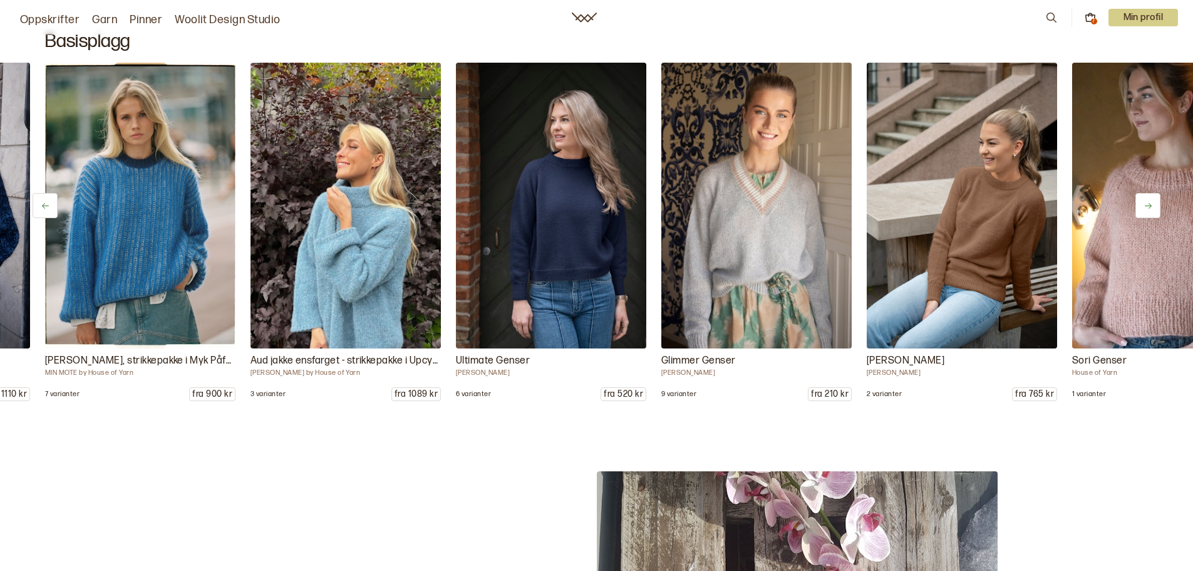
click at [1149, 205] on icon at bounding box center [1148, 206] width 7 height 6
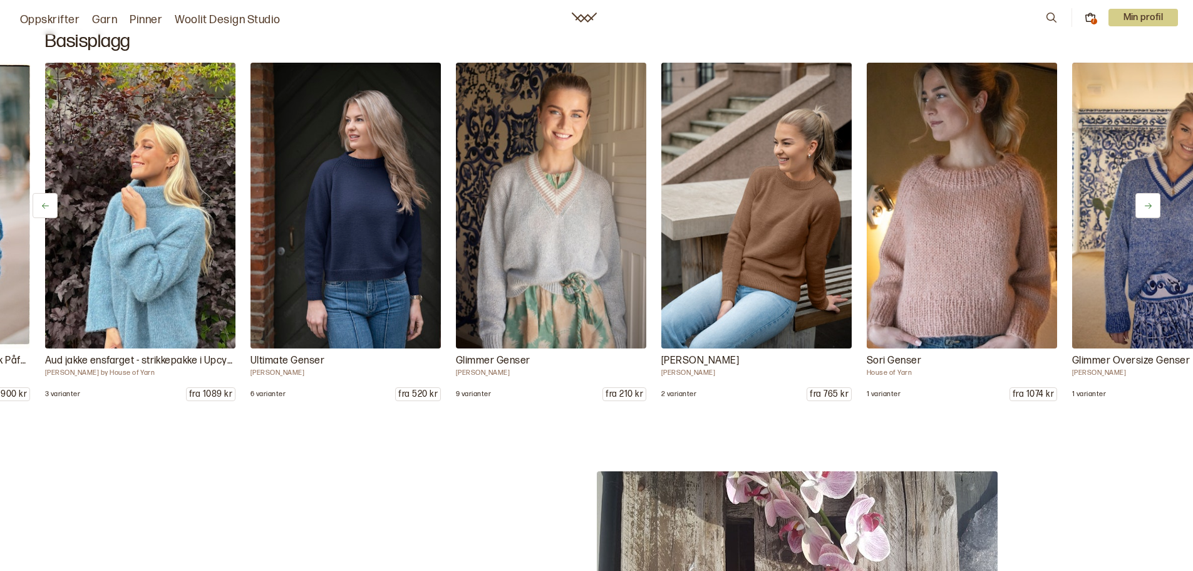
click at [1149, 205] on icon at bounding box center [1148, 206] width 7 height 6
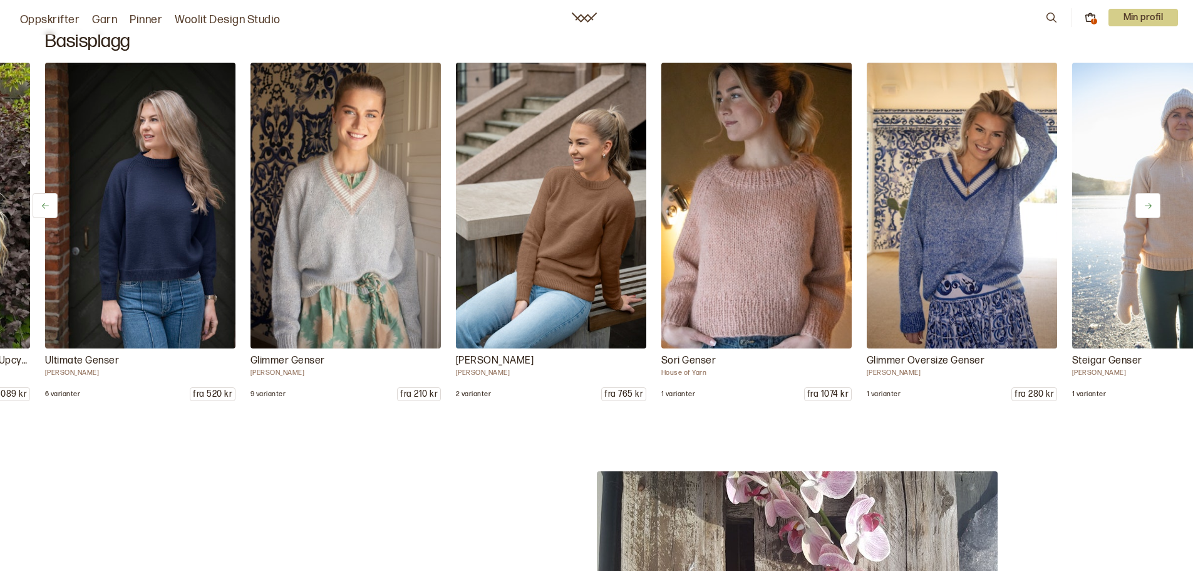
click at [1148, 207] on icon at bounding box center [1148, 205] width 9 height 9
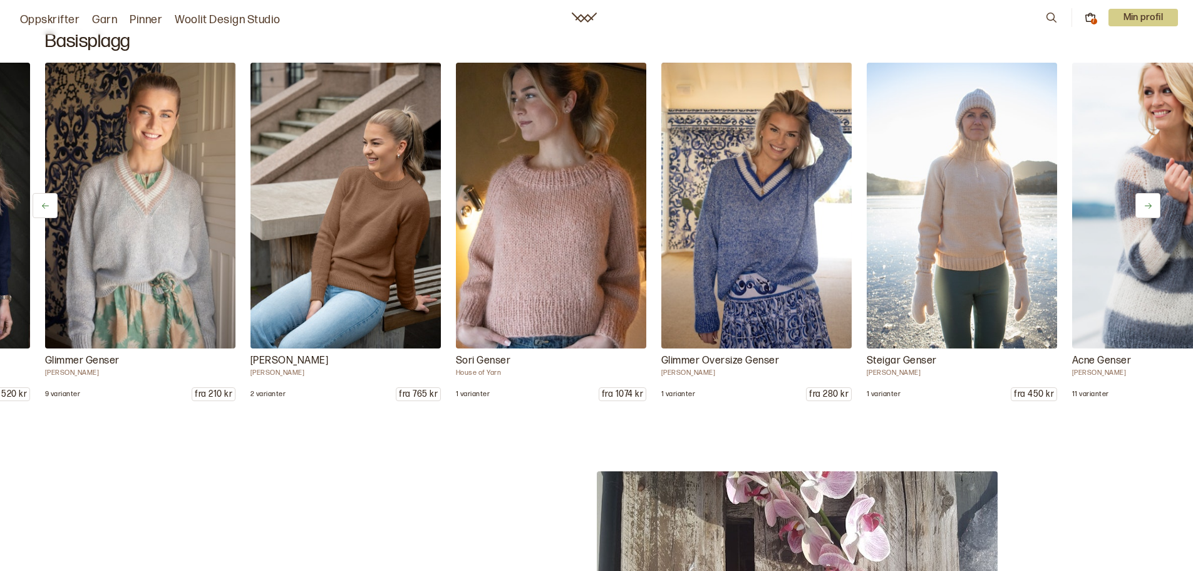
click at [1148, 207] on icon at bounding box center [1148, 205] width 9 height 9
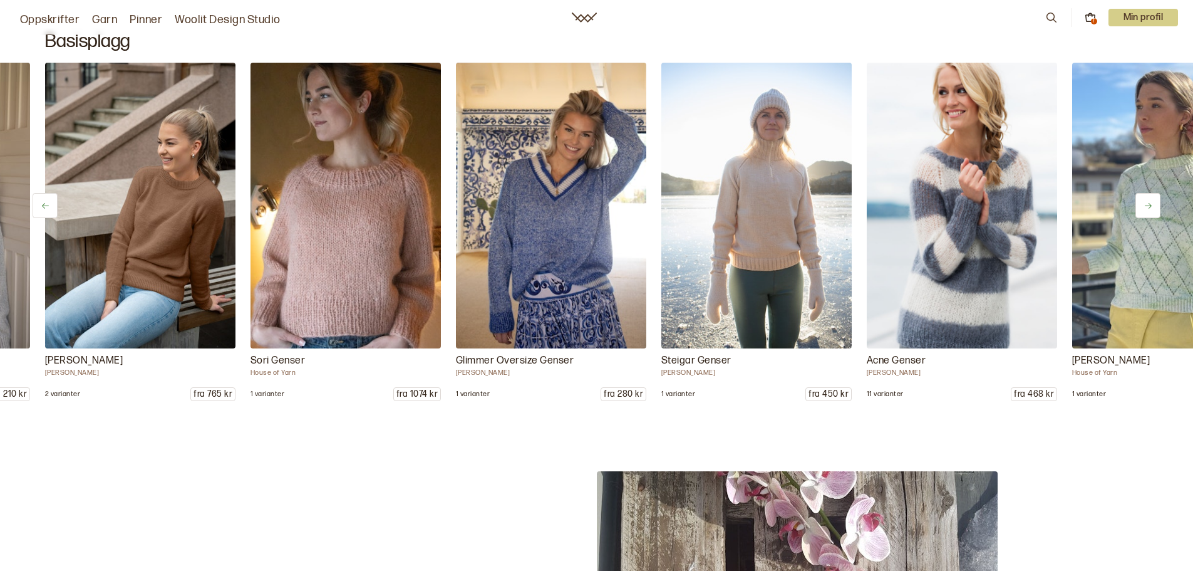
click at [1148, 207] on icon at bounding box center [1148, 205] width 9 height 9
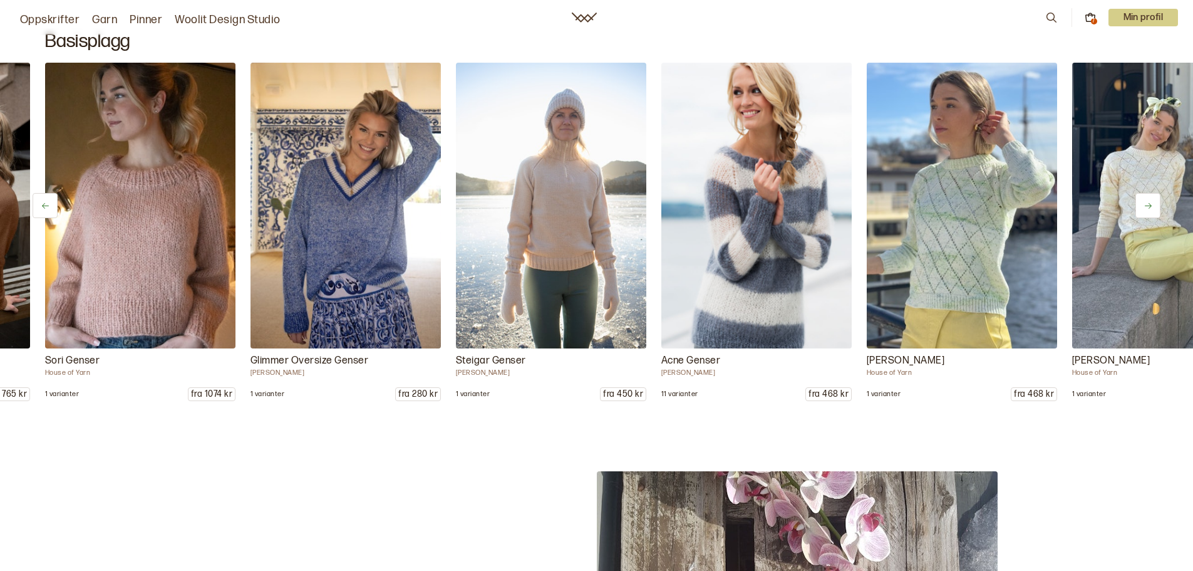
click at [1148, 208] on icon at bounding box center [1148, 205] width 9 height 9
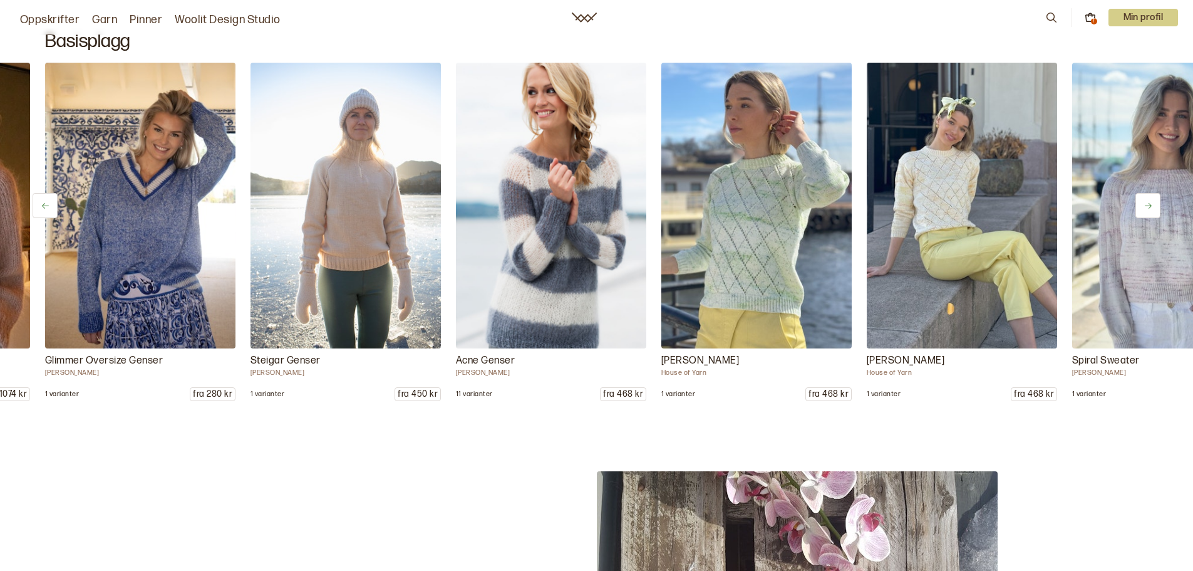
click at [1148, 208] on icon at bounding box center [1148, 205] width 9 height 9
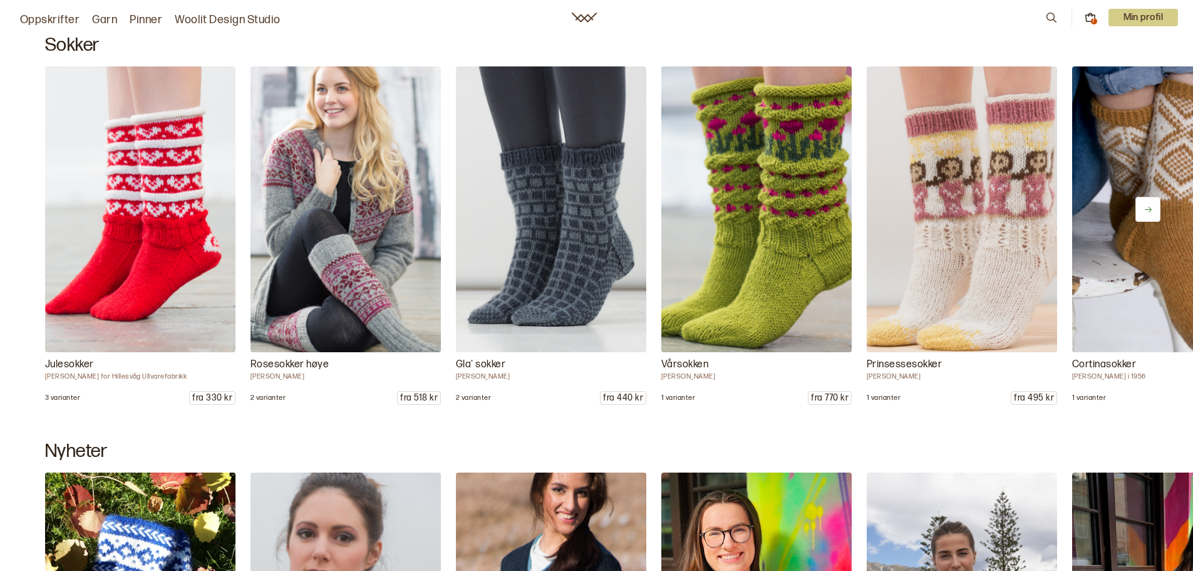
scroll to position [8833, 0]
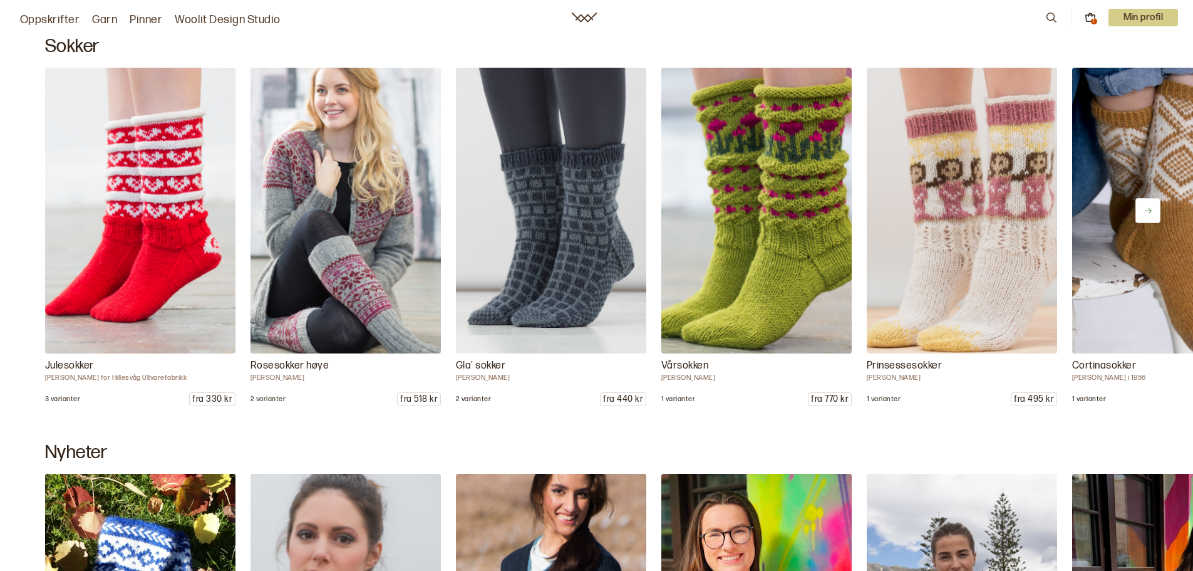
click at [1148, 215] on button at bounding box center [1148, 210] width 25 height 25
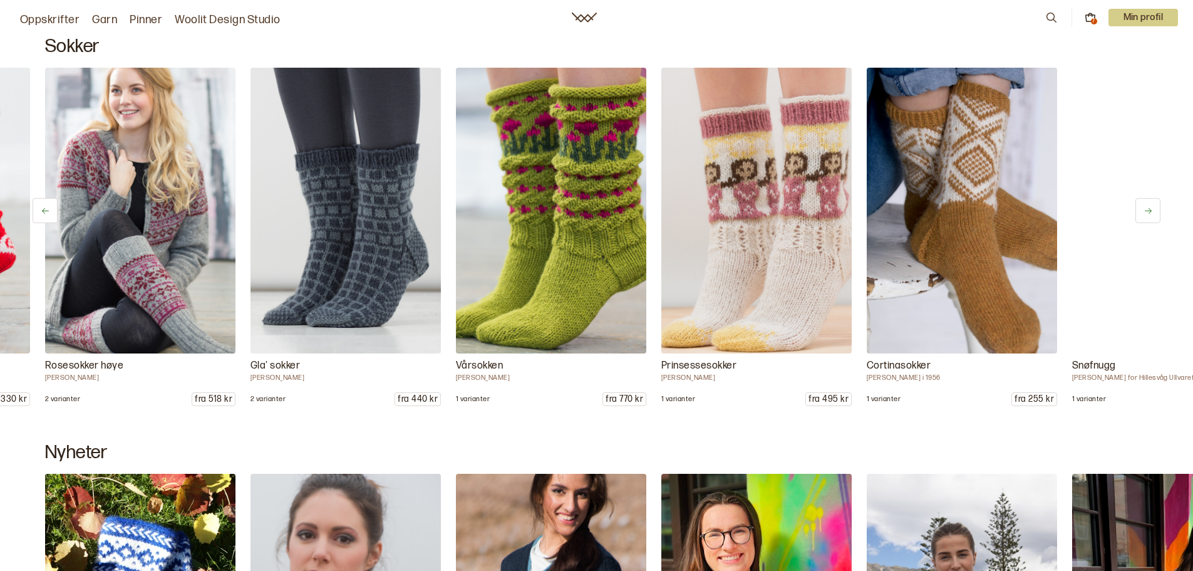
click at [1148, 215] on button at bounding box center [1148, 210] width 25 height 25
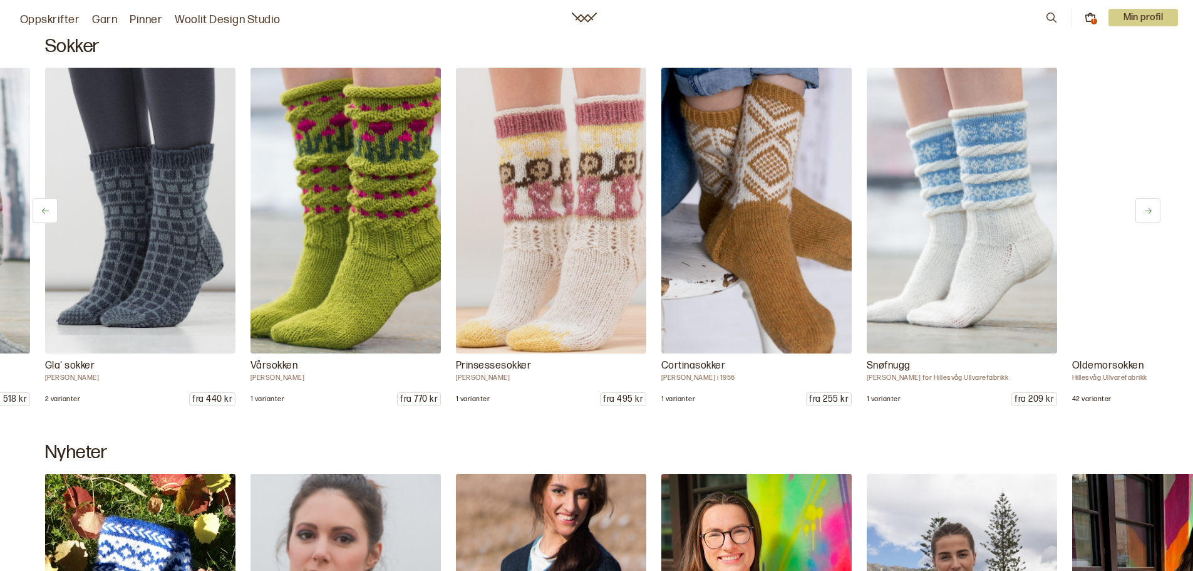
click at [1148, 215] on button at bounding box center [1148, 210] width 25 height 25
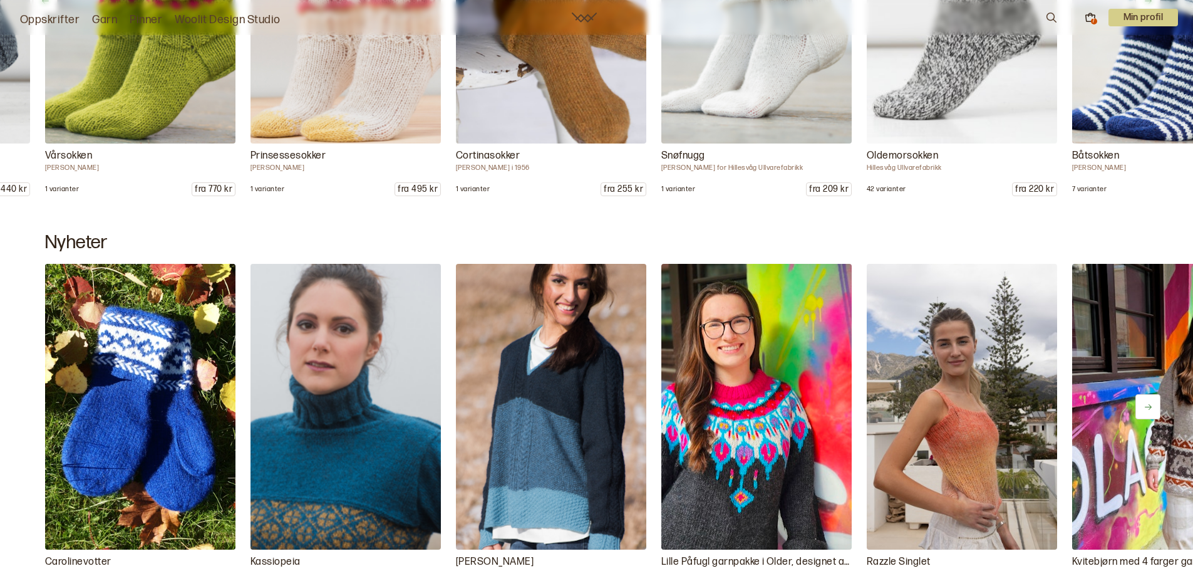
scroll to position [9209, 0]
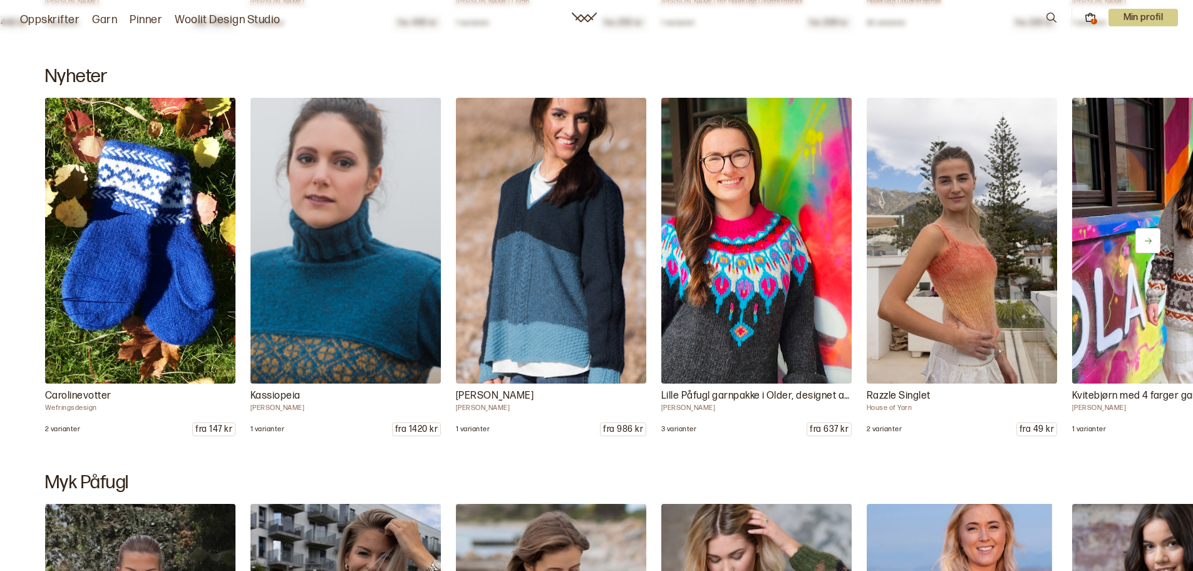
click at [1153, 237] on button at bounding box center [1148, 240] width 25 height 25
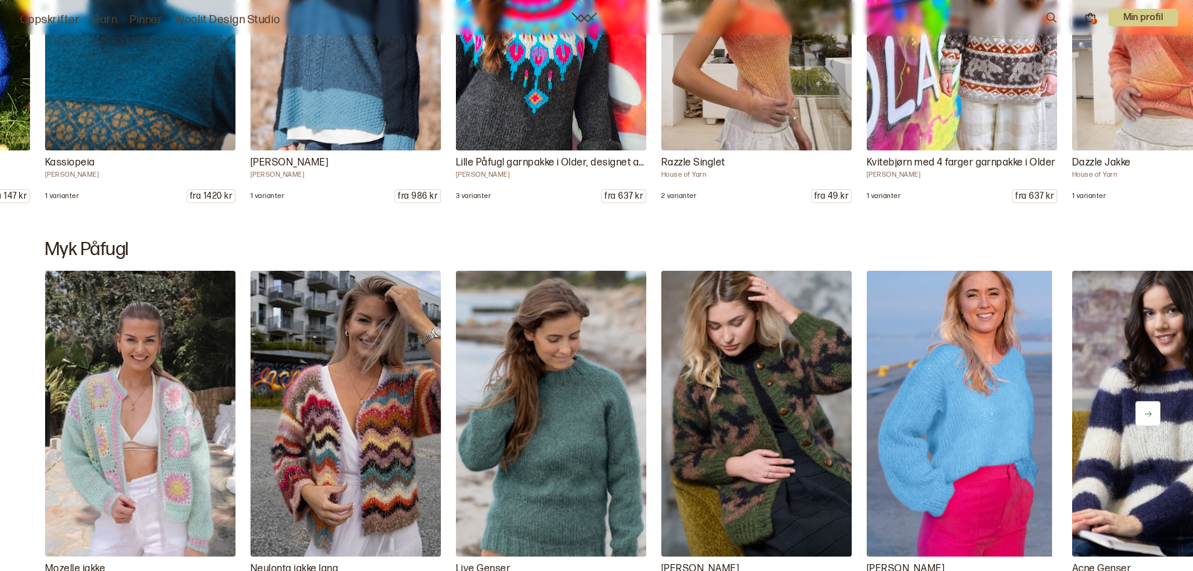
scroll to position [9585, 0]
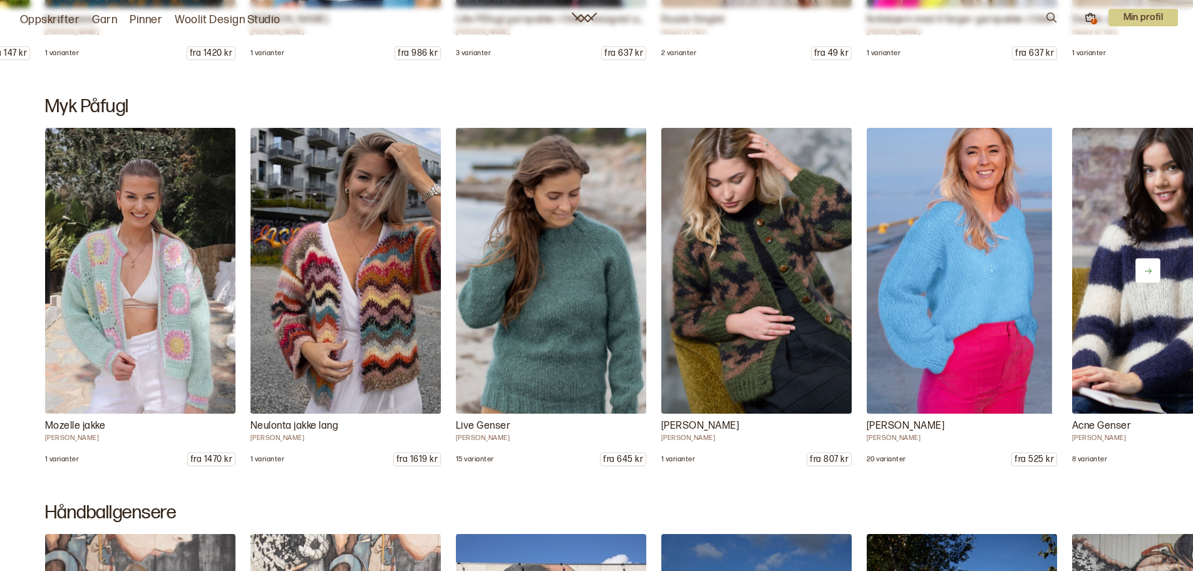
click at [1148, 266] on icon at bounding box center [1148, 270] width 9 height 9
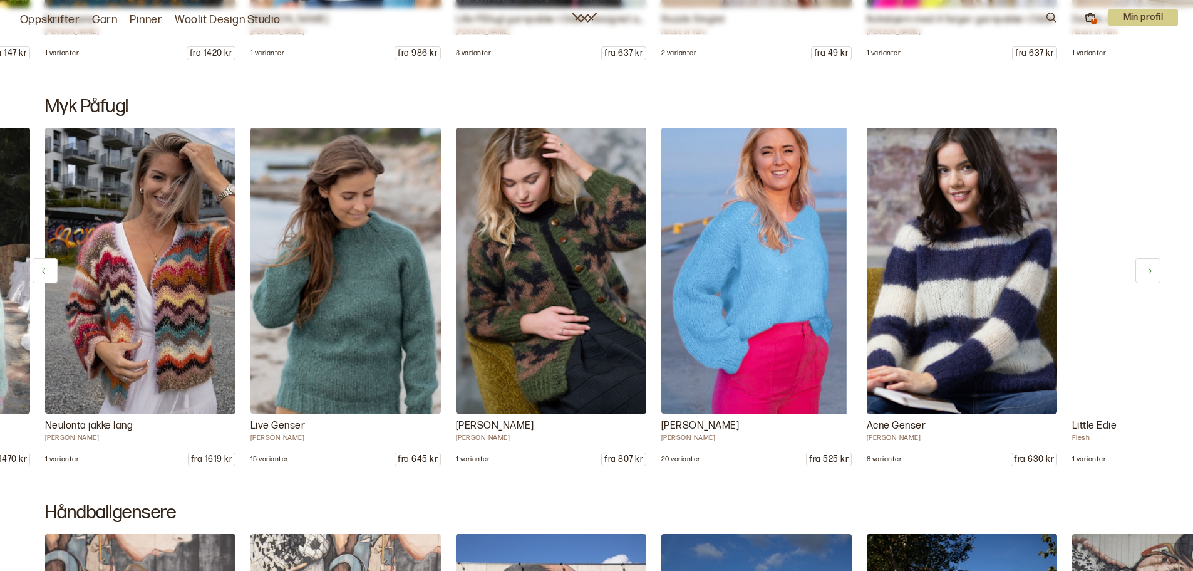
click at [1148, 266] on icon at bounding box center [1148, 270] width 9 height 9
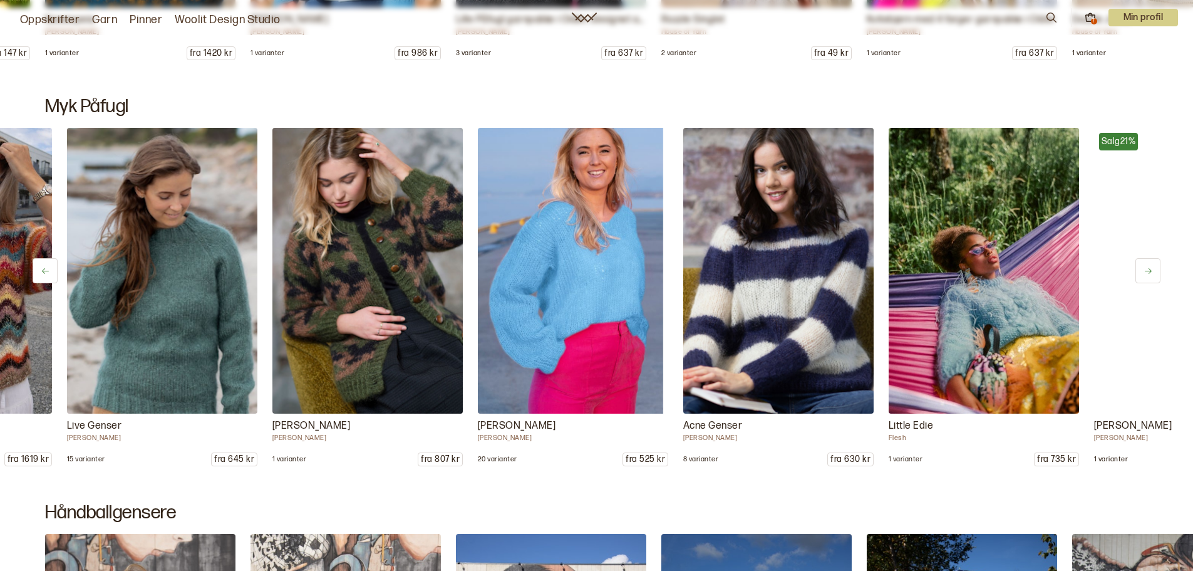
scroll to position [0, 411]
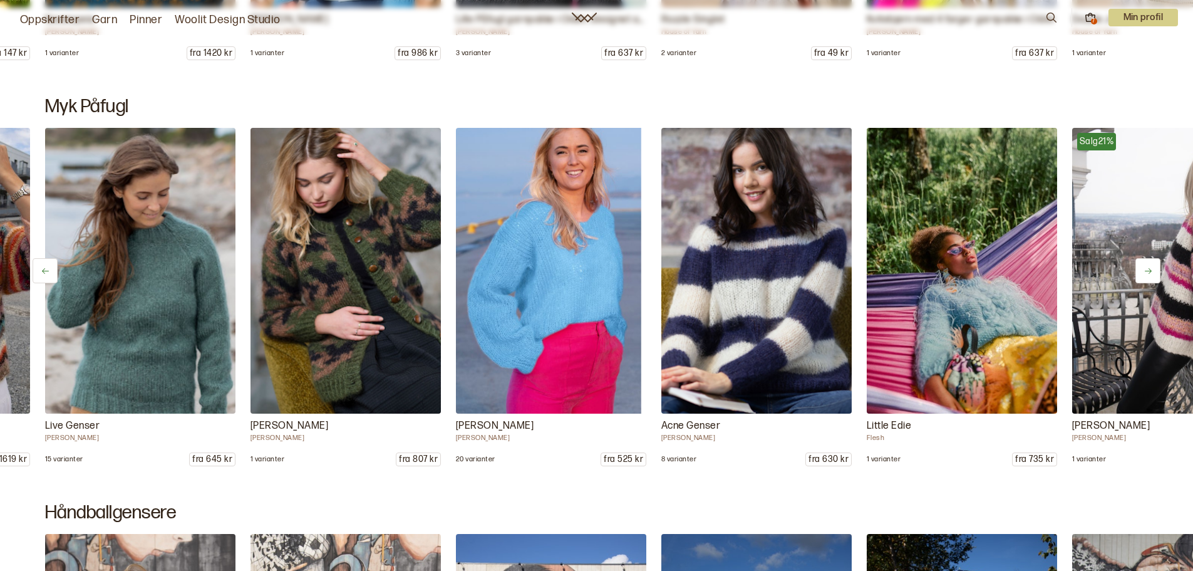
click at [1148, 266] on icon at bounding box center [1148, 270] width 9 height 9
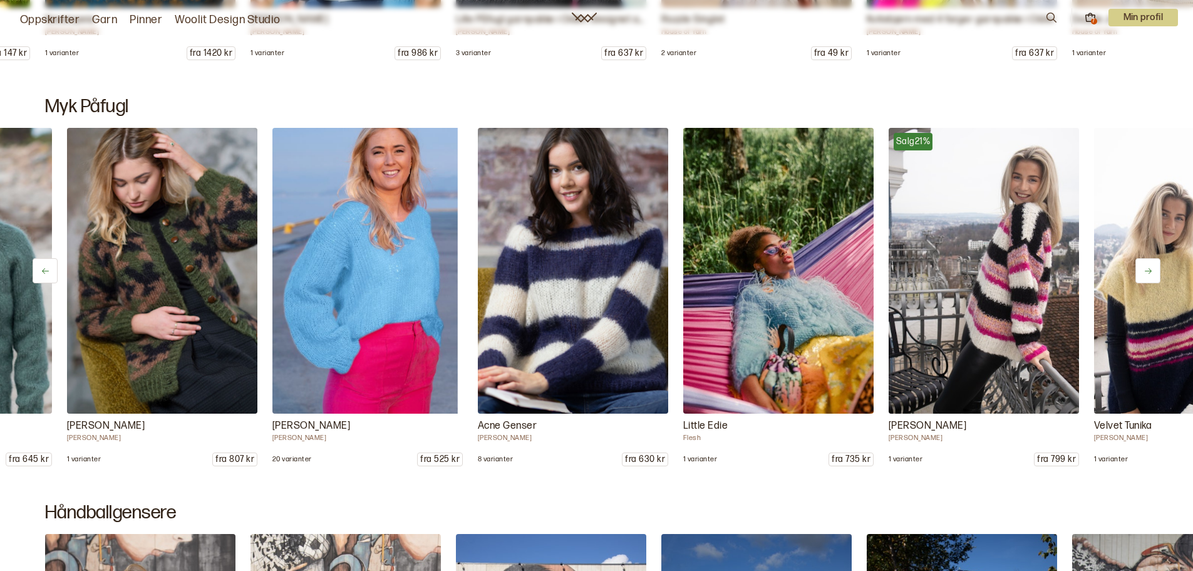
scroll to position [0, 616]
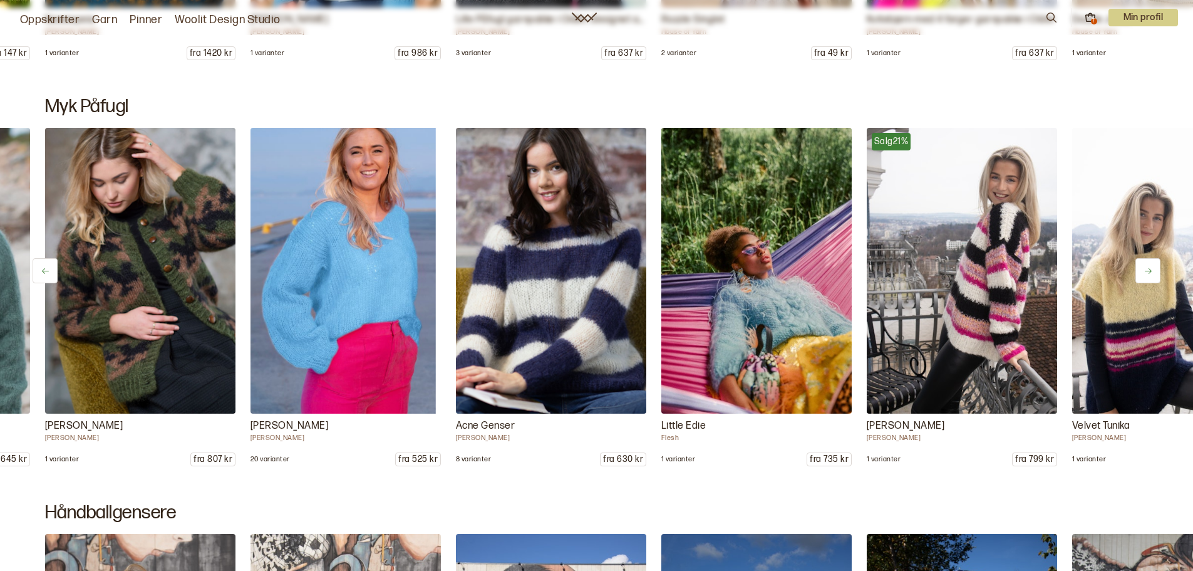
click at [1148, 266] on icon at bounding box center [1148, 270] width 9 height 9
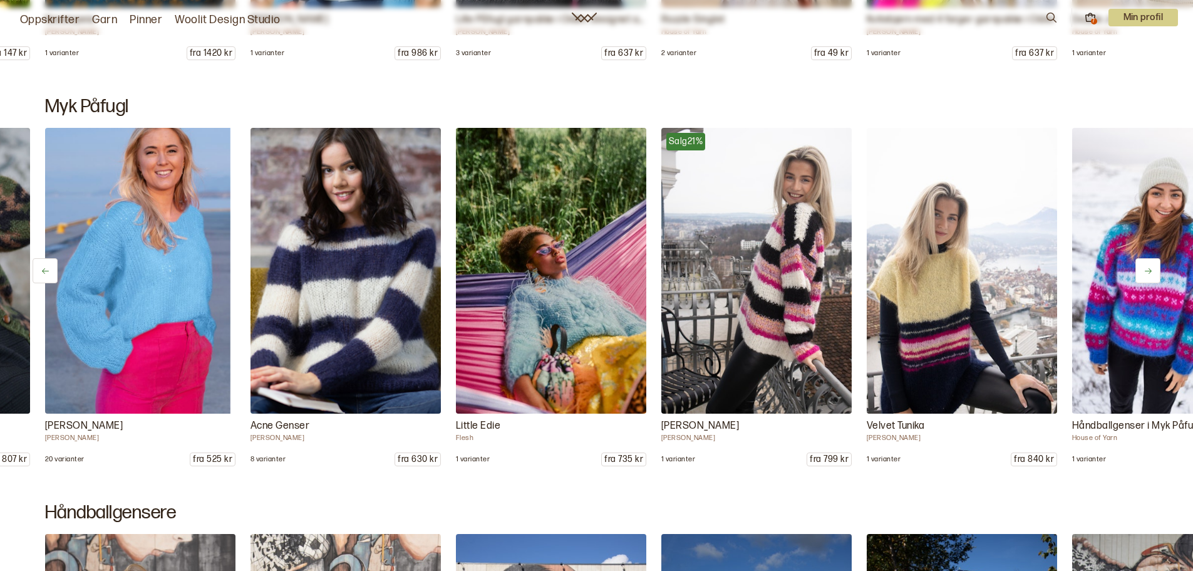
click at [1148, 266] on icon at bounding box center [1148, 270] width 9 height 9
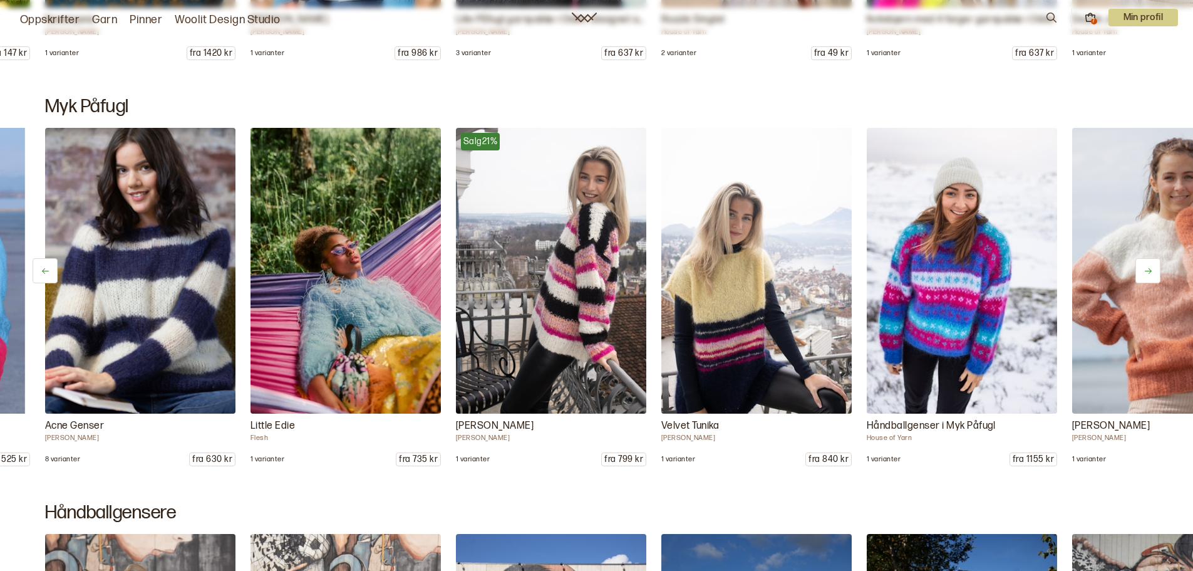
click at [1148, 266] on icon at bounding box center [1148, 270] width 9 height 9
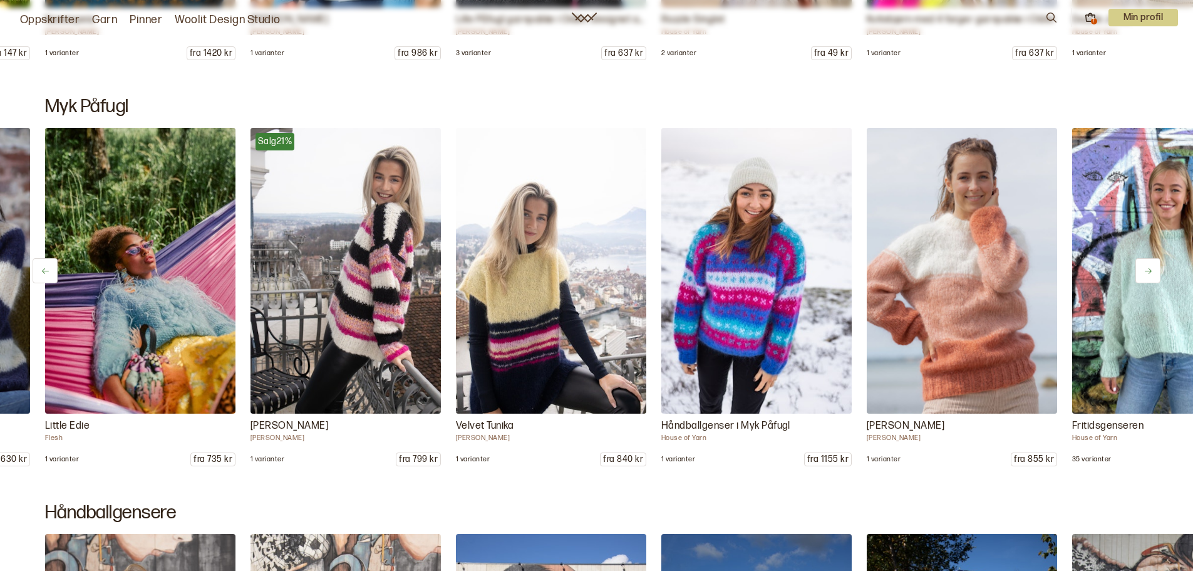
click at [1148, 266] on icon at bounding box center [1148, 270] width 9 height 9
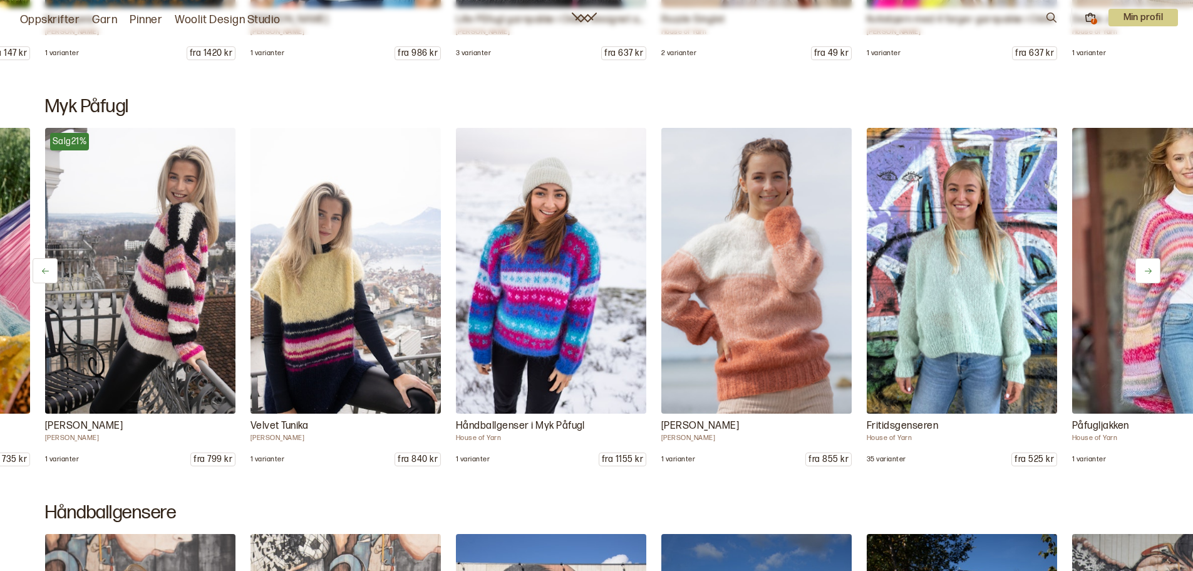
click at [1148, 266] on icon at bounding box center [1148, 270] width 9 height 9
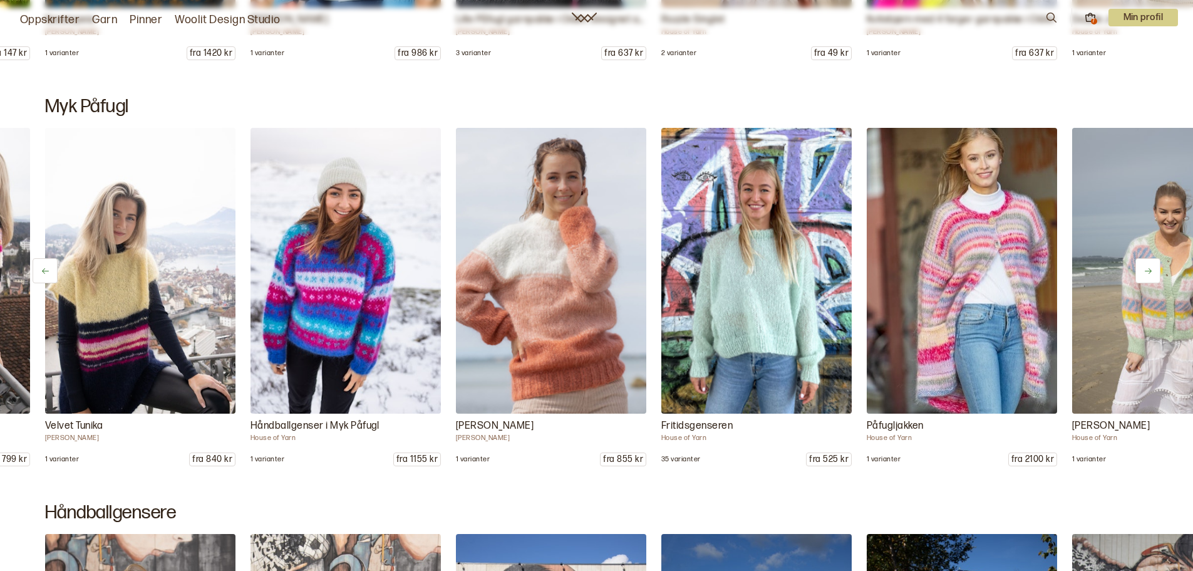
click at [1148, 266] on icon at bounding box center [1148, 270] width 9 height 9
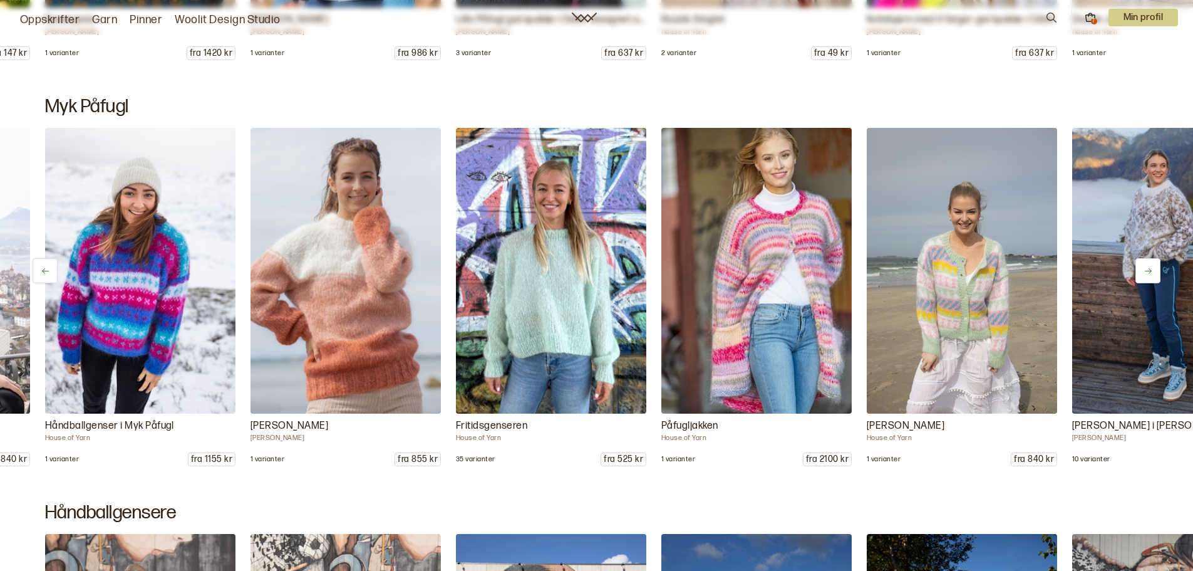
click at [1148, 266] on icon at bounding box center [1148, 270] width 9 height 9
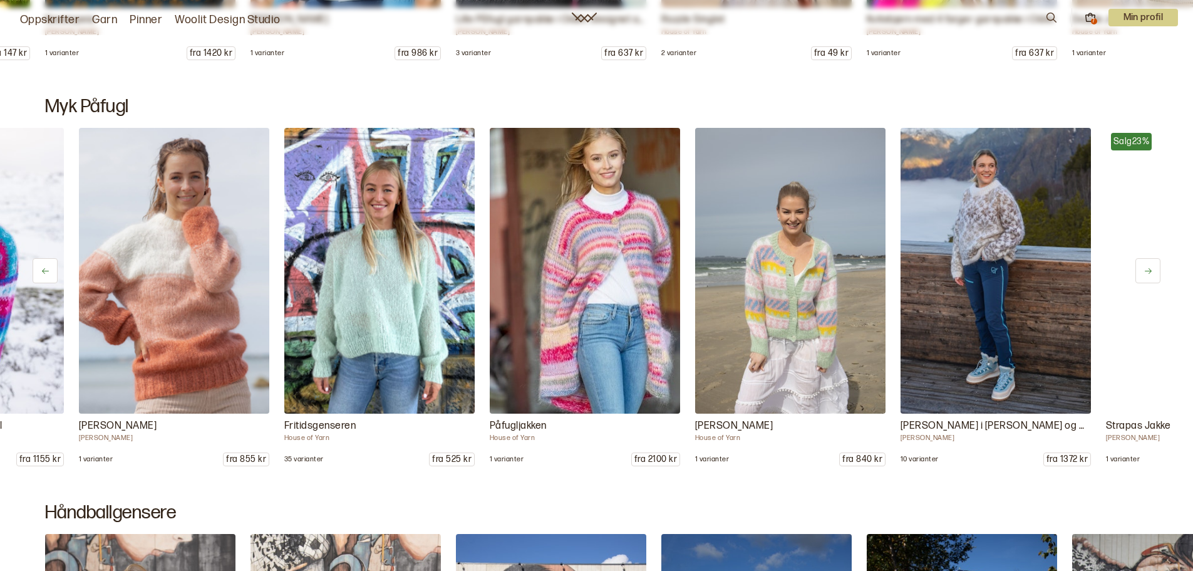
scroll to position [0, 2055]
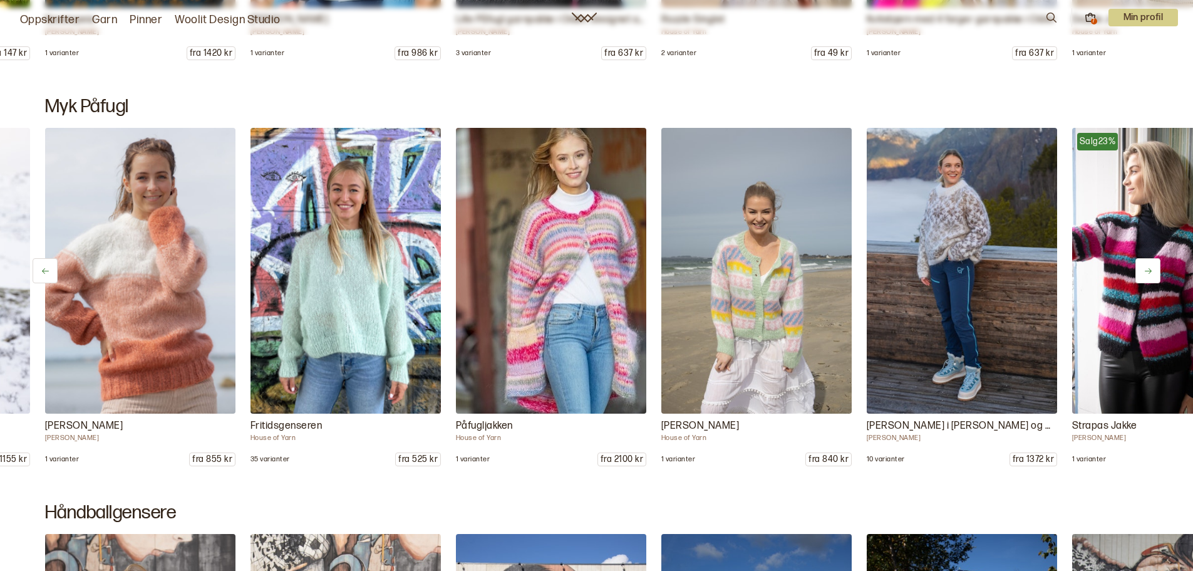
click at [1147, 267] on icon at bounding box center [1148, 270] width 9 height 9
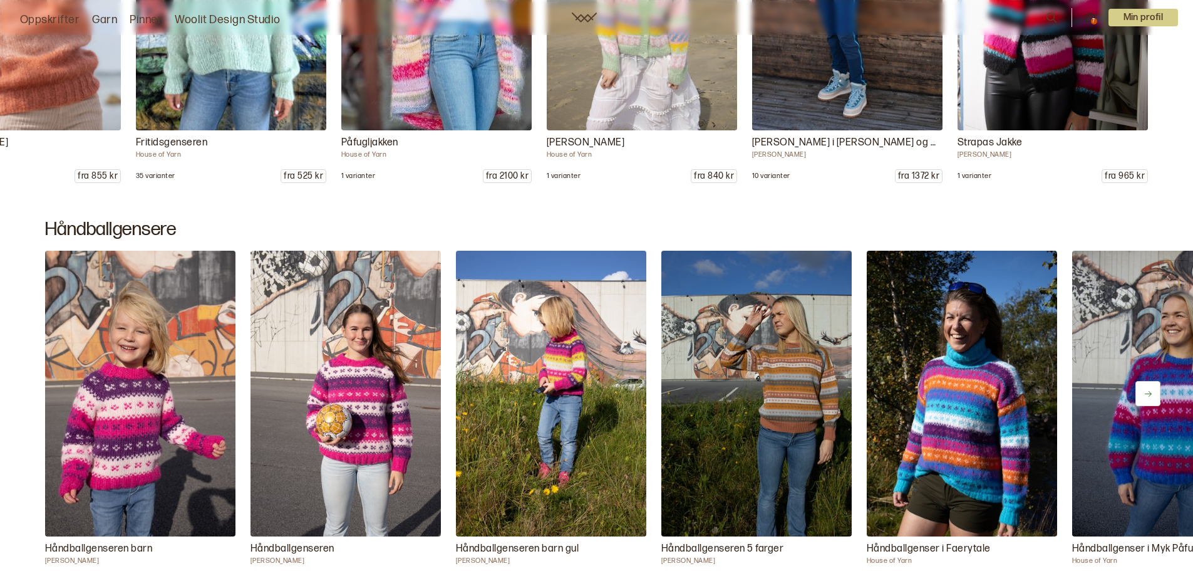
scroll to position [9961, 0]
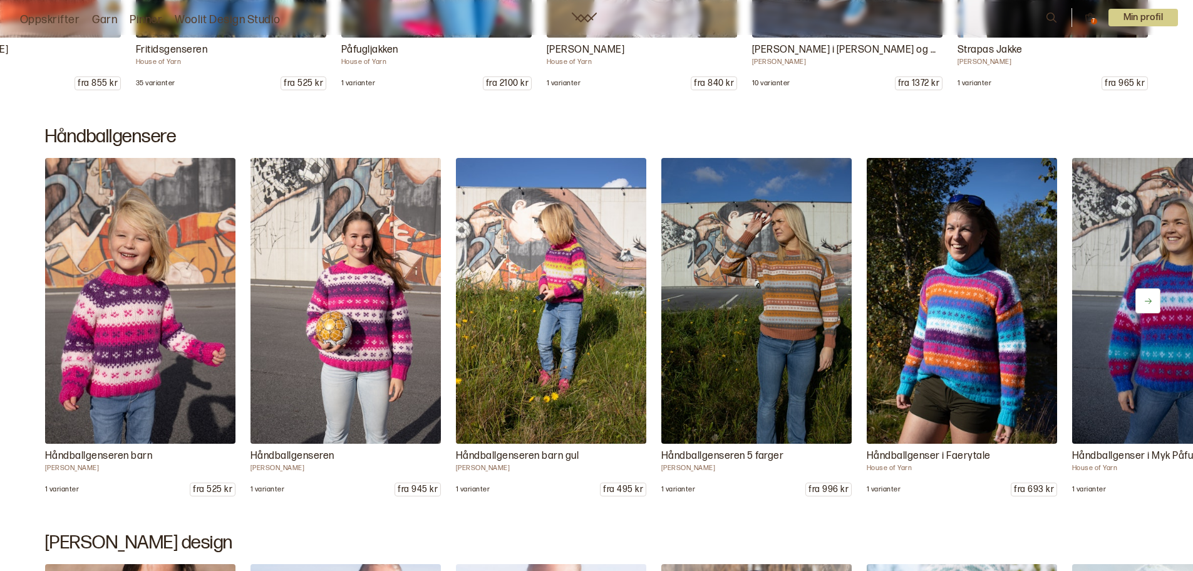
click at [1147, 299] on icon at bounding box center [1148, 300] width 9 height 9
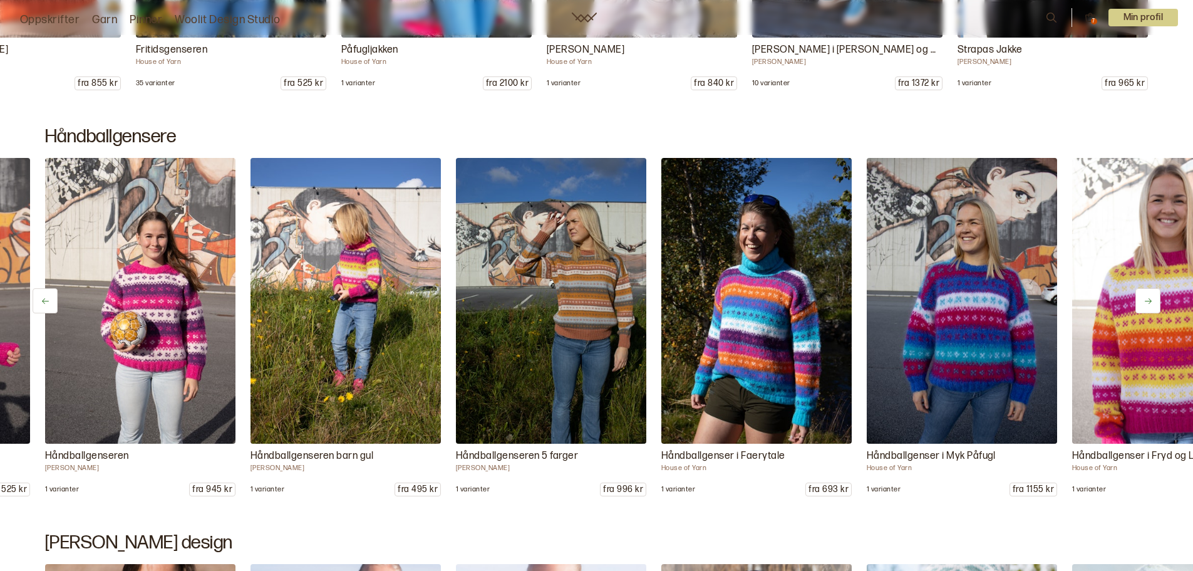
click at [1147, 299] on icon at bounding box center [1148, 300] width 9 height 9
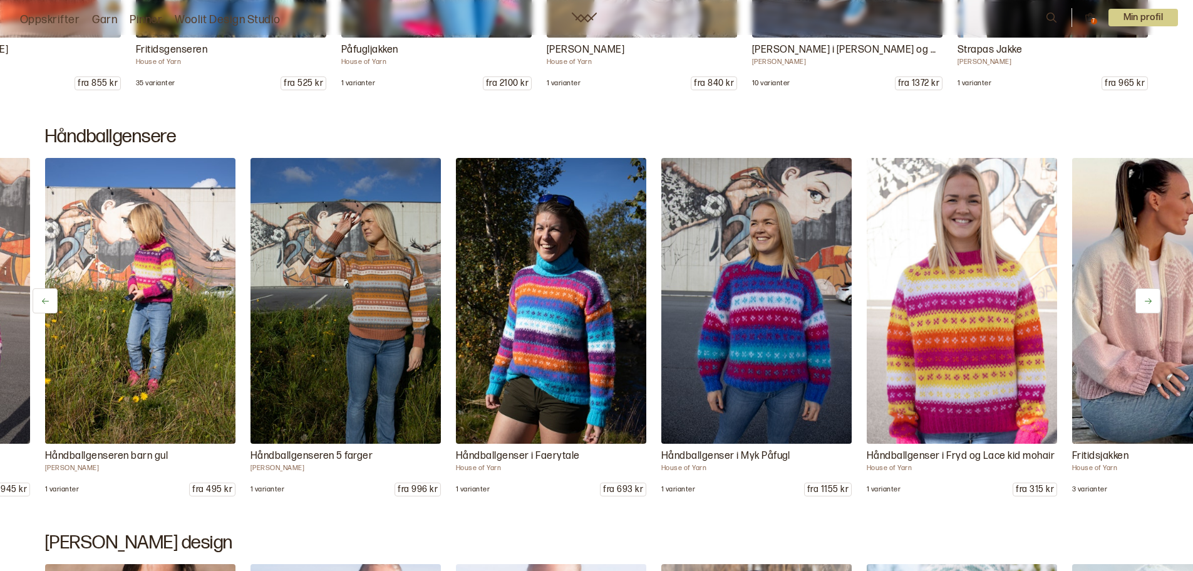
click at [1147, 299] on icon at bounding box center [1148, 300] width 9 height 9
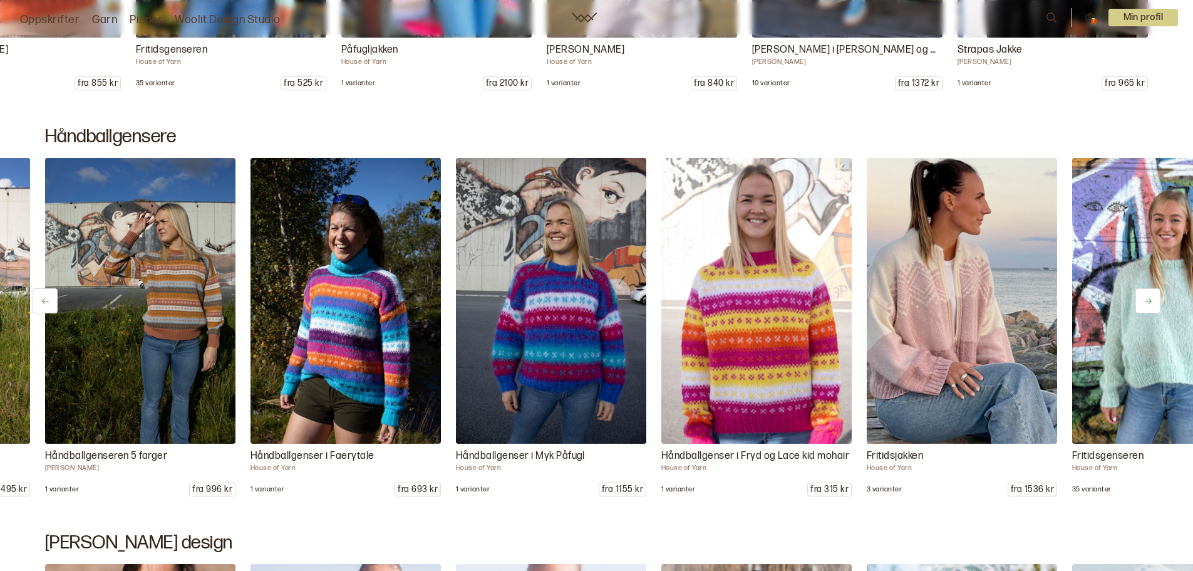
click at [1147, 299] on icon at bounding box center [1148, 300] width 9 height 9
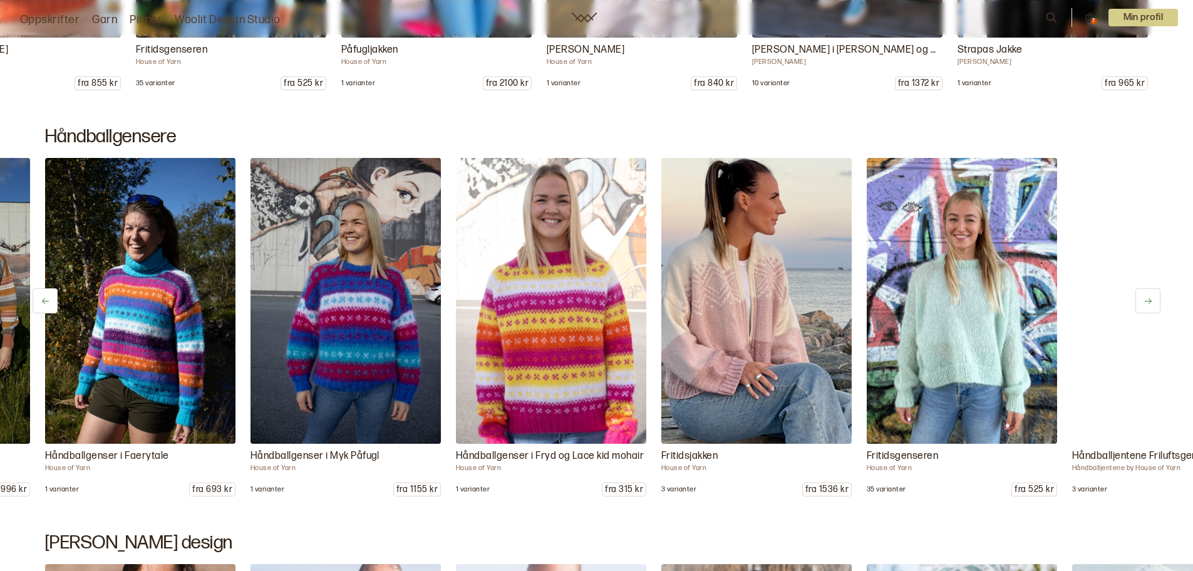
click at [1147, 299] on icon at bounding box center [1148, 300] width 9 height 9
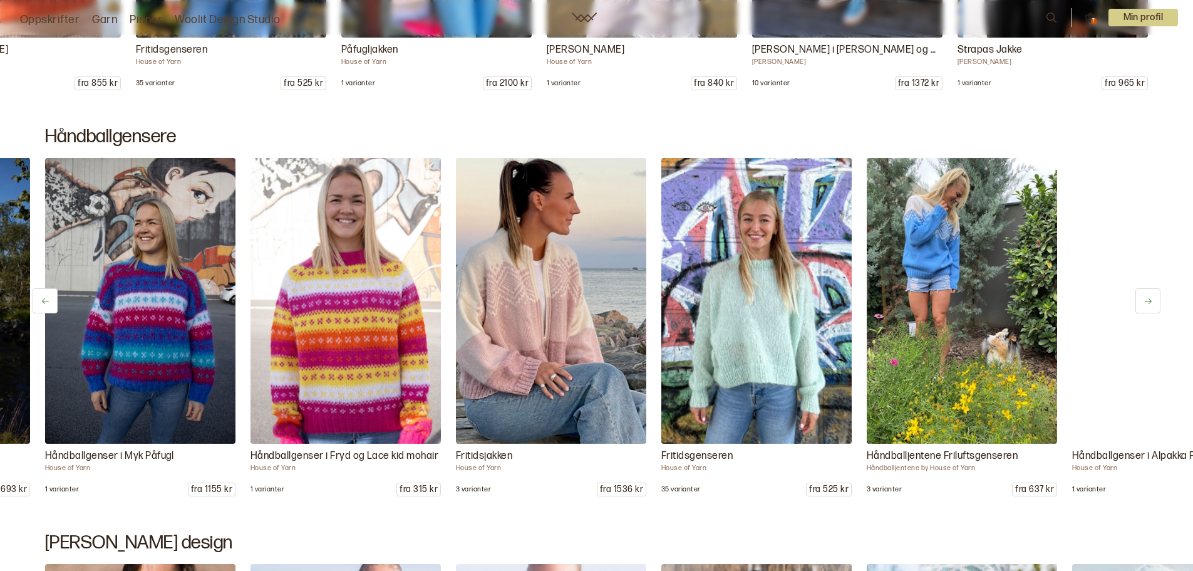
click at [1147, 299] on icon at bounding box center [1148, 300] width 9 height 9
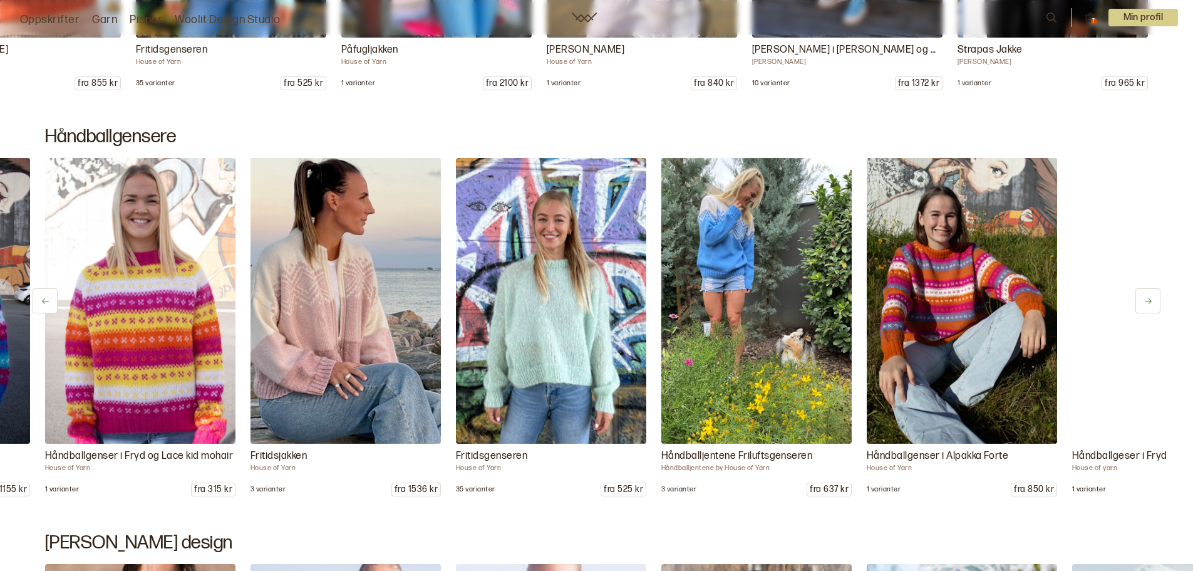
click at [1147, 299] on icon at bounding box center [1148, 300] width 9 height 9
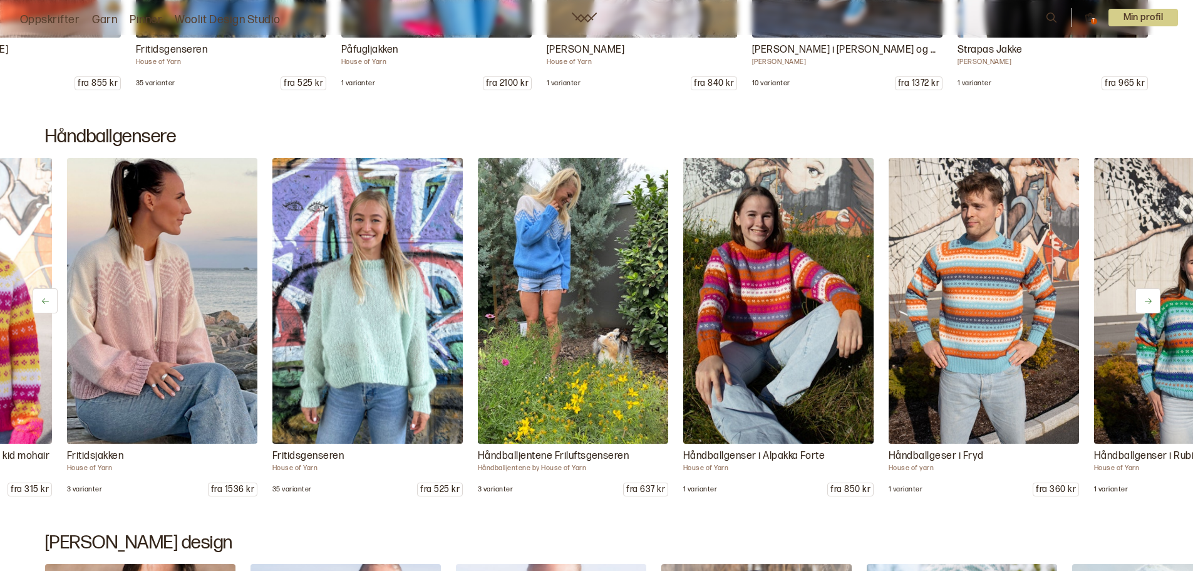
scroll to position [0, 1438]
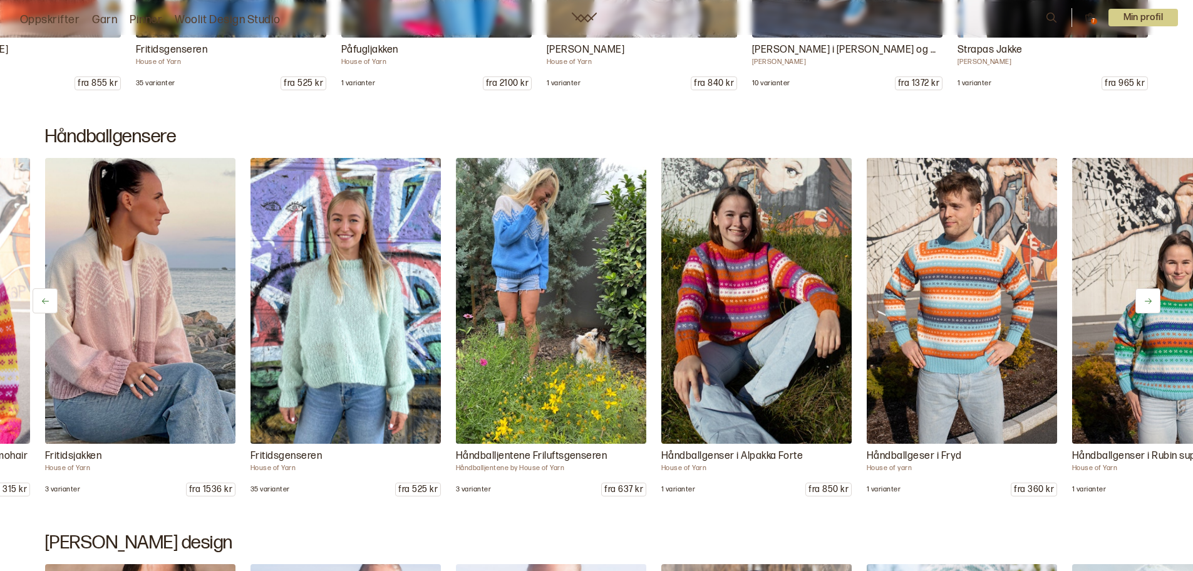
click at [1147, 299] on icon at bounding box center [1148, 300] width 9 height 9
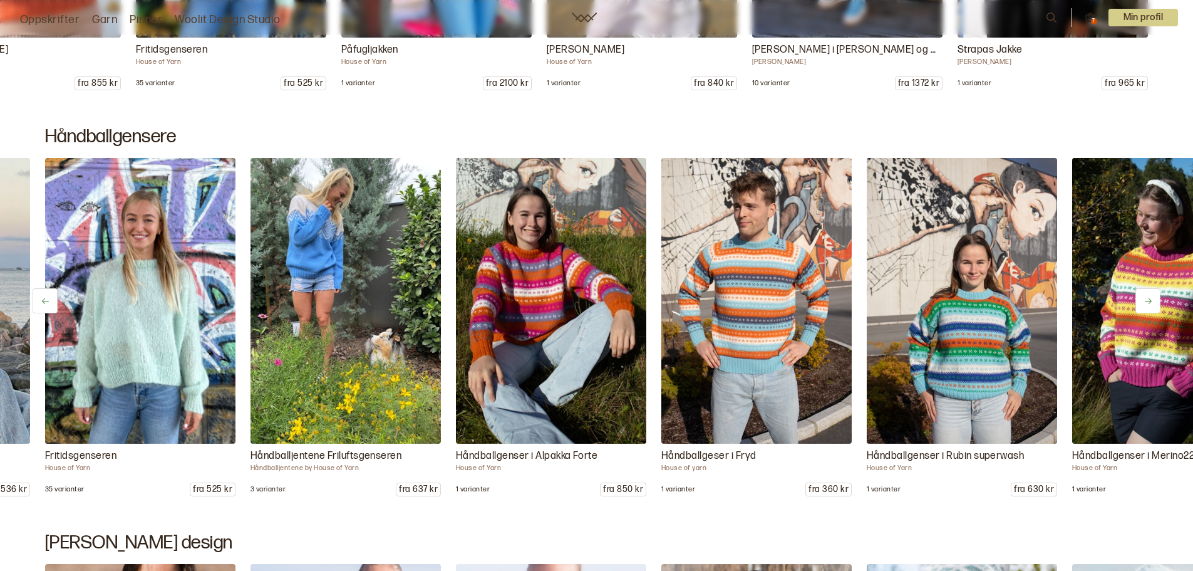
click at [1147, 299] on icon at bounding box center [1148, 300] width 9 height 9
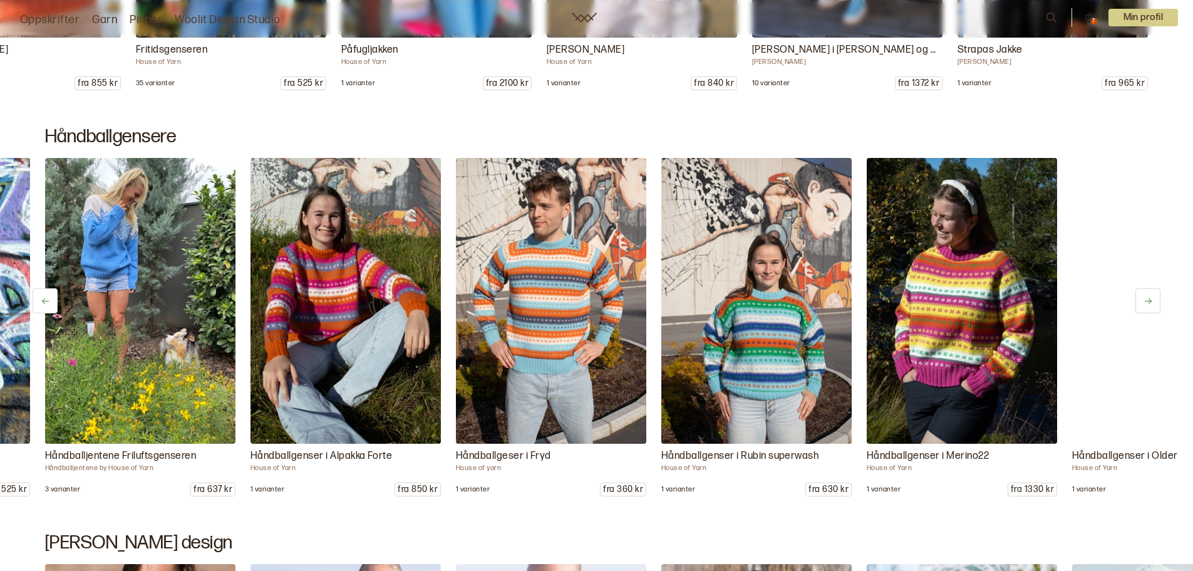
click at [1147, 299] on icon at bounding box center [1148, 300] width 9 height 9
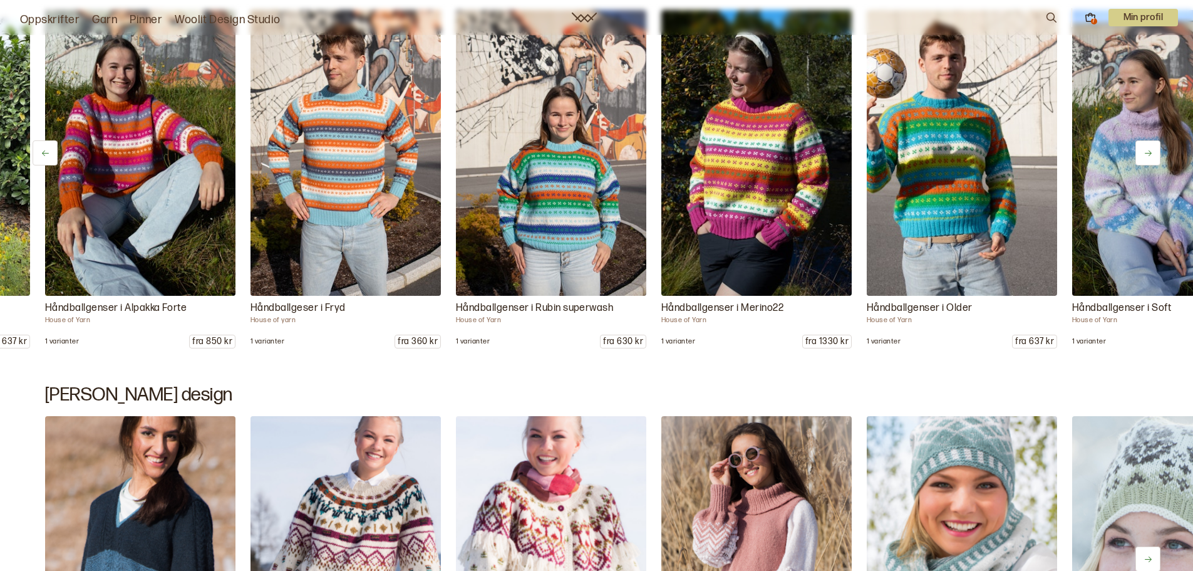
scroll to position [10086, 0]
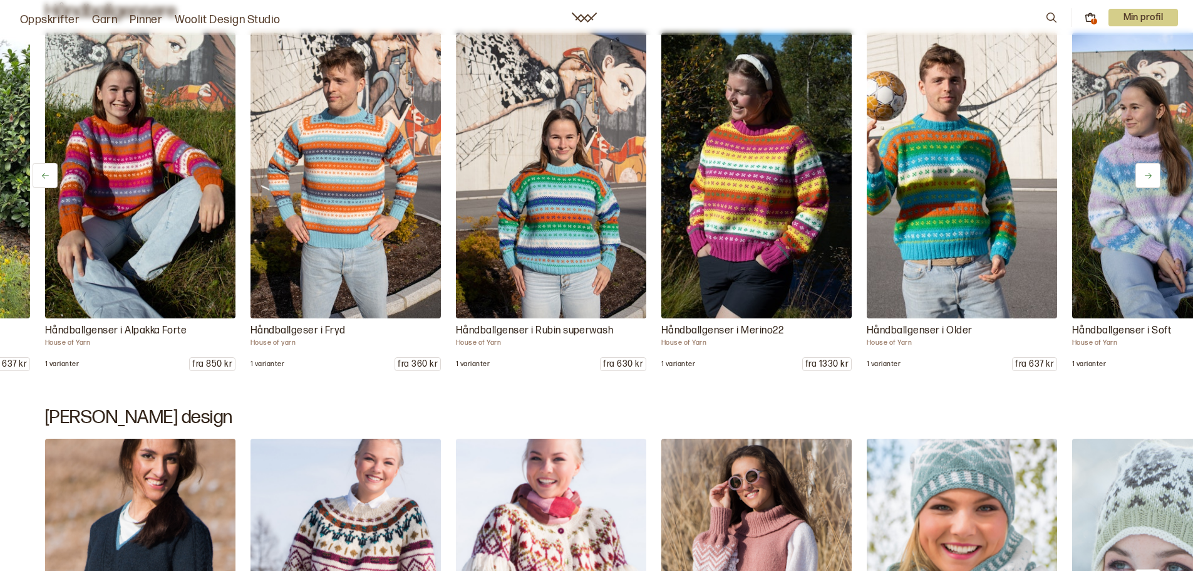
click at [1151, 172] on icon at bounding box center [1148, 175] width 9 height 9
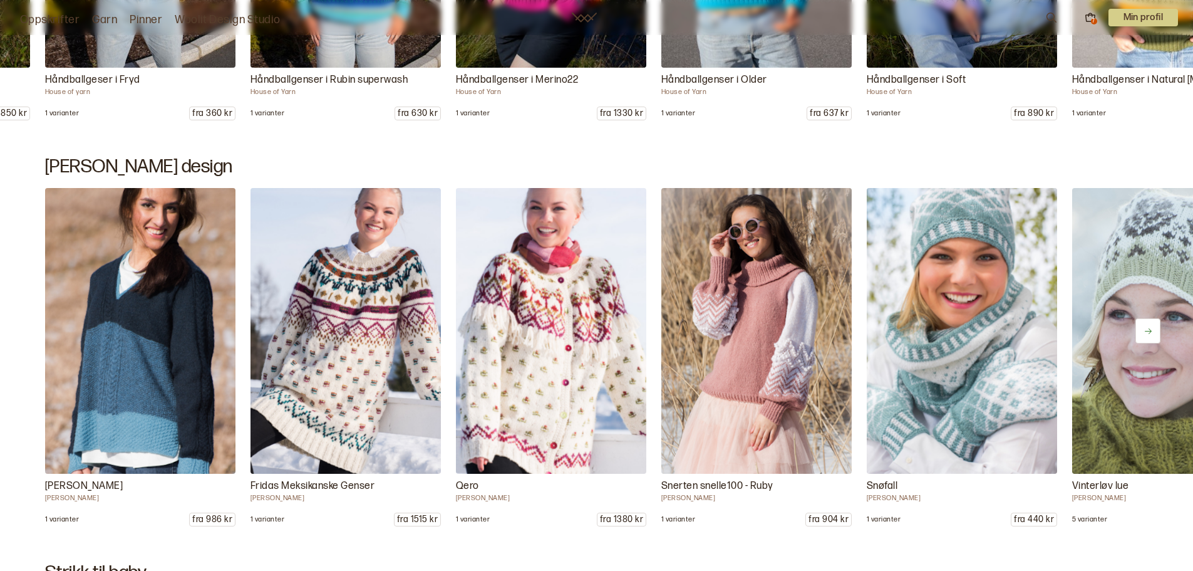
scroll to position [10399, 0]
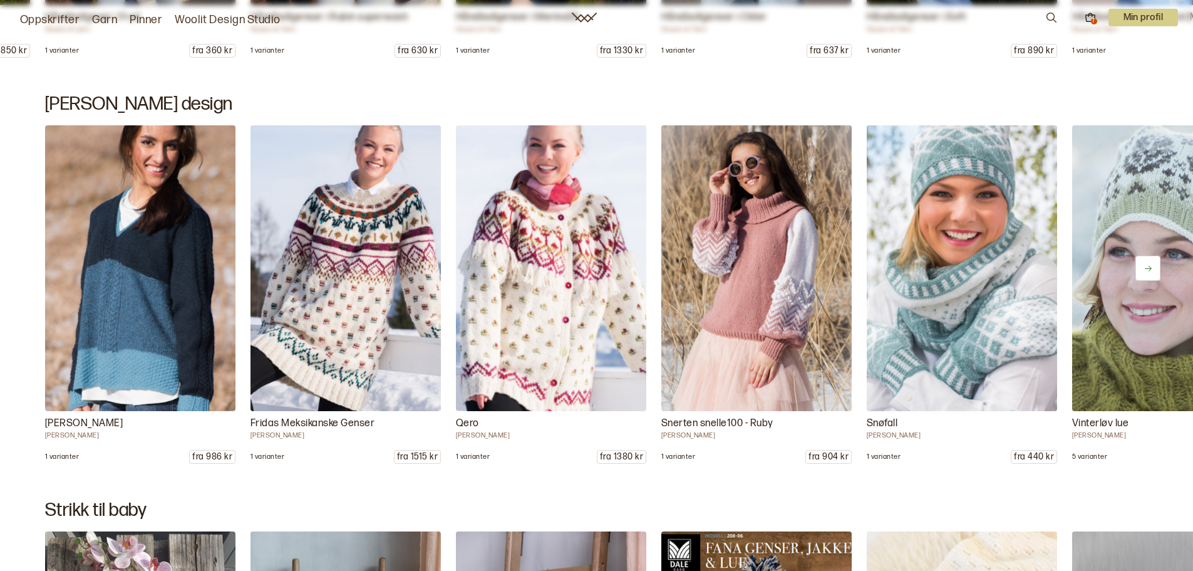
click at [1144, 268] on icon at bounding box center [1148, 268] width 9 height 9
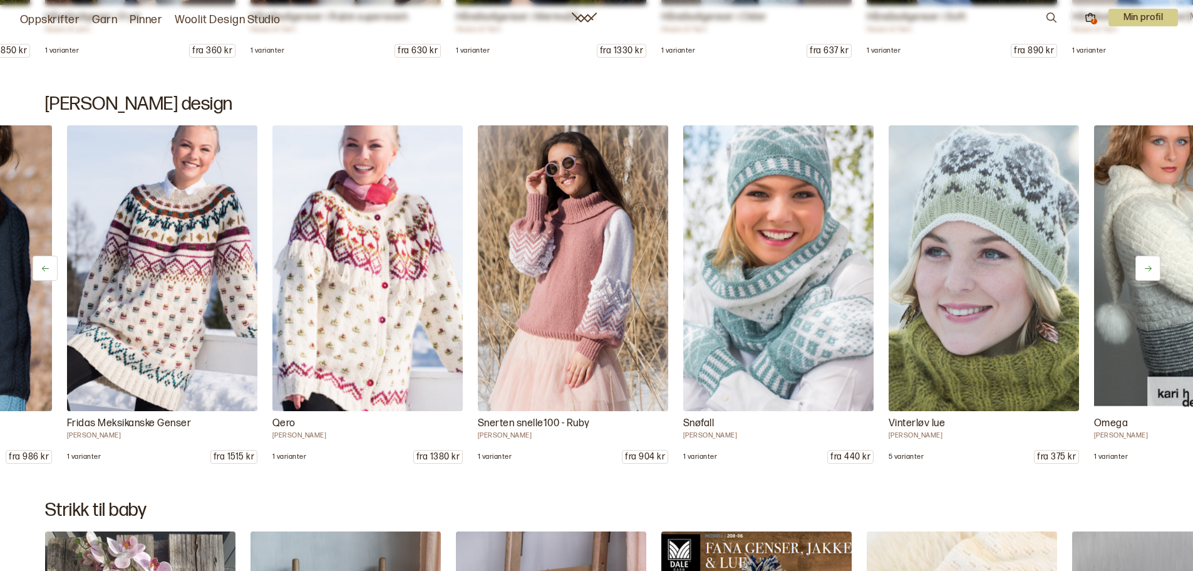
scroll to position [0, 205]
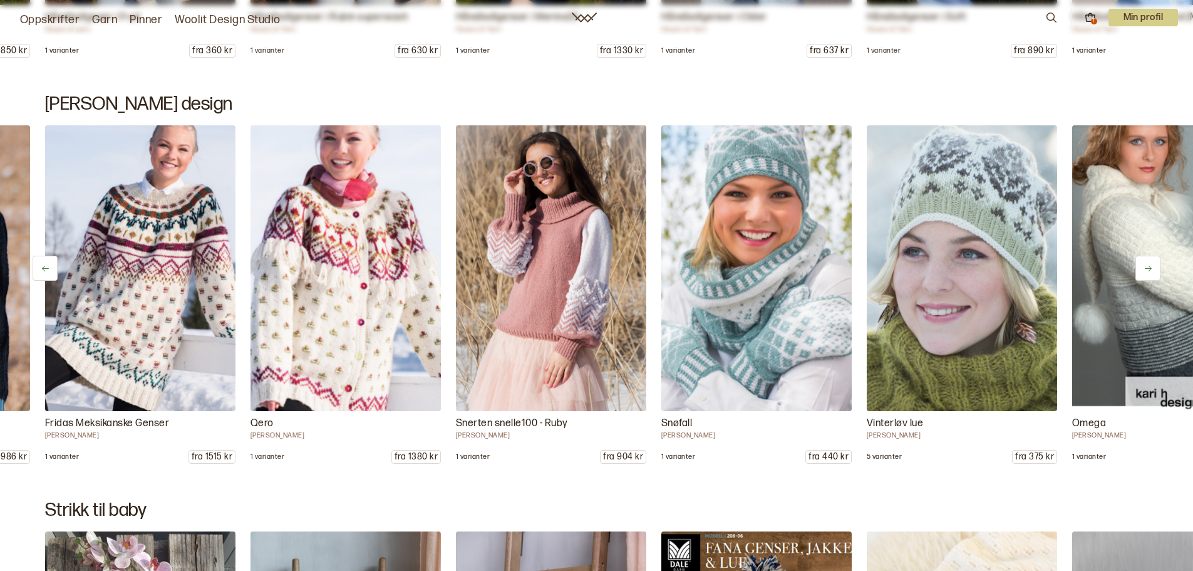
click at [332, 305] on img at bounding box center [346, 268] width 200 height 300
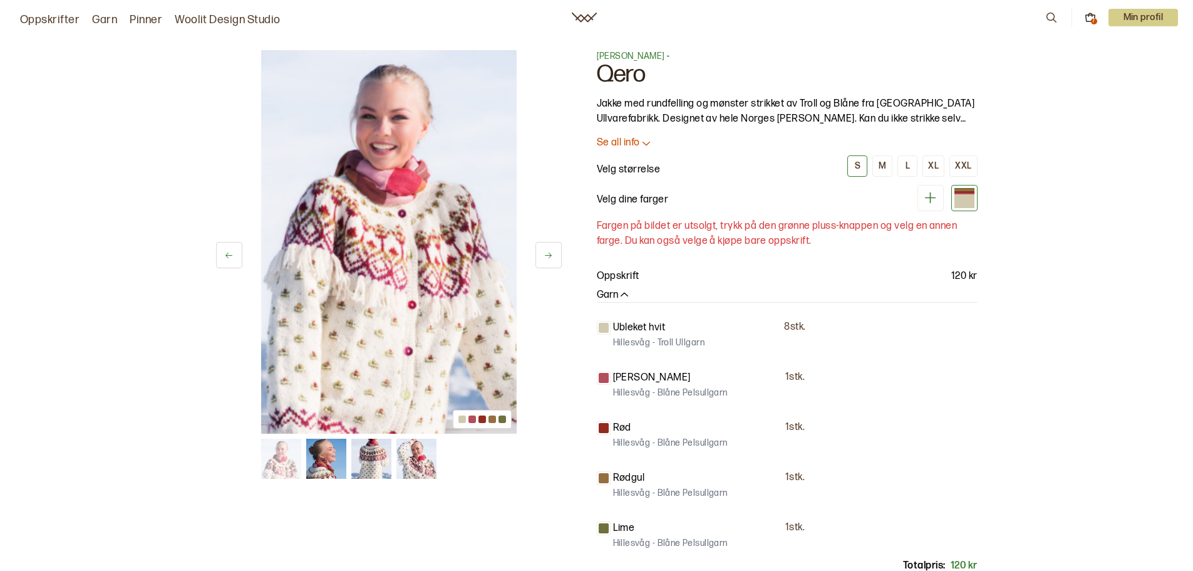
click at [336, 468] on img at bounding box center [326, 459] width 40 height 40
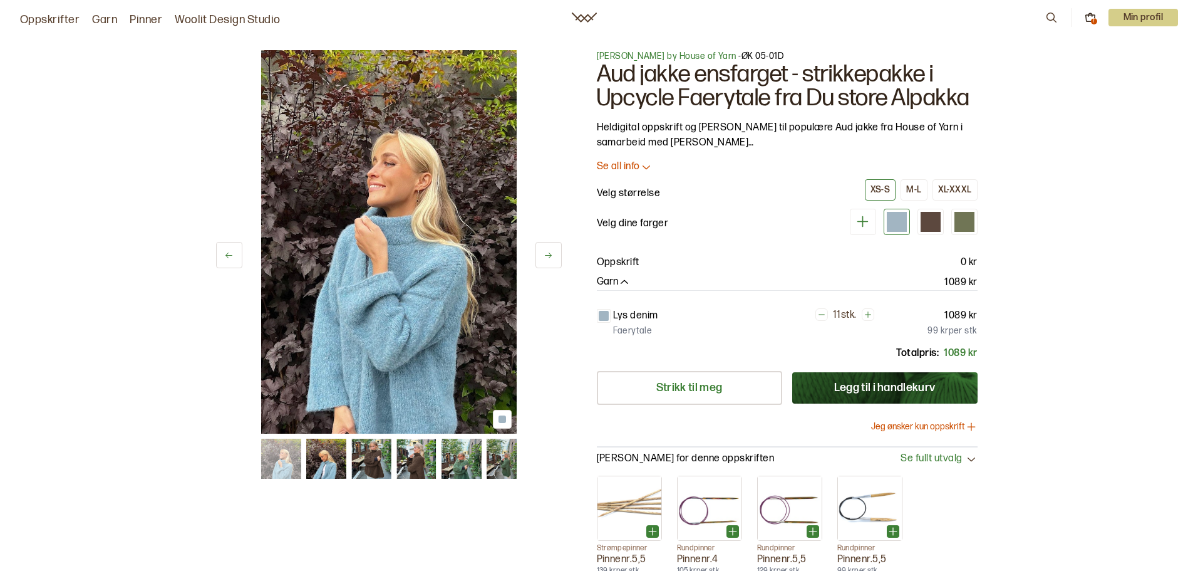
click at [333, 470] on img at bounding box center [326, 459] width 40 height 40
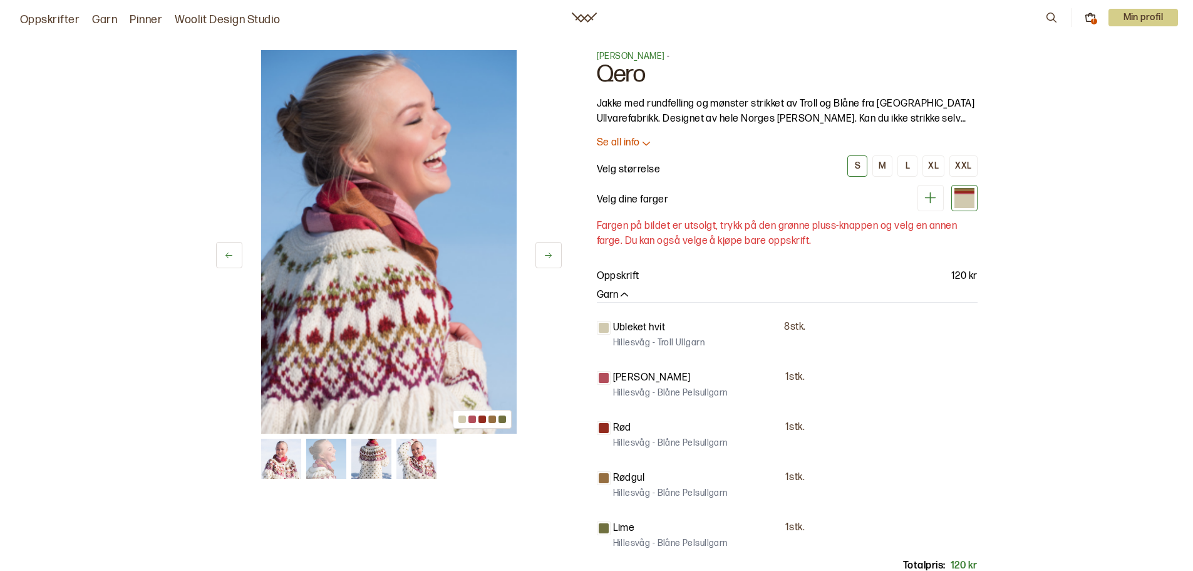
click at [367, 459] on img at bounding box center [371, 459] width 40 height 40
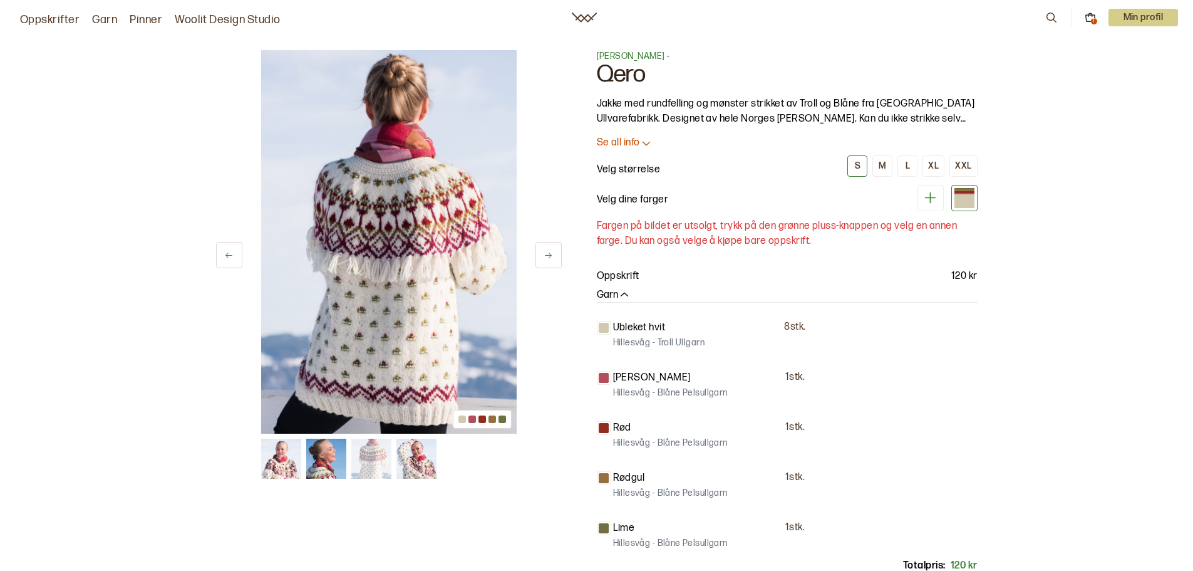
click at [407, 459] on img at bounding box center [417, 459] width 40 height 40
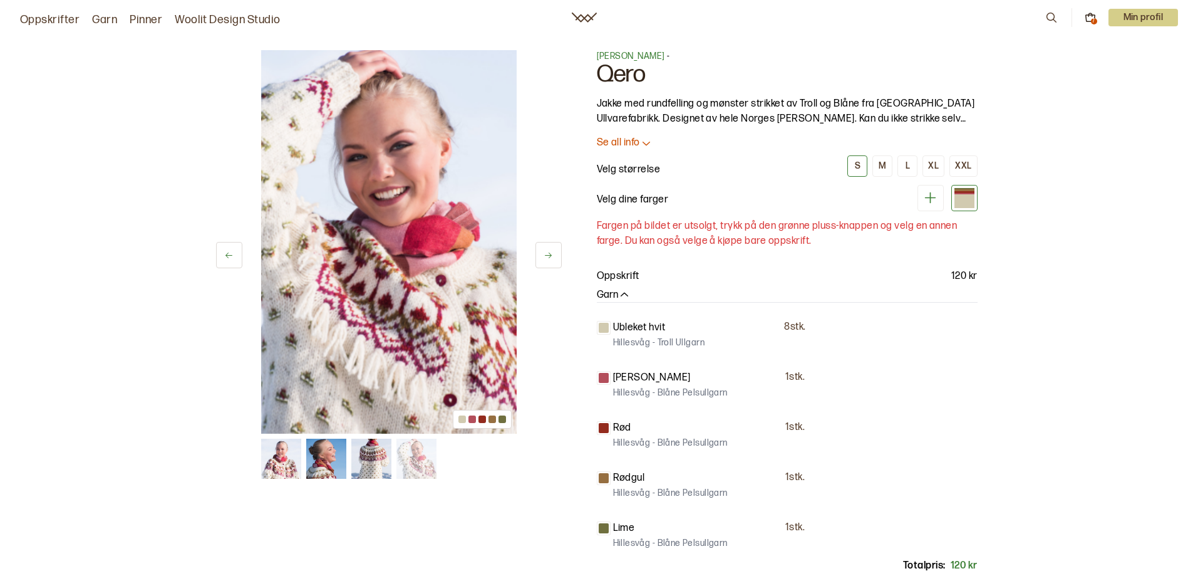
click at [376, 449] on img at bounding box center [371, 459] width 40 height 40
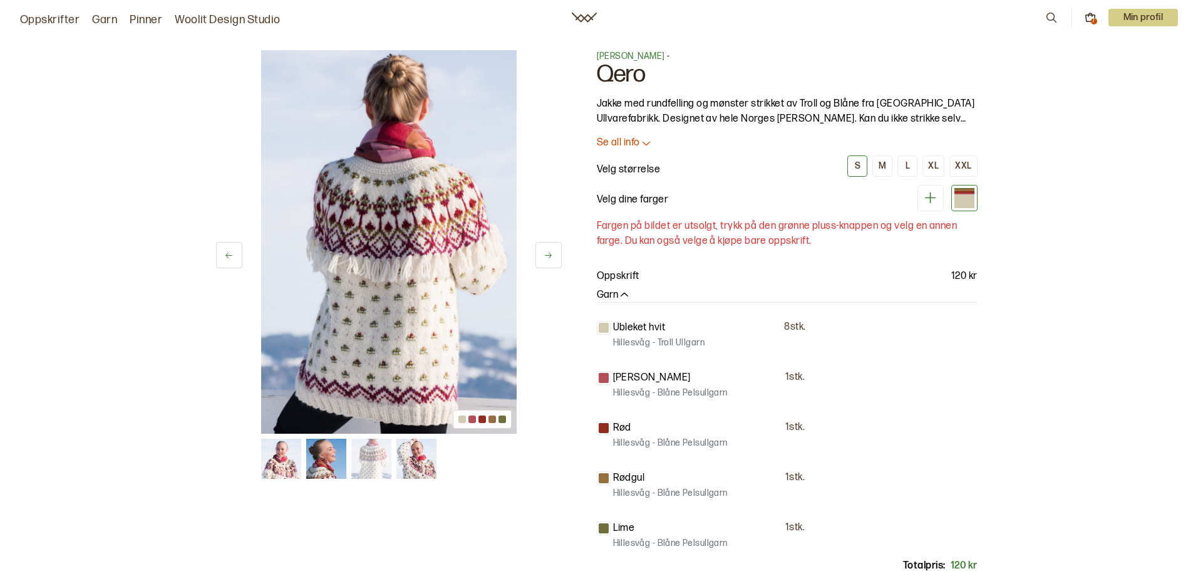
click at [264, 474] on img at bounding box center [281, 459] width 40 height 40
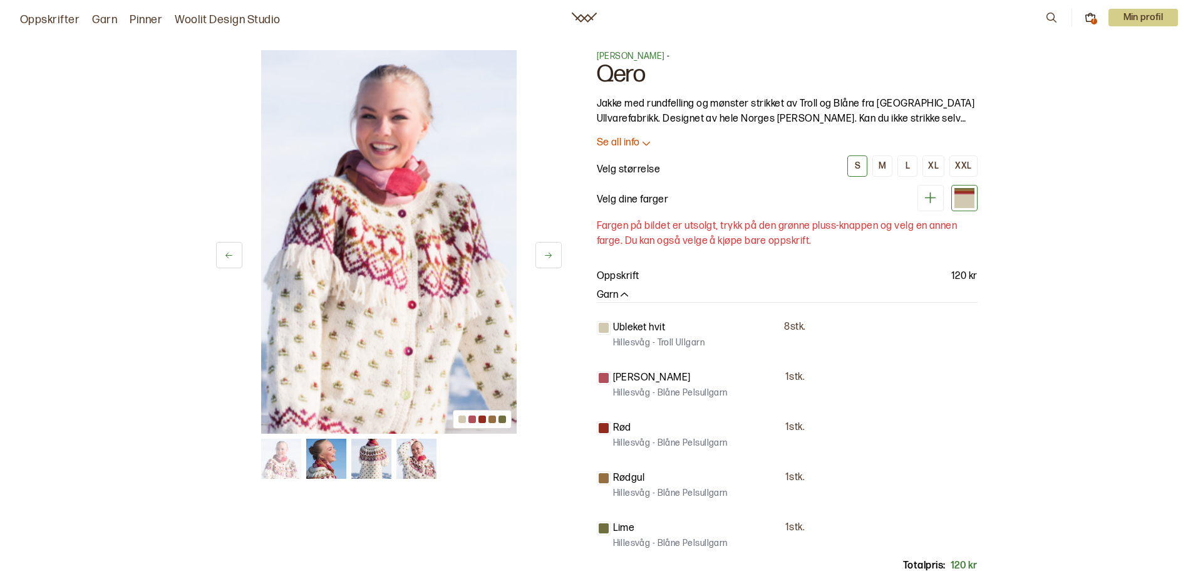
click at [323, 460] on img at bounding box center [326, 459] width 40 height 40
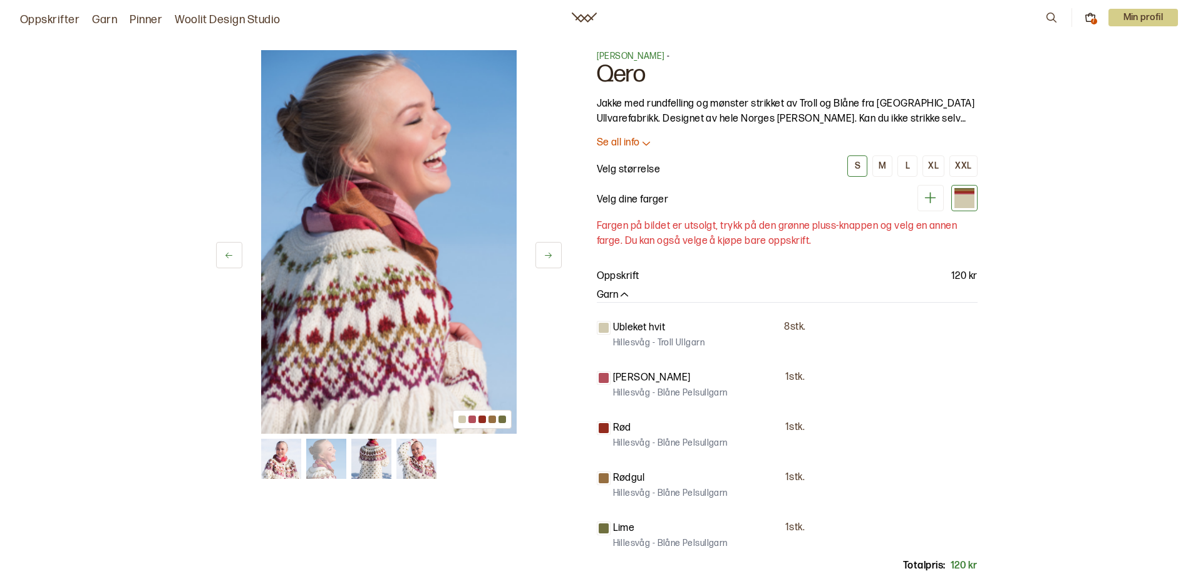
click at [384, 457] on img at bounding box center [371, 459] width 40 height 40
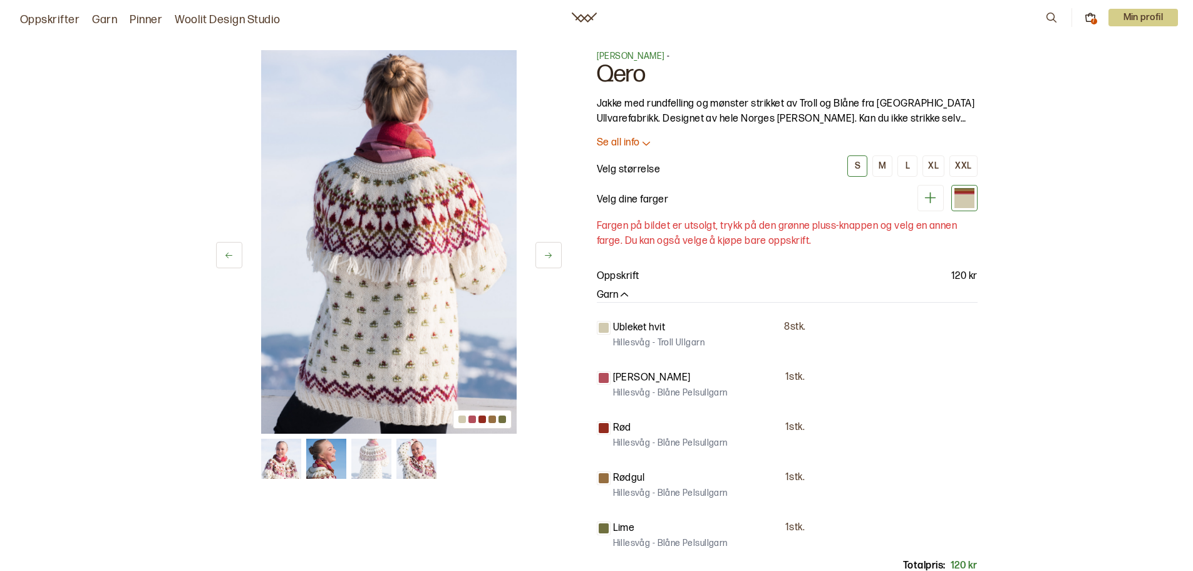
click at [423, 467] on img at bounding box center [417, 459] width 40 height 40
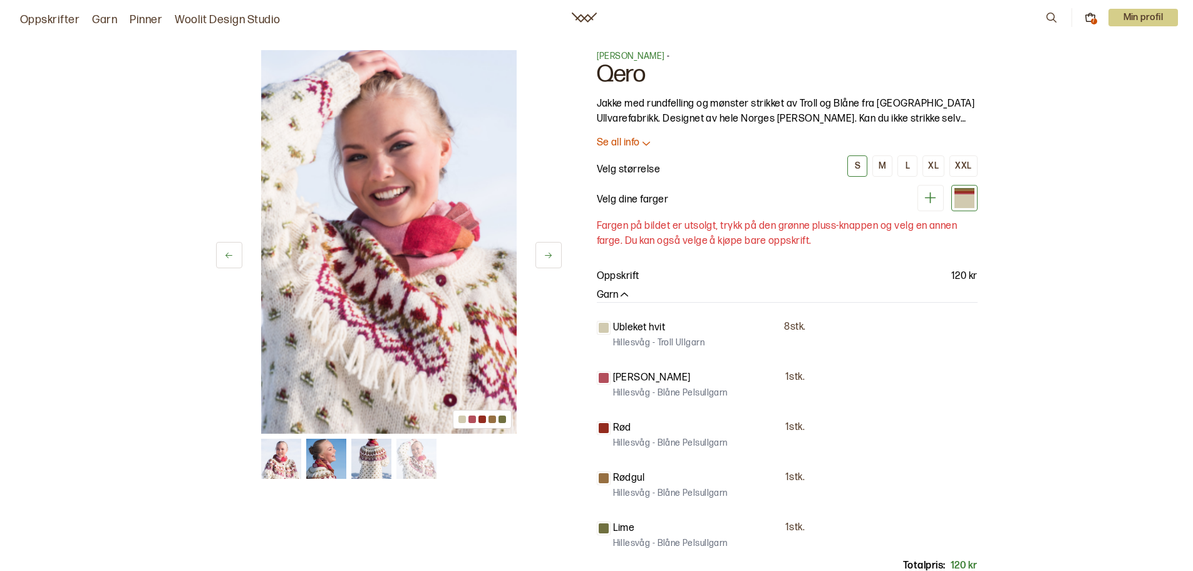
click at [260, 451] on div "4 av 4 4 av 4" at bounding box center [389, 264] width 346 height 428
click at [321, 470] on img at bounding box center [326, 459] width 40 height 40
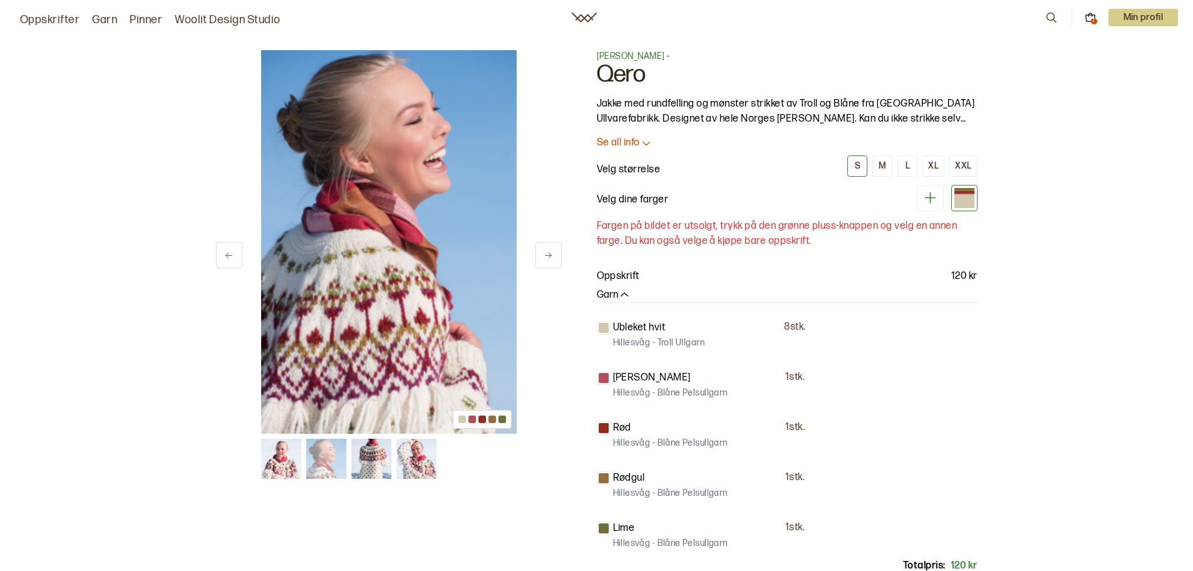
click at [299, 461] on img at bounding box center [281, 459] width 40 height 40
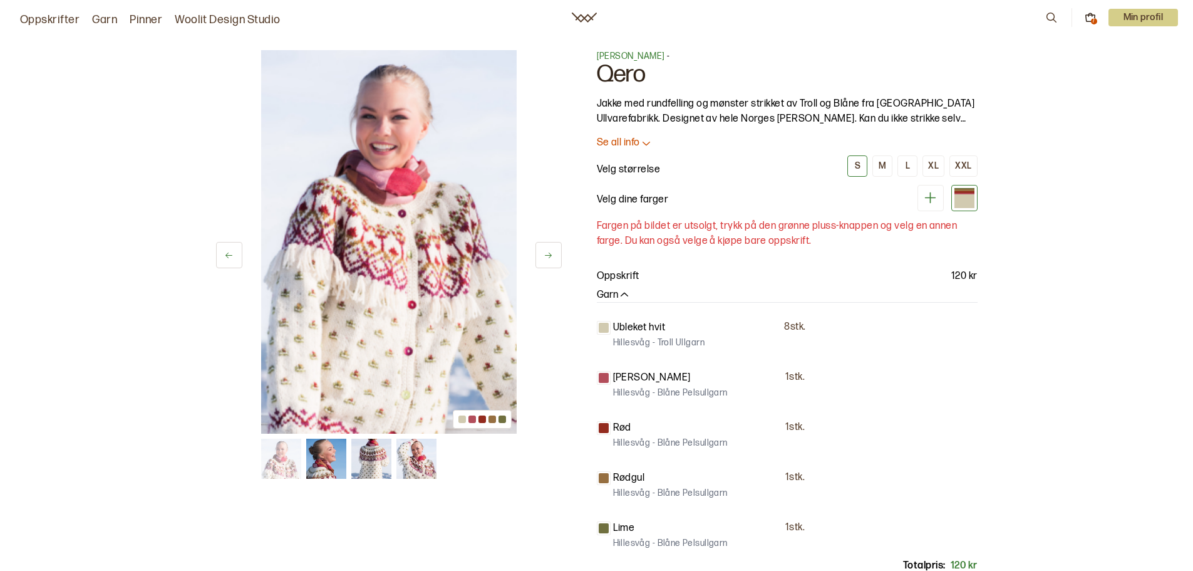
click at [330, 463] on img at bounding box center [326, 459] width 40 height 40
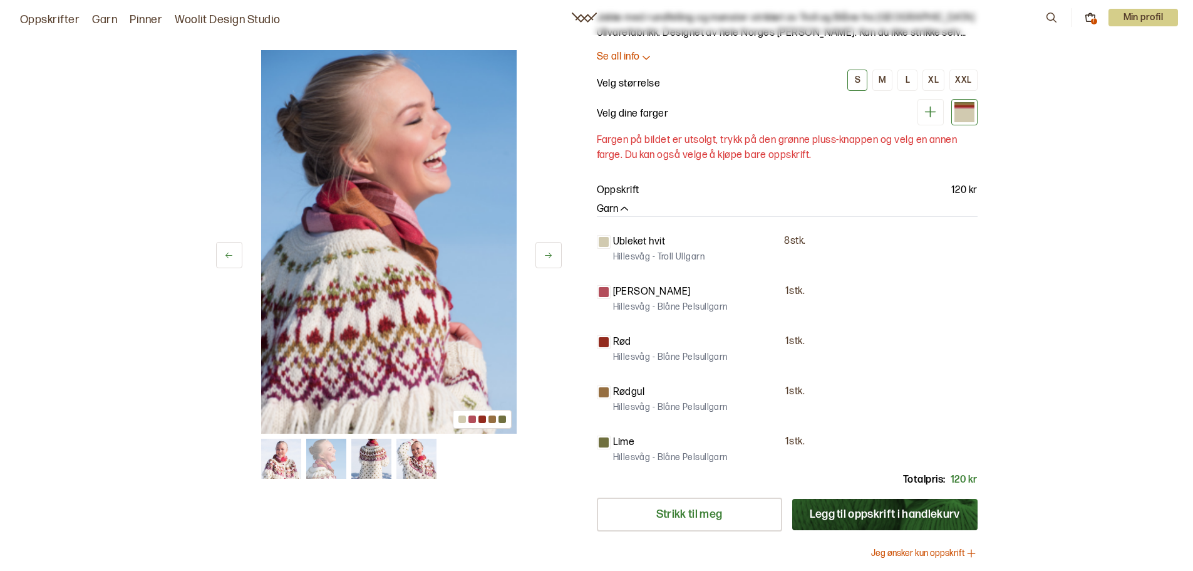
scroll to position [63, 0]
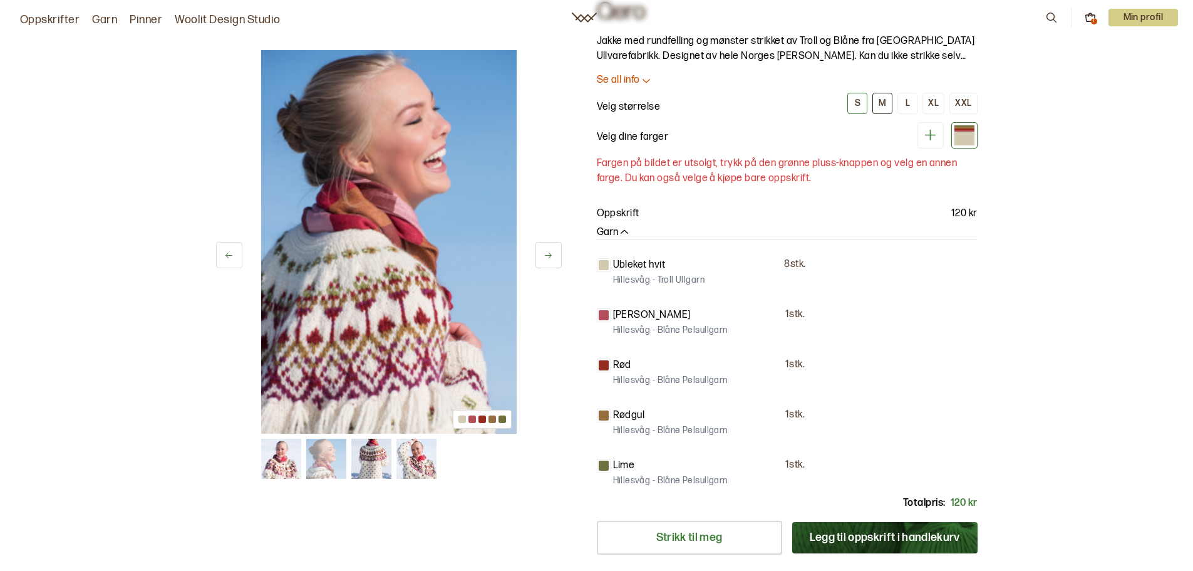
click at [884, 100] on div "M" at bounding box center [883, 103] width 8 height 11
click at [958, 144] on div at bounding box center [965, 138] width 20 height 13
click at [958, 140] on div at bounding box center [965, 138] width 20 height 13
click at [921, 137] on button at bounding box center [931, 135] width 26 height 26
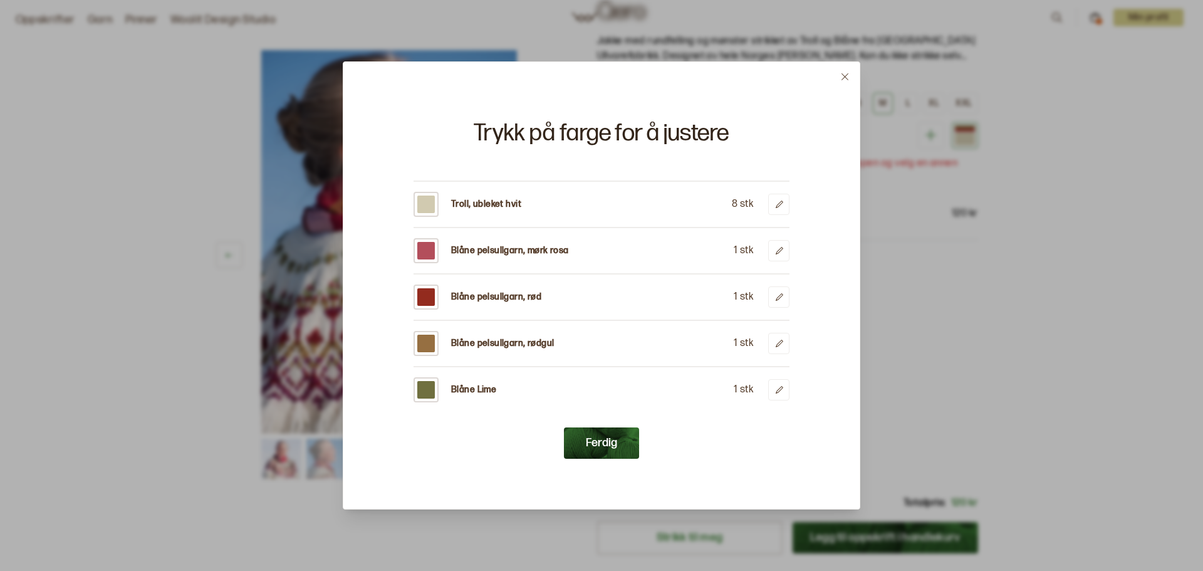
click at [845, 79] on icon at bounding box center [844, 76] width 9 height 9
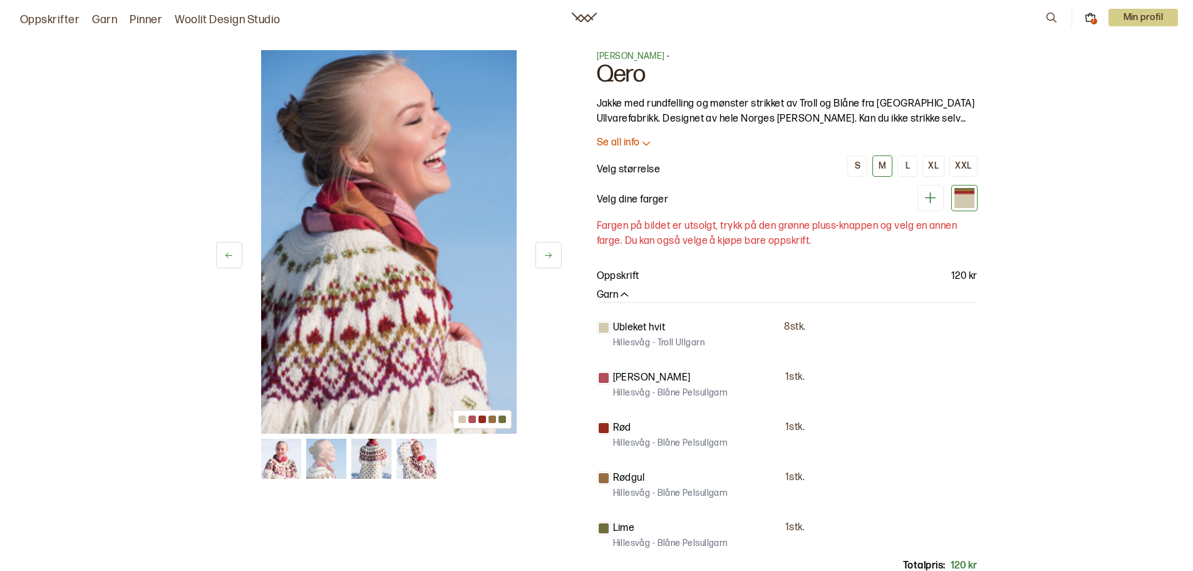
click at [281, 460] on img at bounding box center [281, 459] width 40 height 40
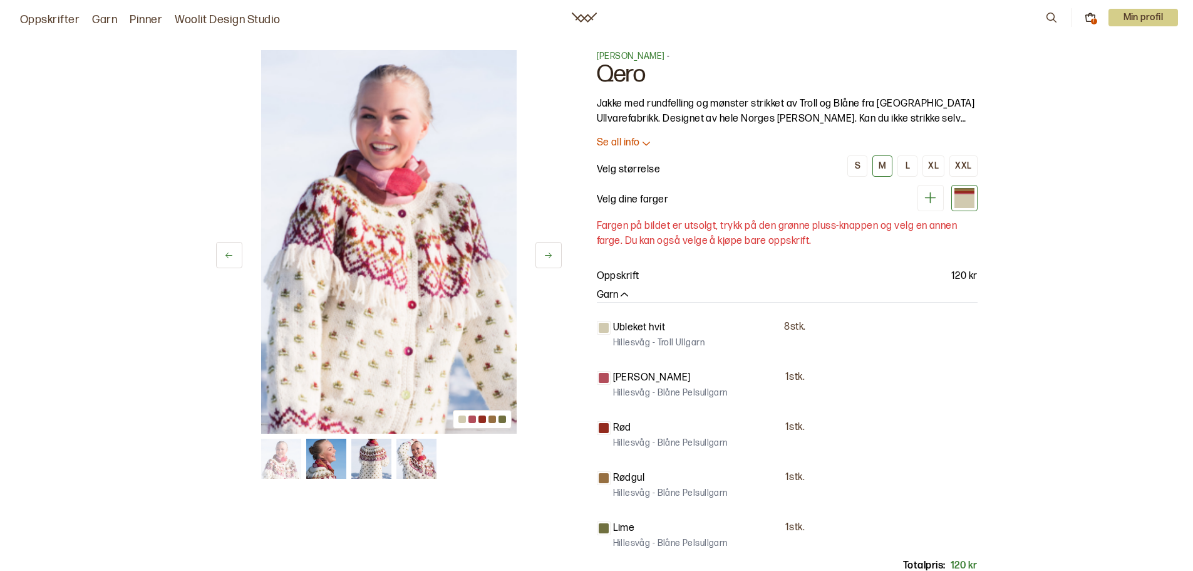
click at [400, 464] on img at bounding box center [417, 459] width 40 height 40
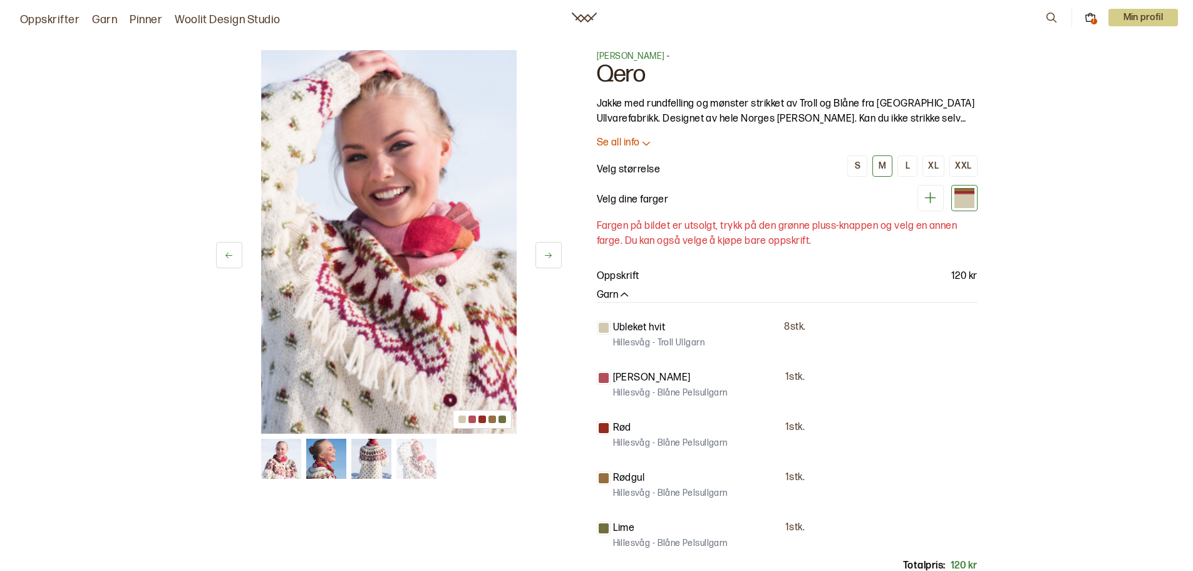
click at [372, 462] on img at bounding box center [371, 459] width 40 height 40
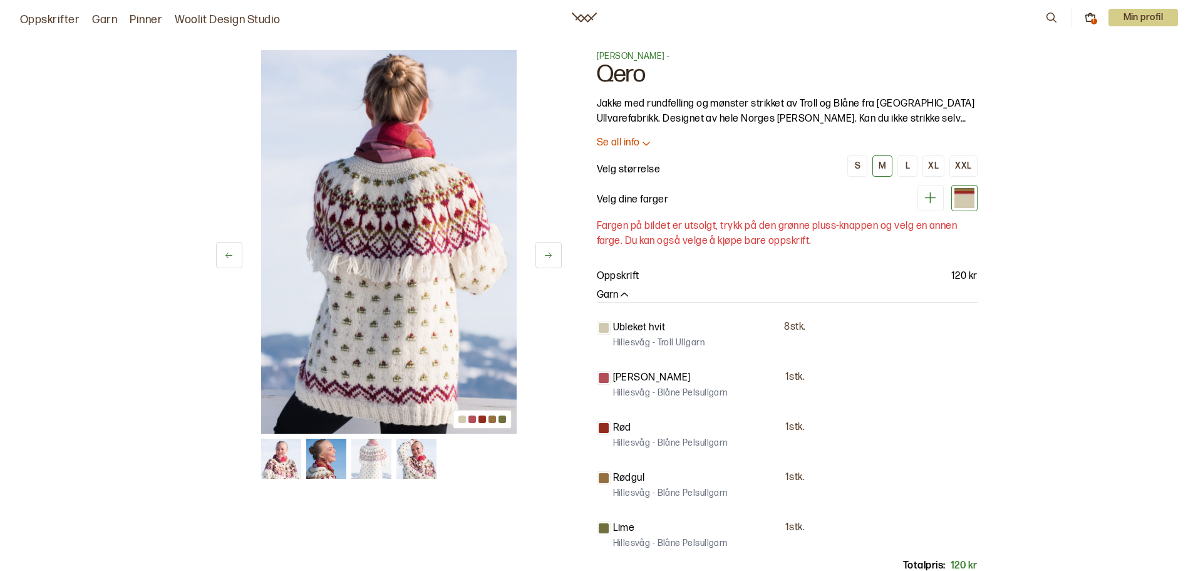
click at [333, 457] on img at bounding box center [326, 459] width 40 height 40
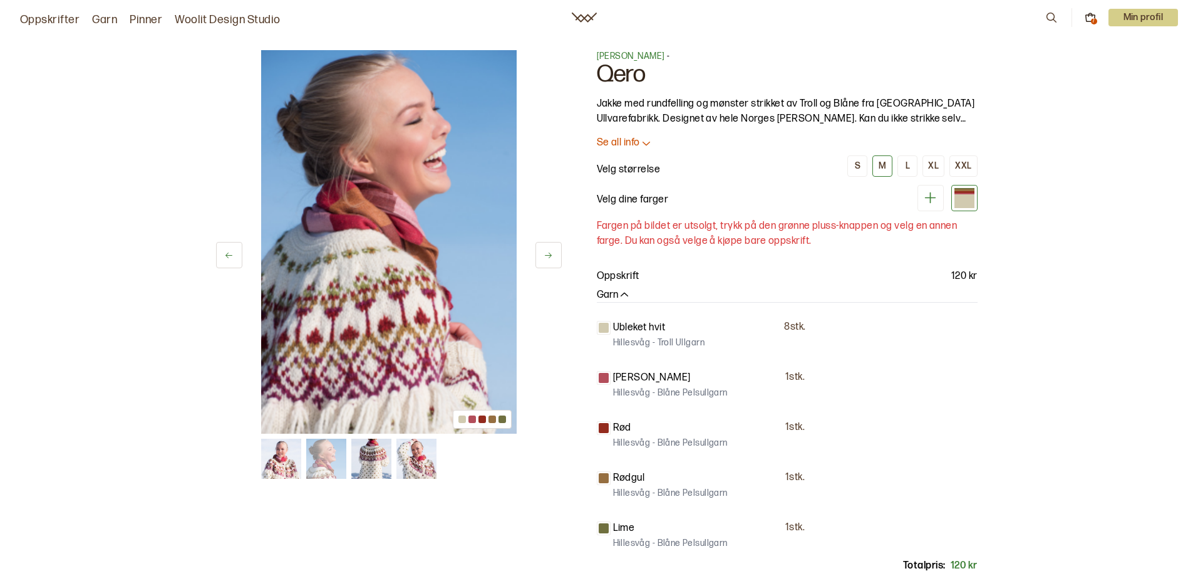
click at [368, 469] on img at bounding box center [371, 459] width 40 height 40
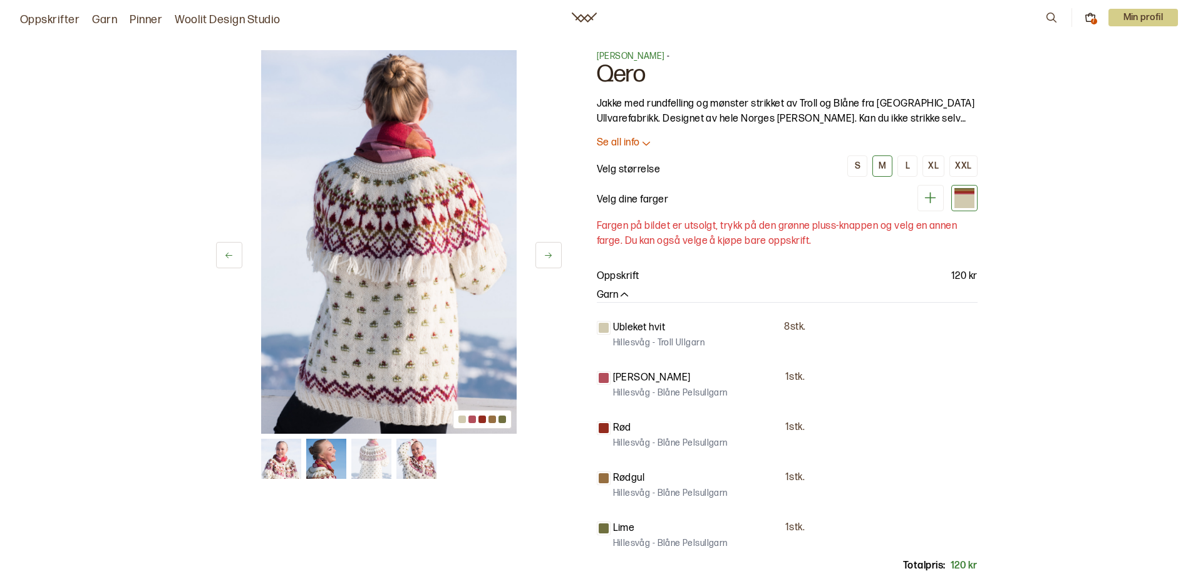
click at [403, 470] on img at bounding box center [417, 459] width 40 height 40
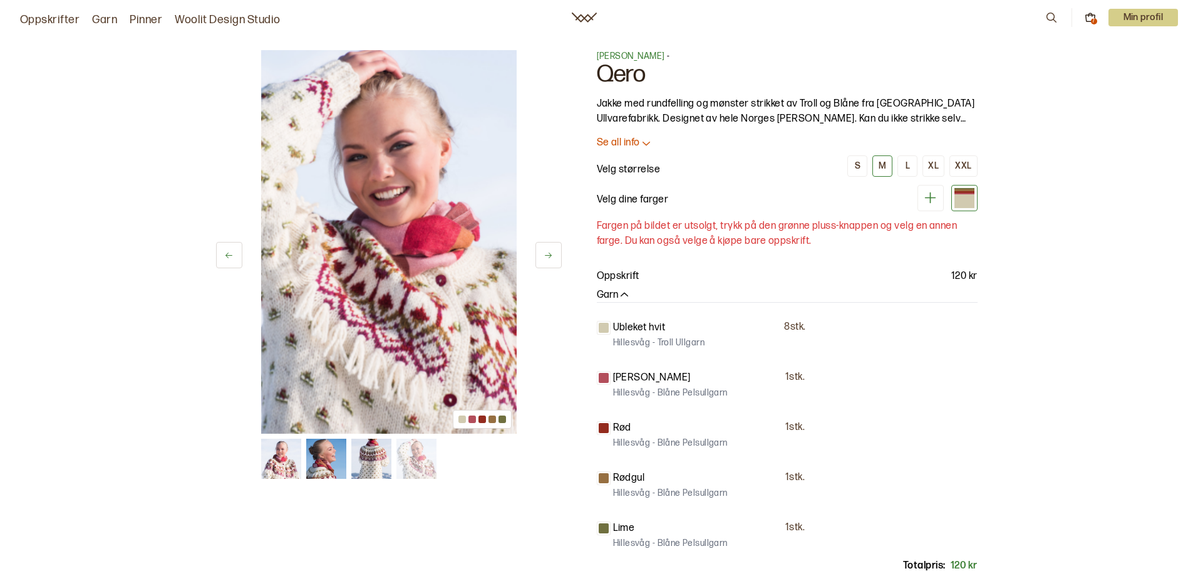
click at [293, 459] on img at bounding box center [281, 459] width 40 height 40
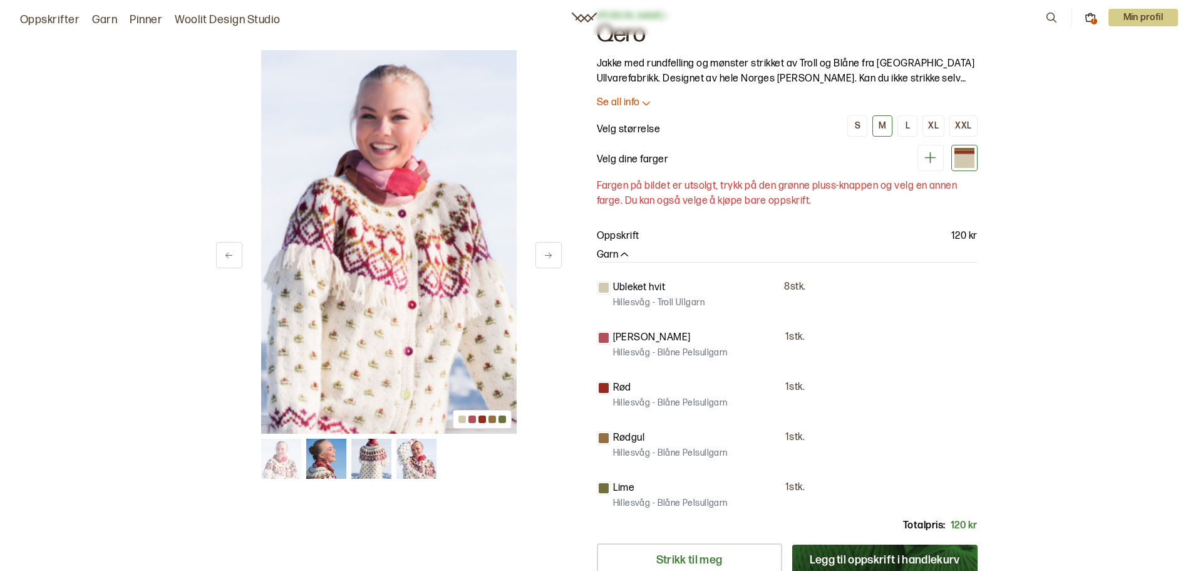
scroll to position [63, 0]
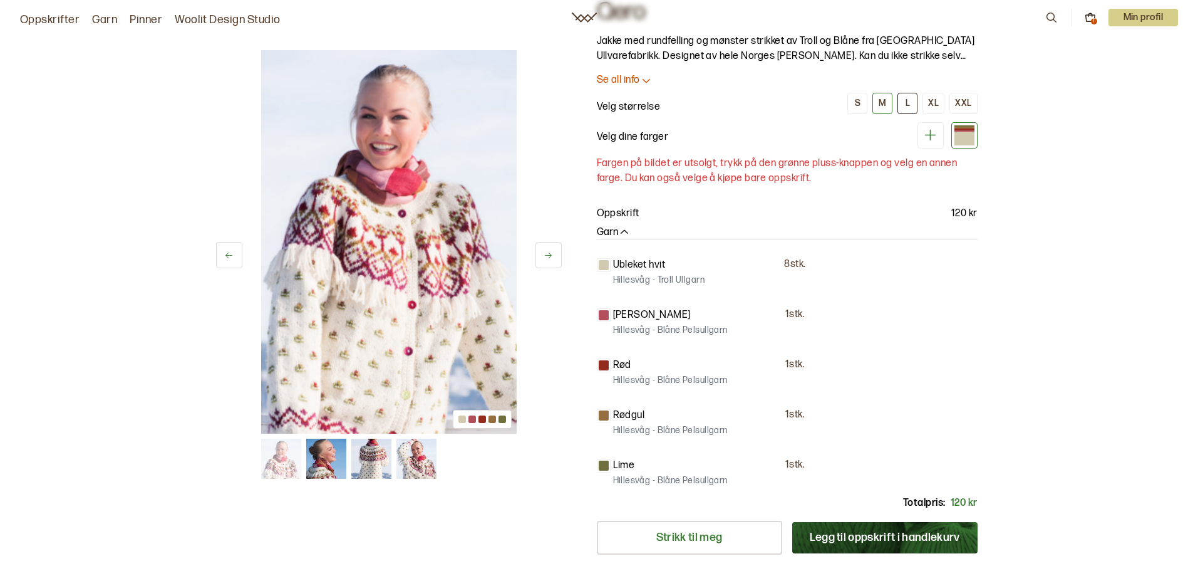
drag, startPoint x: 902, startPoint y: 103, endPoint x: 911, endPoint y: 102, distance: 9.4
click at [903, 103] on button "L" at bounding box center [908, 103] width 20 height 21
click at [933, 103] on div "XL" at bounding box center [933, 103] width 11 height 11
click at [910, 102] on div "L" at bounding box center [908, 103] width 4 height 11
click at [895, 101] on div "S M L XL XXL" at bounding box center [913, 103] width 130 height 21
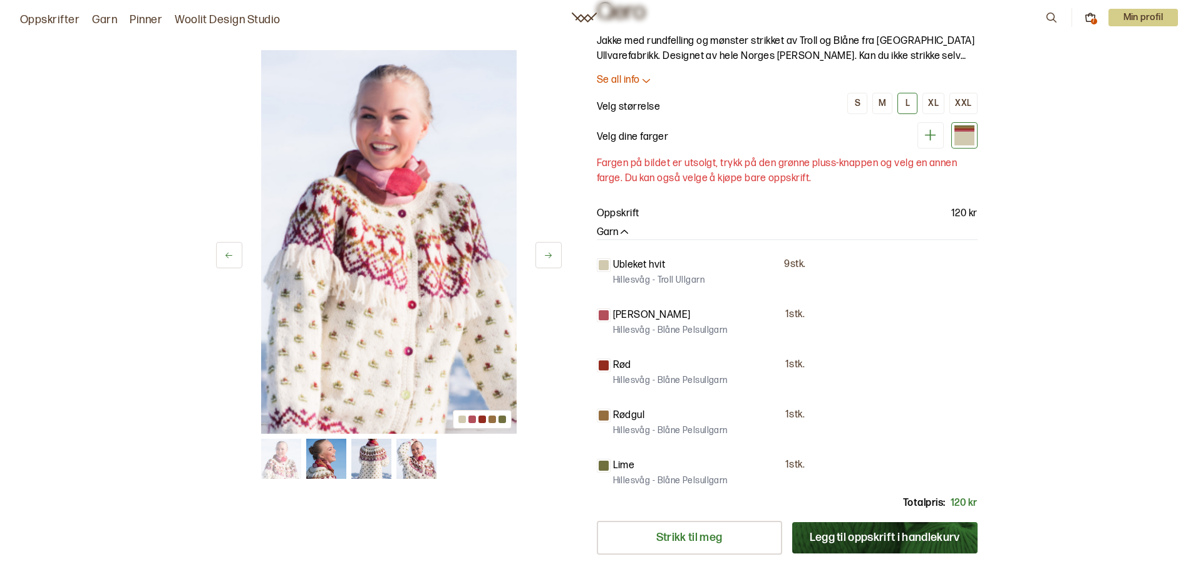
click at [870, 106] on div "S M L XL XXL" at bounding box center [913, 103] width 130 height 21
click at [861, 106] on div "S" at bounding box center [858, 103] width 6 height 11
click at [881, 106] on div "M" at bounding box center [883, 103] width 8 height 11
click at [866, 106] on button "S" at bounding box center [858, 103] width 20 height 21
click at [885, 108] on button "M" at bounding box center [883, 103] width 20 height 21
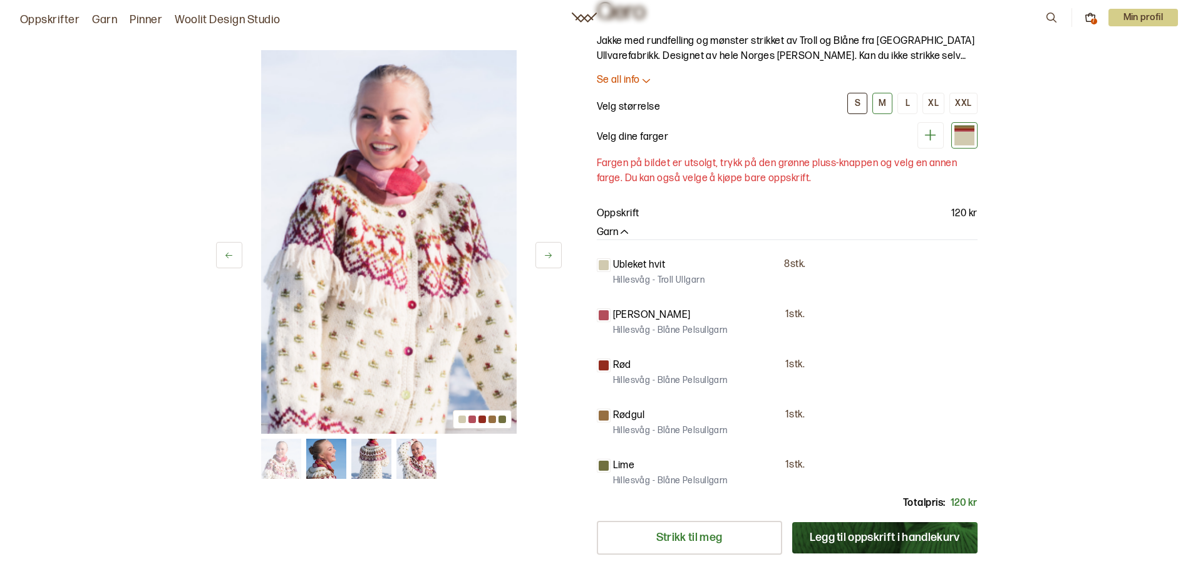
click at [859, 108] on div "S" at bounding box center [858, 103] width 6 height 11
click at [886, 112] on button "M" at bounding box center [883, 103] width 20 height 21
click at [863, 108] on button "S" at bounding box center [858, 103] width 20 height 21
click at [918, 105] on button "L" at bounding box center [908, 103] width 20 height 21
click at [876, 103] on button "M" at bounding box center [883, 103] width 20 height 21
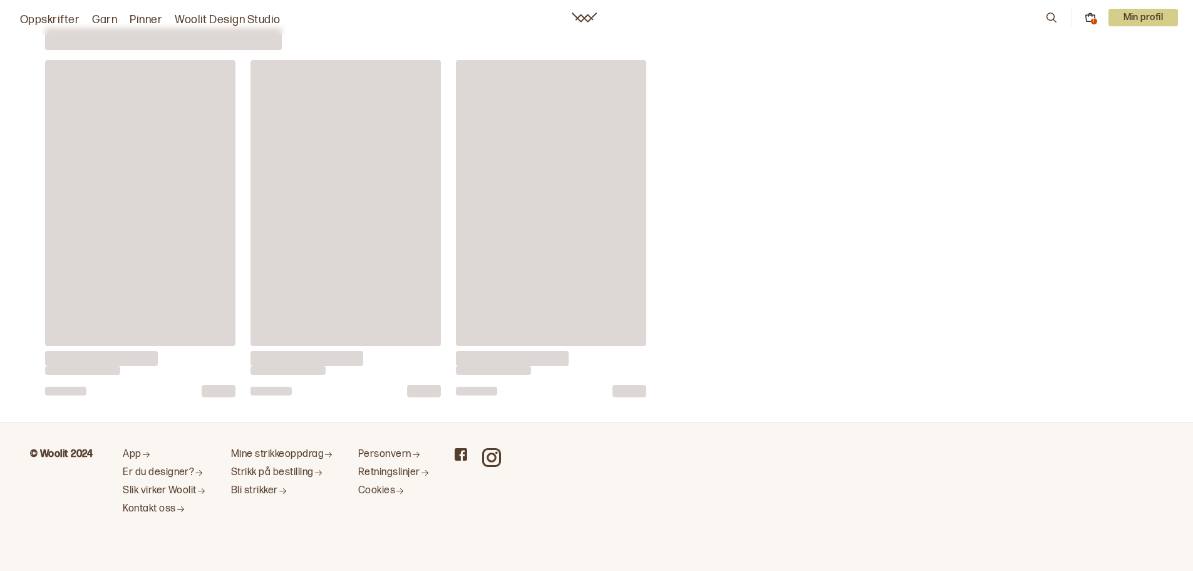
scroll to position [4886, 0]
click at [1183, 520] on footer "© Woolit 2024 App Er du designer? Slik virker Woolit Kontakt oss Mine strikkeop…" at bounding box center [596, 496] width 1193 height 148
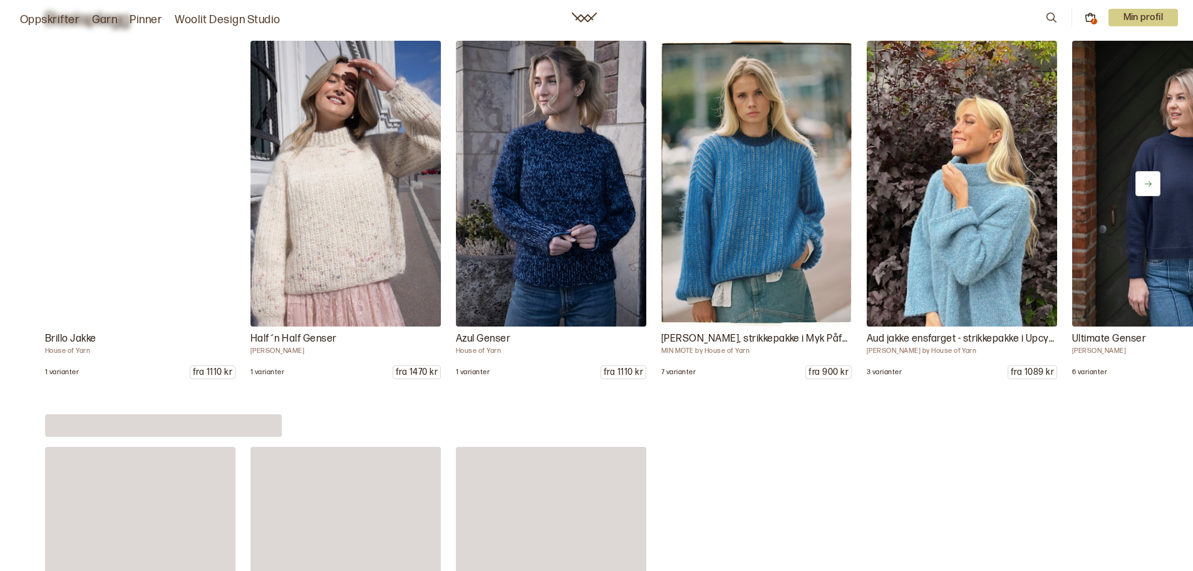
scroll to position [6109, 0]
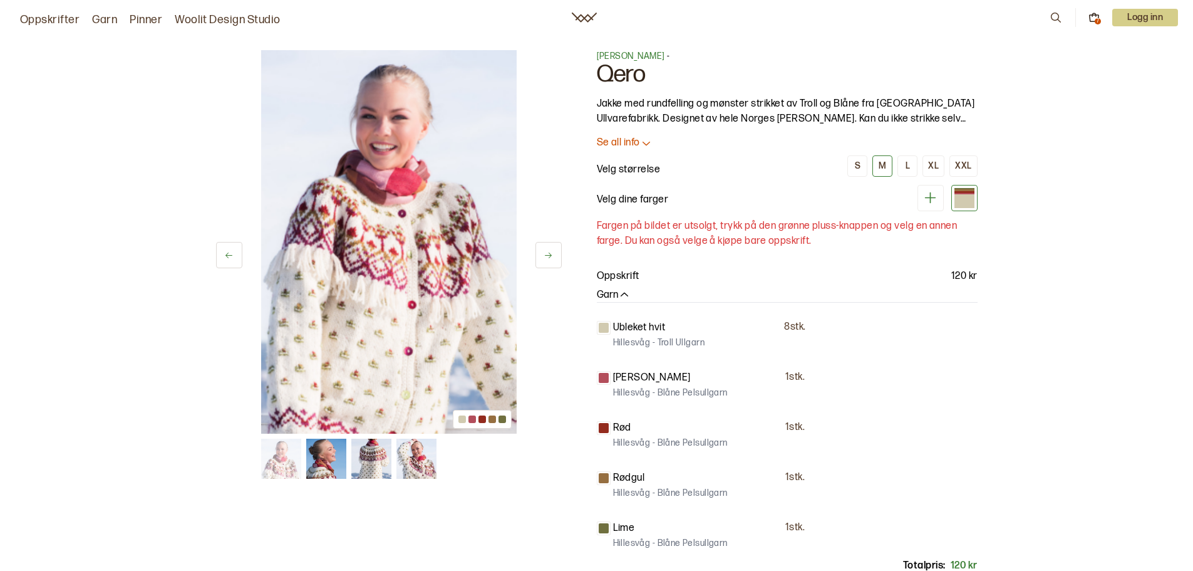
click at [298, 459] on img at bounding box center [281, 459] width 40 height 40
click at [608, 373] on div at bounding box center [604, 378] width 10 height 10
click at [623, 374] on p "[PERSON_NAME]" at bounding box center [652, 377] width 78 height 15
click at [942, 190] on button at bounding box center [931, 198] width 26 height 26
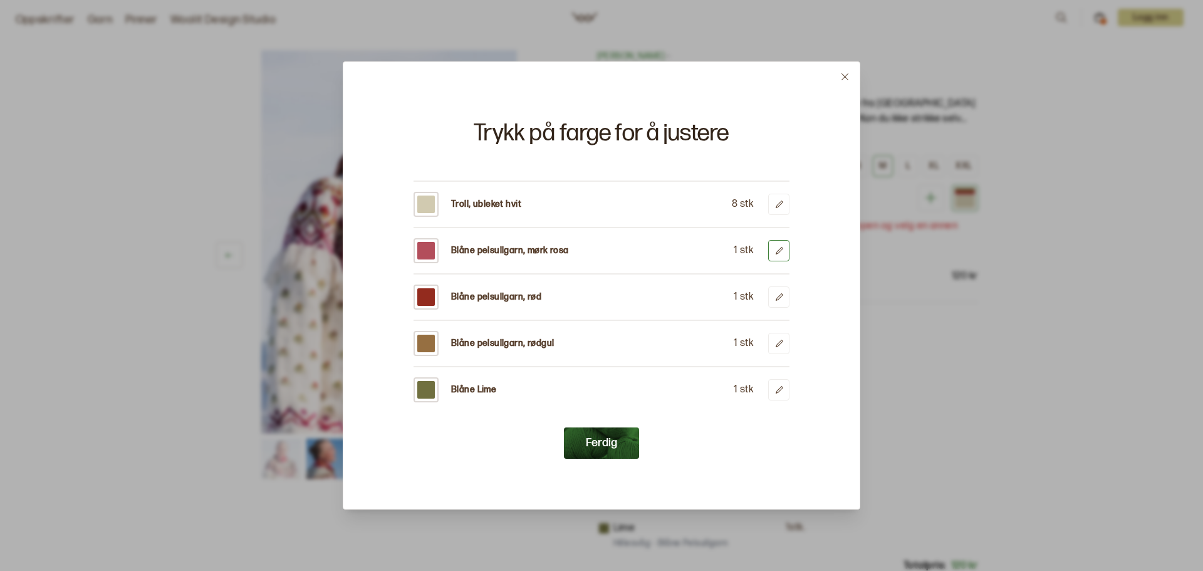
click at [782, 250] on icon at bounding box center [778, 250] width 9 height 9
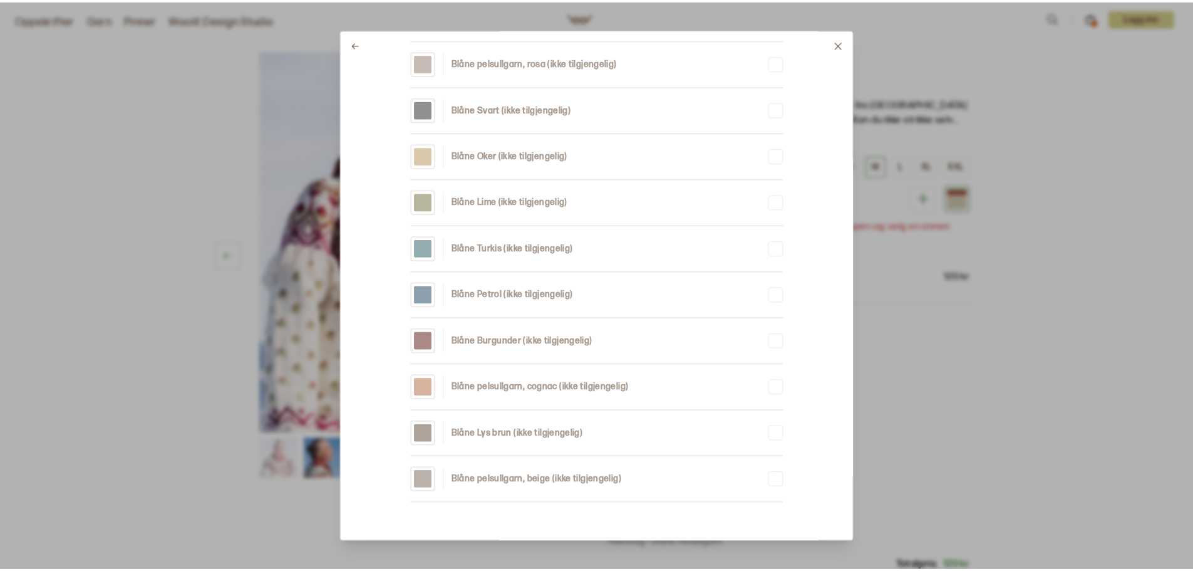
scroll to position [1337, 0]
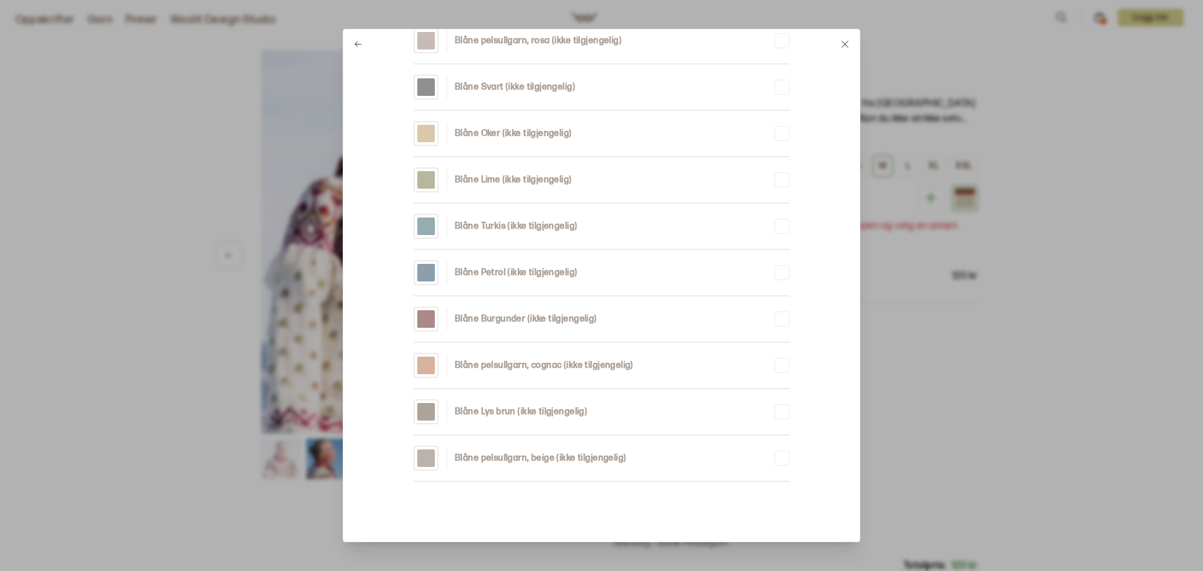
click at [847, 41] on icon at bounding box center [844, 44] width 7 height 7
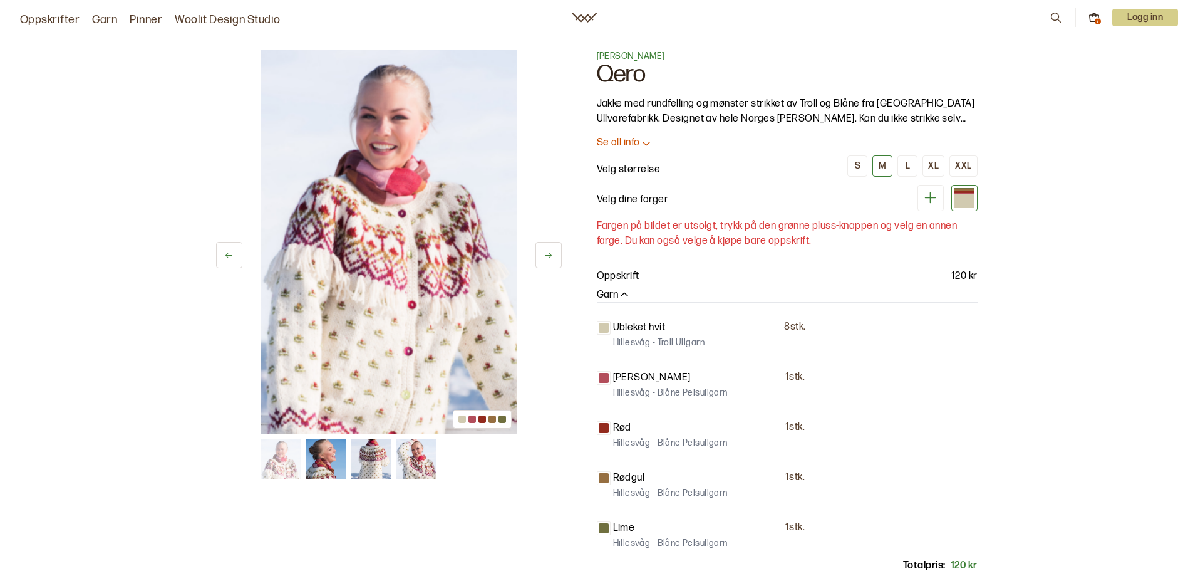
click at [633, 140] on p "Se all info" at bounding box center [618, 143] width 43 height 13
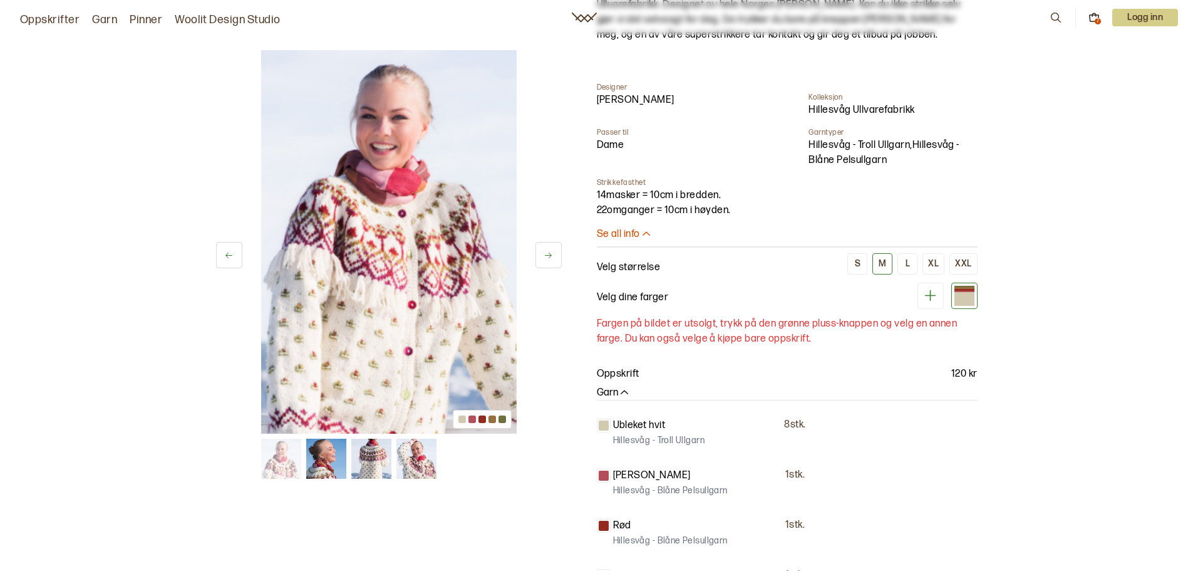
scroll to position [0, 0]
